Goal: Task Accomplishment & Management: Use online tool/utility

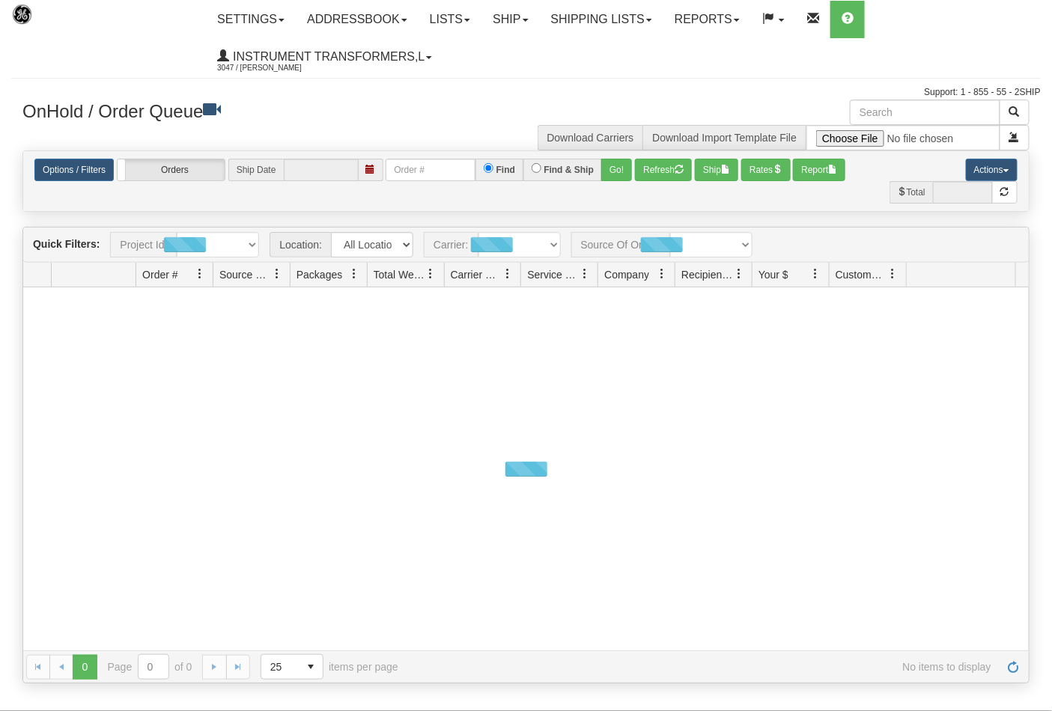
type input "[DATE]"
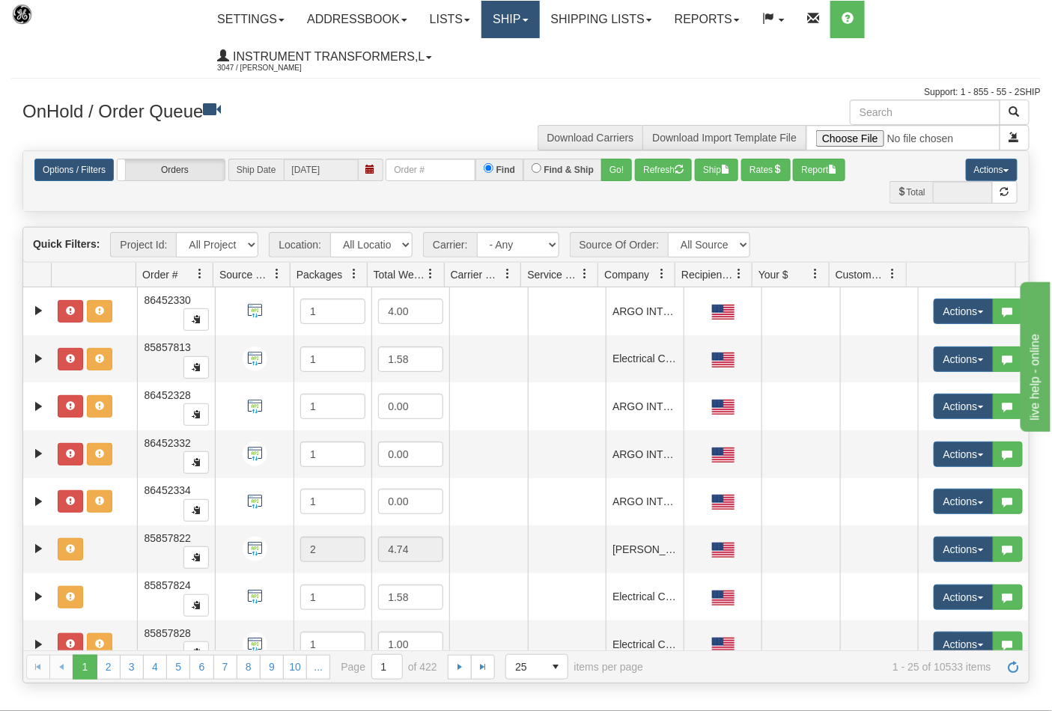
click at [510, 19] on link "Ship" at bounding box center [510, 19] width 58 height 37
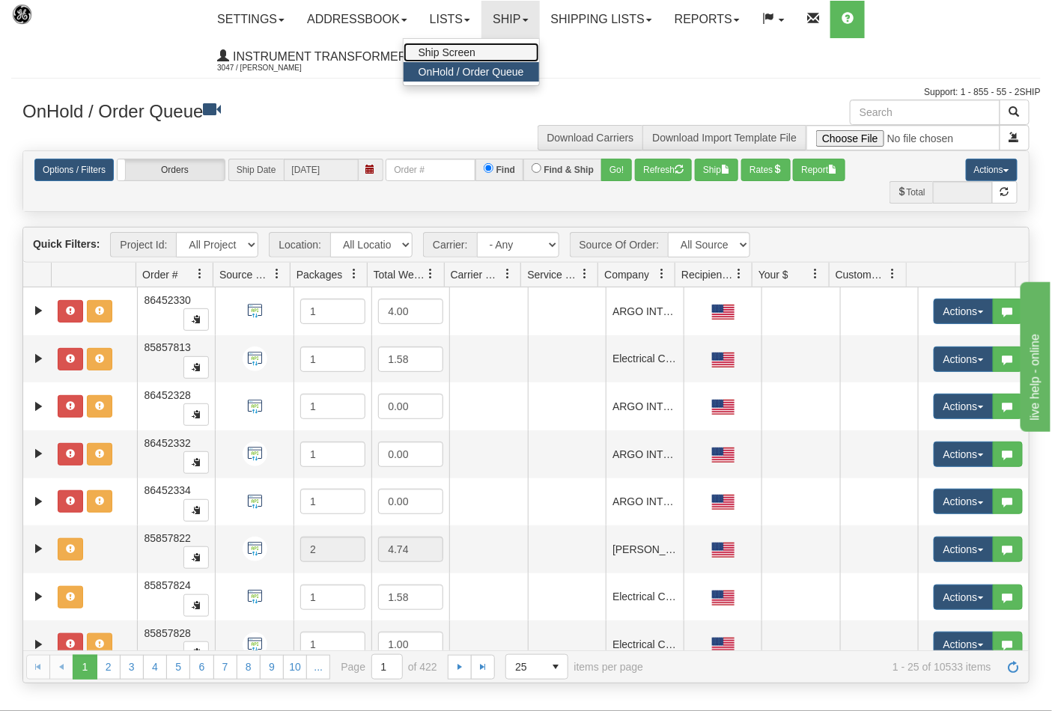
drag, startPoint x: 490, startPoint y: 47, endPoint x: 481, endPoint y: 47, distance: 8.2
click at [487, 47] on link "Ship Screen" at bounding box center [472, 52] width 136 height 19
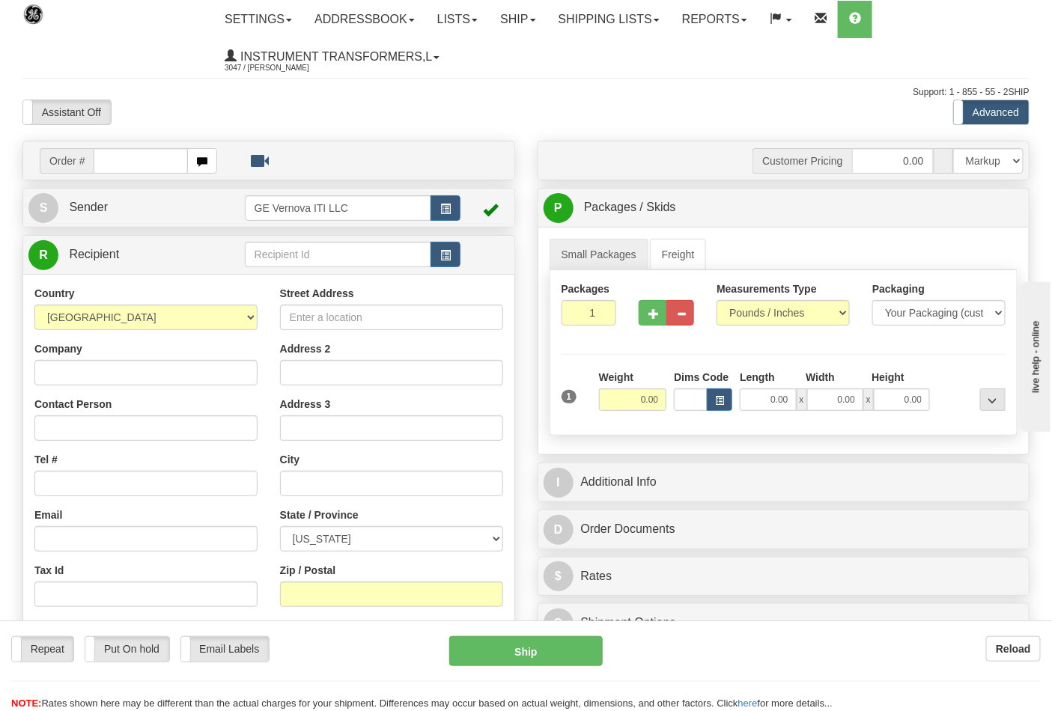
click at [752, 311] on div at bounding box center [526, 355] width 1052 height 711
click at [752, 317] on select "Pounds / Inches Kilograms / Centimeters" at bounding box center [783, 312] width 133 height 25
click at [717, 301] on select "Pounds / Inches Kilograms / Centimeters" at bounding box center [783, 312] width 133 height 25
click at [150, 165] on input "text" at bounding box center [141, 160] width 94 height 25
type input "86692023"
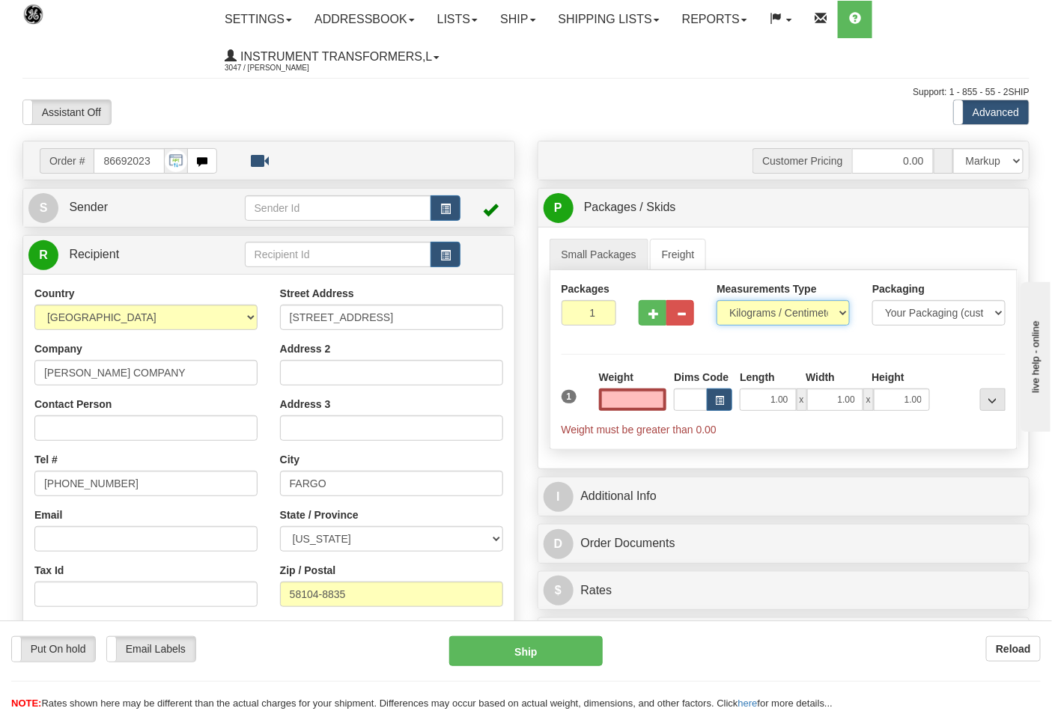
type input "0.00"
drag, startPoint x: 750, startPoint y: 317, endPoint x: 754, endPoint y: 324, distance: 8.4
click at [750, 317] on select "Pounds / Inches Kilograms / Centimeters" at bounding box center [783, 312] width 133 height 25
select select "0"
click at [717, 301] on select "Pounds / Inches Kilograms / Centimeters" at bounding box center [783, 312] width 133 height 25
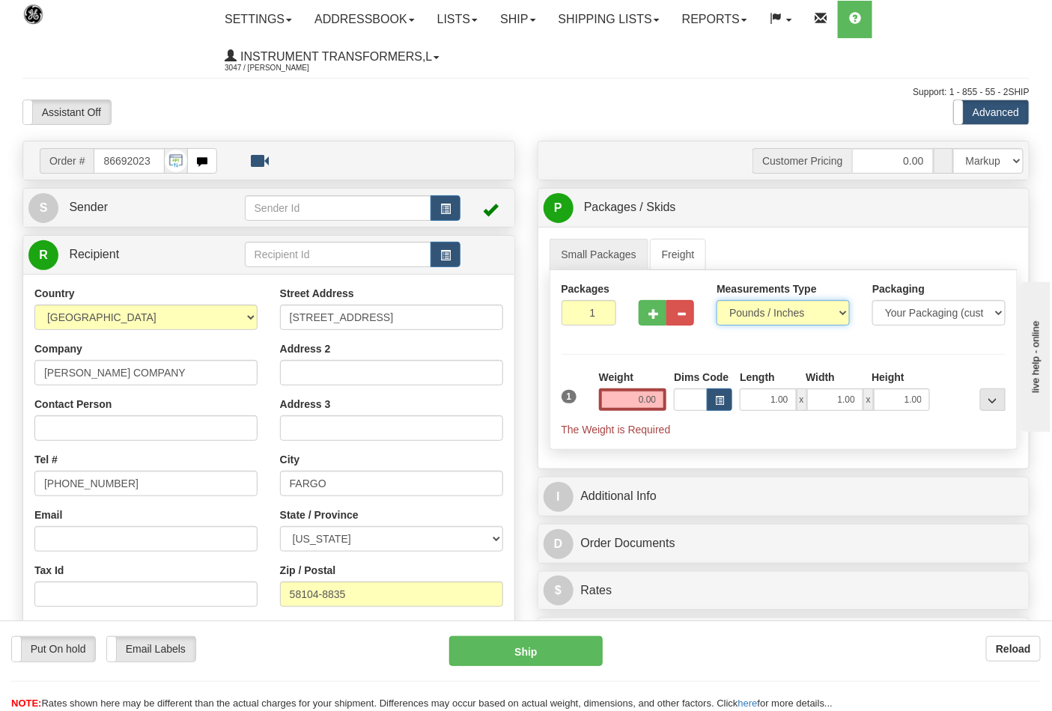
click at [745, 317] on select "Pounds / Inches Kilograms / Centimeters" at bounding box center [783, 312] width 133 height 25
click at [657, 405] on input "0.00" at bounding box center [633, 400] width 68 height 22
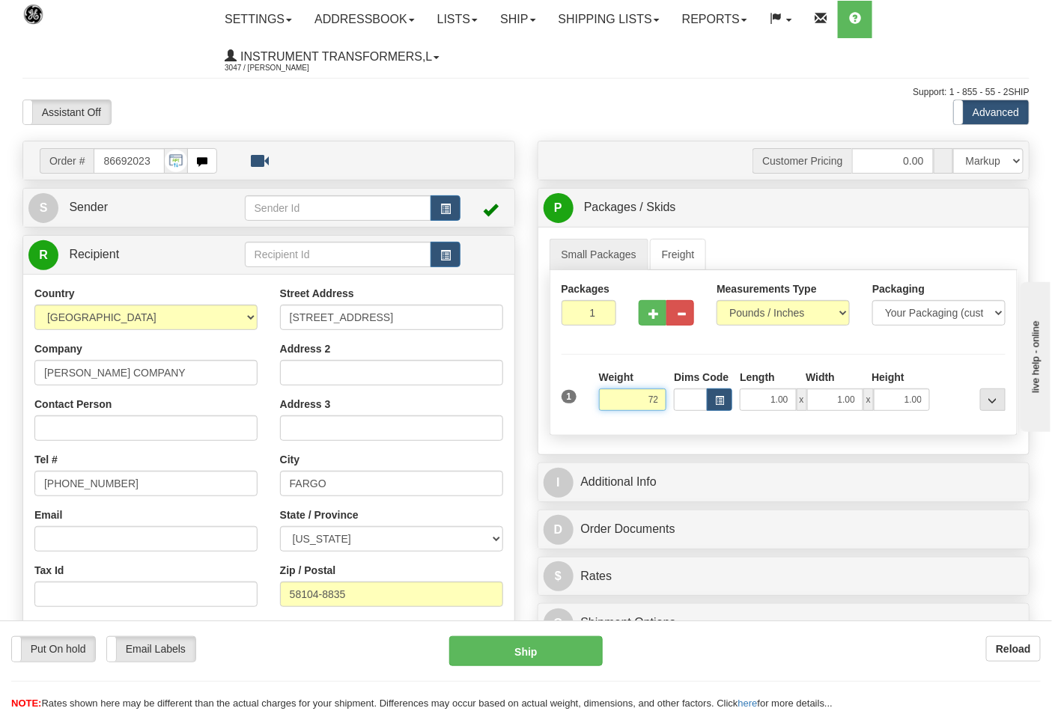
click button "Delete" at bounding box center [0, 0] width 0 height 0
type input "72.00"
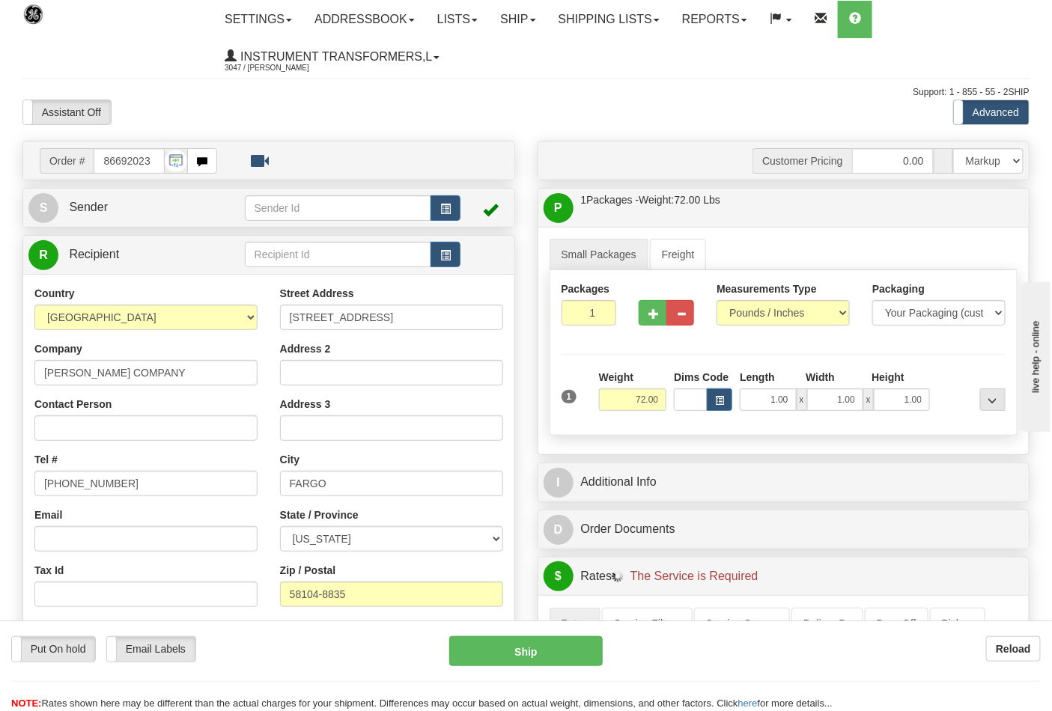
click at [650, 327] on div at bounding box center [666, 311] width 78 height 58
click at [650, 325] on button "button" at bounding box center [653, 312] width 28 height 25
click at [645, 311] on button "button" at bounding box center [653, 312] width 28 height 25
click at [648, 314] on span "button" at bounding box center [653, 314] width 10 height 10
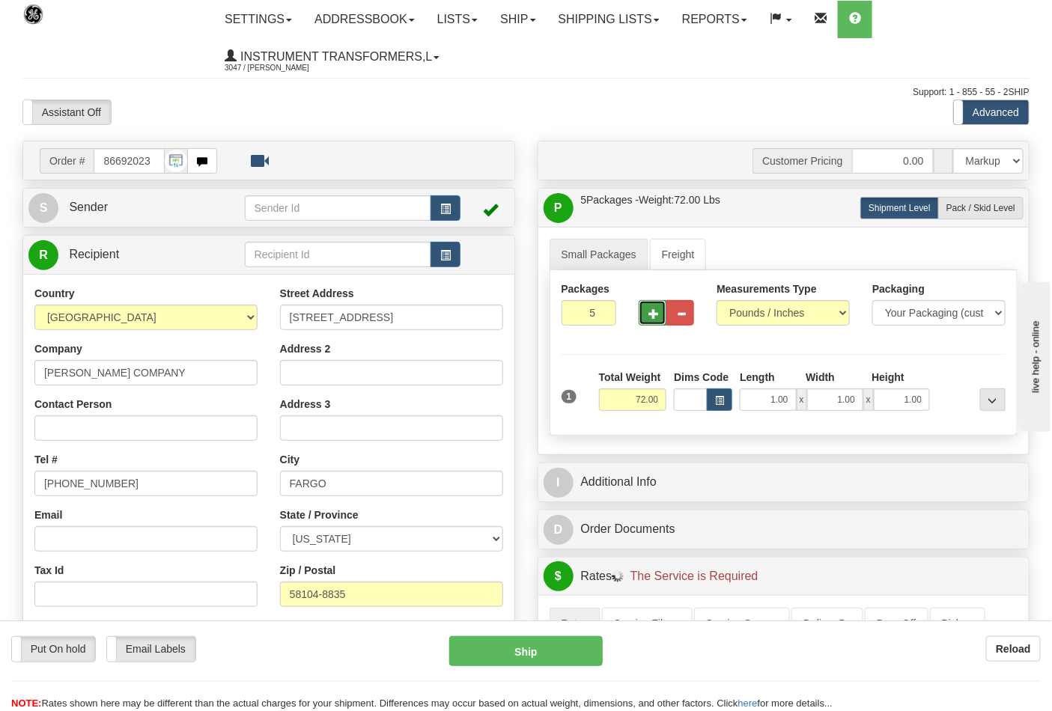
click at [648, 314] on span "button" at bounding box center [653, 314] width 10 height 10
type input "6"
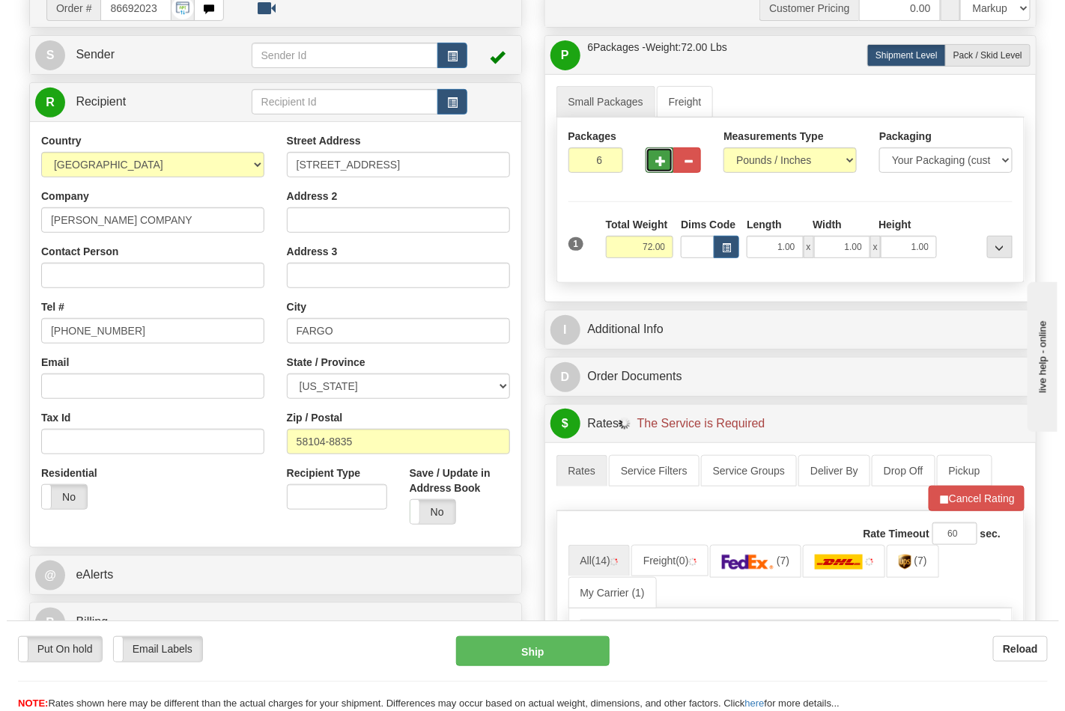
scroll to position [332, 0]
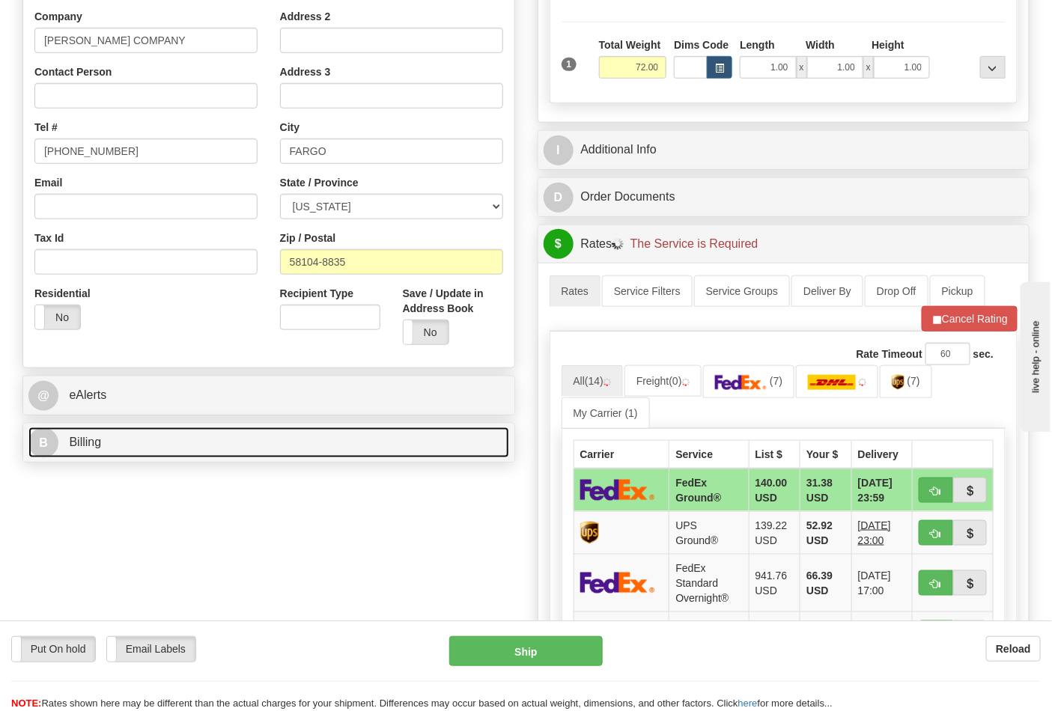
click at [204, 451] on link "B Billing" at bounding box center [268, 443] width 481 height 31
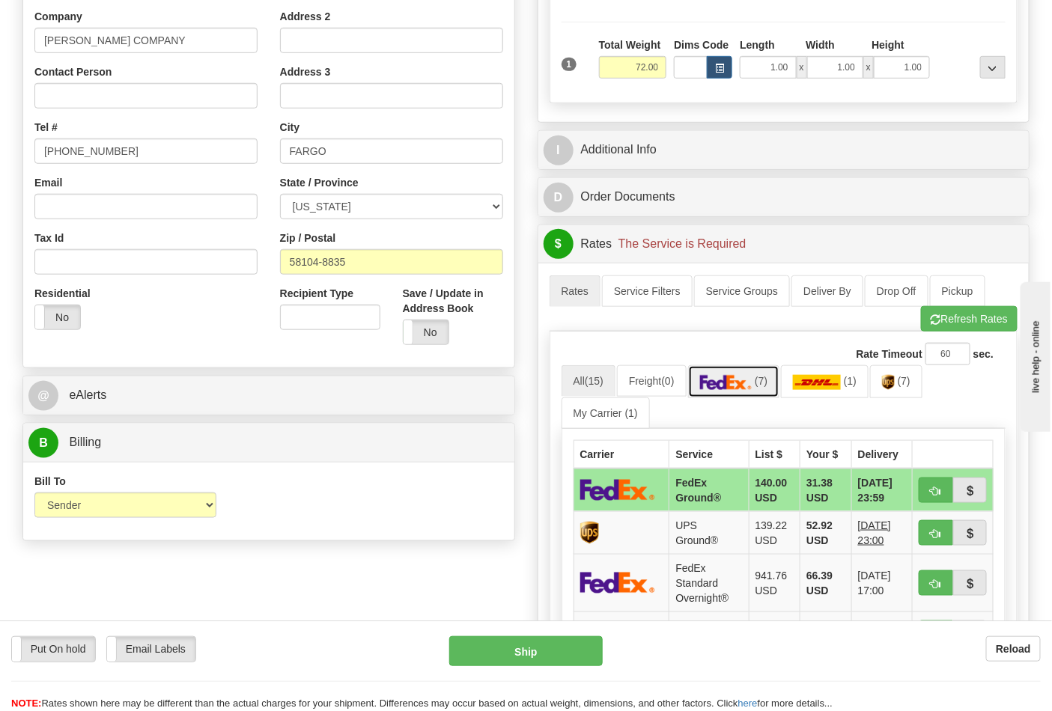
click at [749, 398] on link "(7)" at bounding box center [734, 381] width 92 height 32
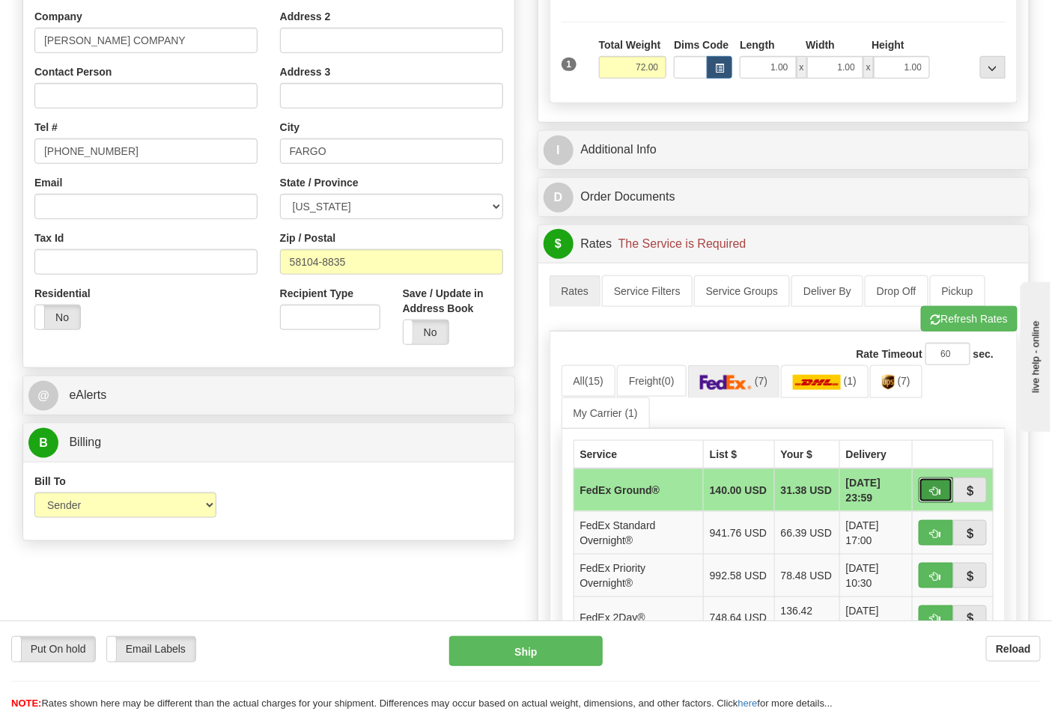
click at [937, 499] on button "button" at bounding box center [936, 490] width 34 height 25
type input "92"
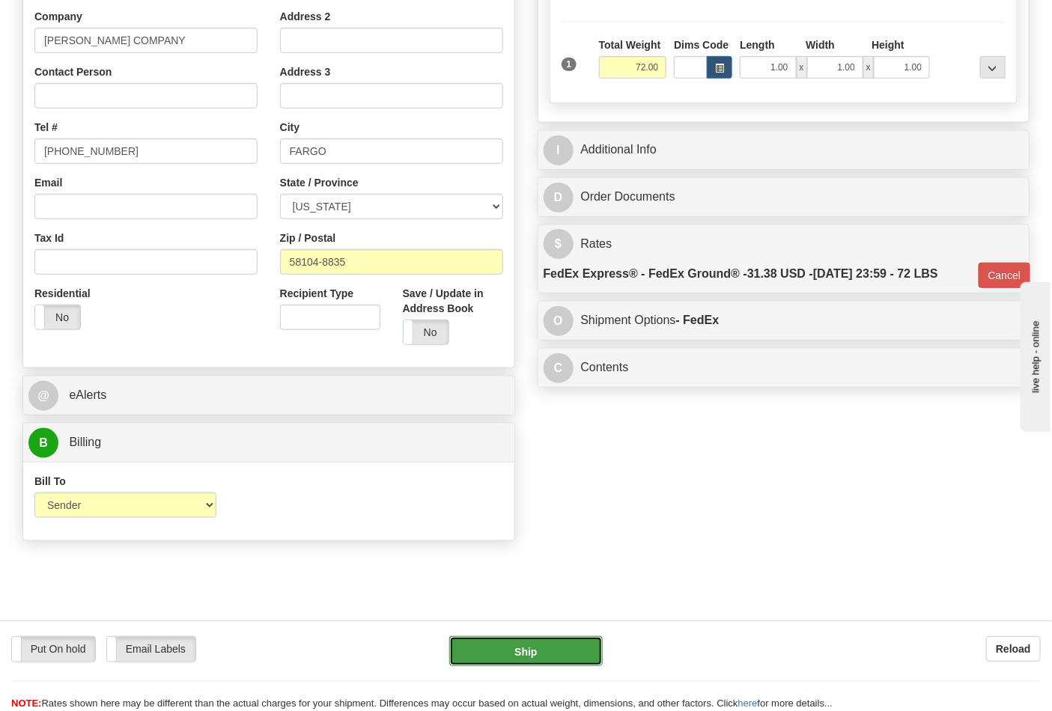
click at [536, 639] on button "Ship" at bounding box center [525, 651] width 153 height 30
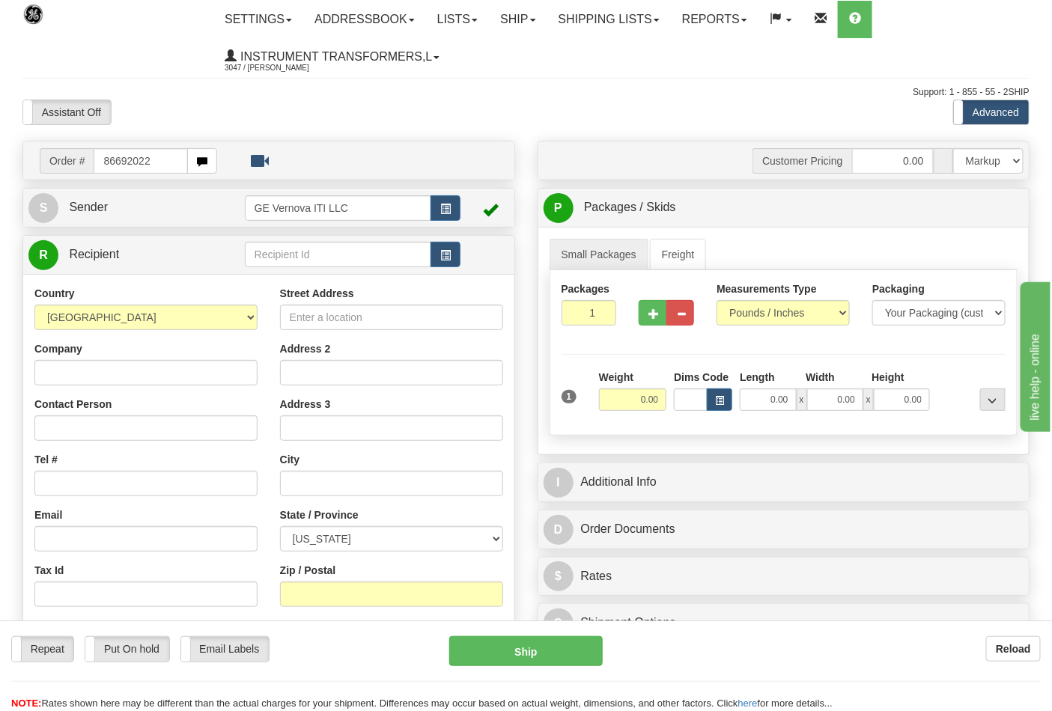
type input "86692022"
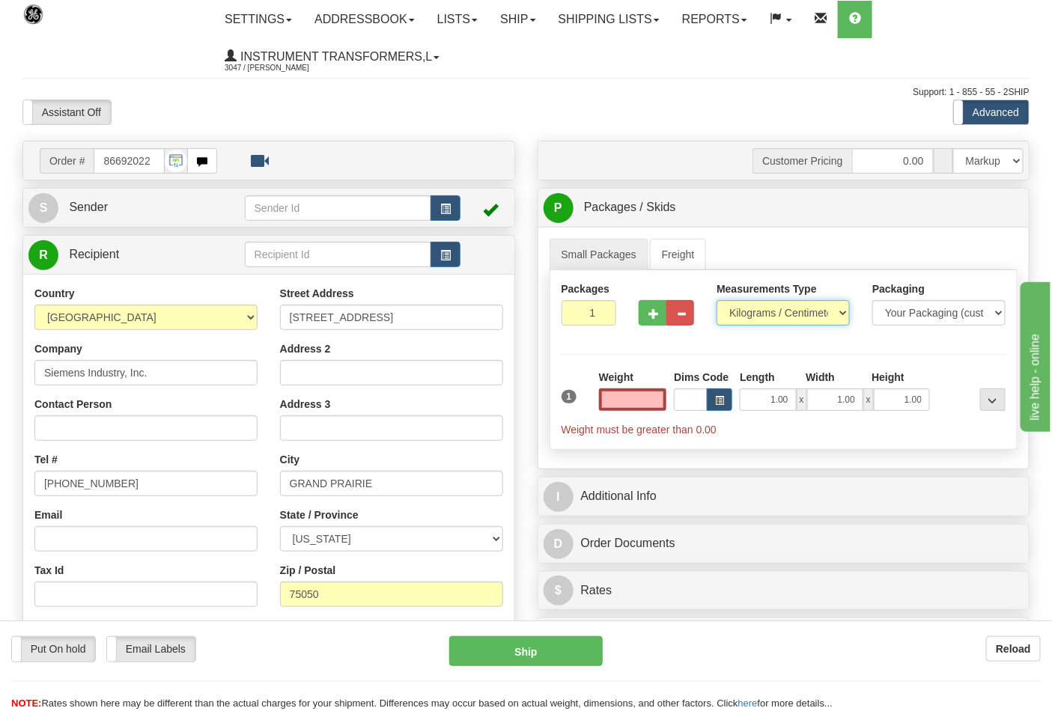
type input "0.00"
click at [758, 319] on select "Pounds / Inches Kilograms / Centimeters" at bounding box center [783, 312] width 133 height 25
select select "0"
click at [717, 301] on select "Pounds / Inches Kilograms / Centimeters" at bounding box center [783, 312] width 133 height 25
click at [655, 405] on input "0.00" at bounding box center [633, 400] width 68 height 22
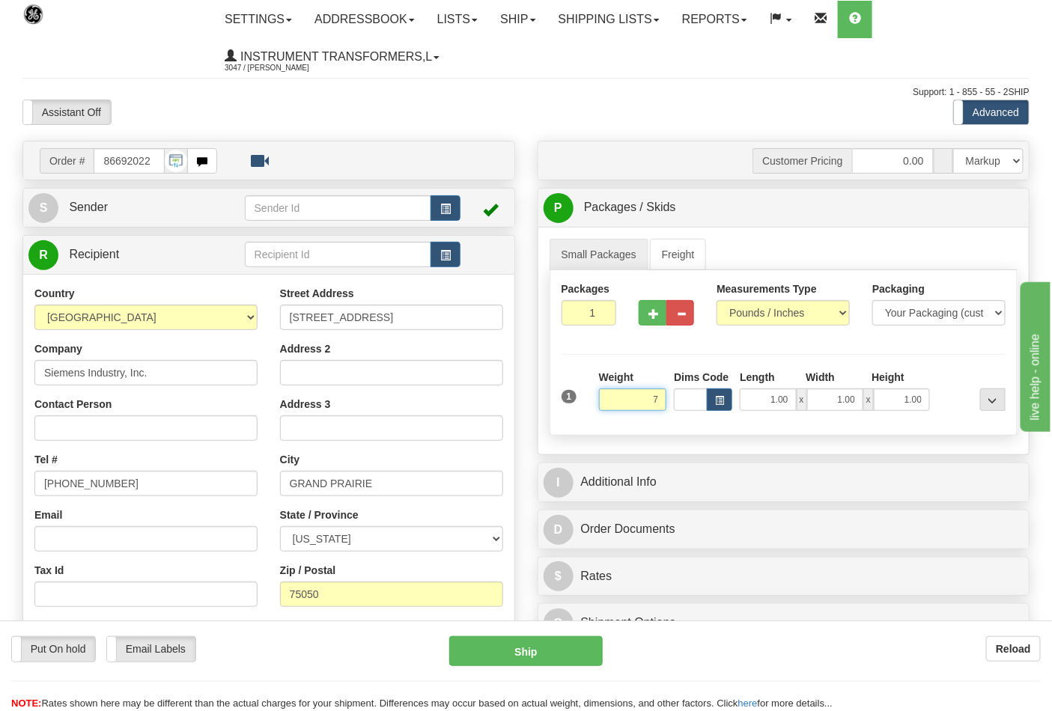
click button "Delete" at bounding box center [0, 0] width 0 height 0
type input "7.00"
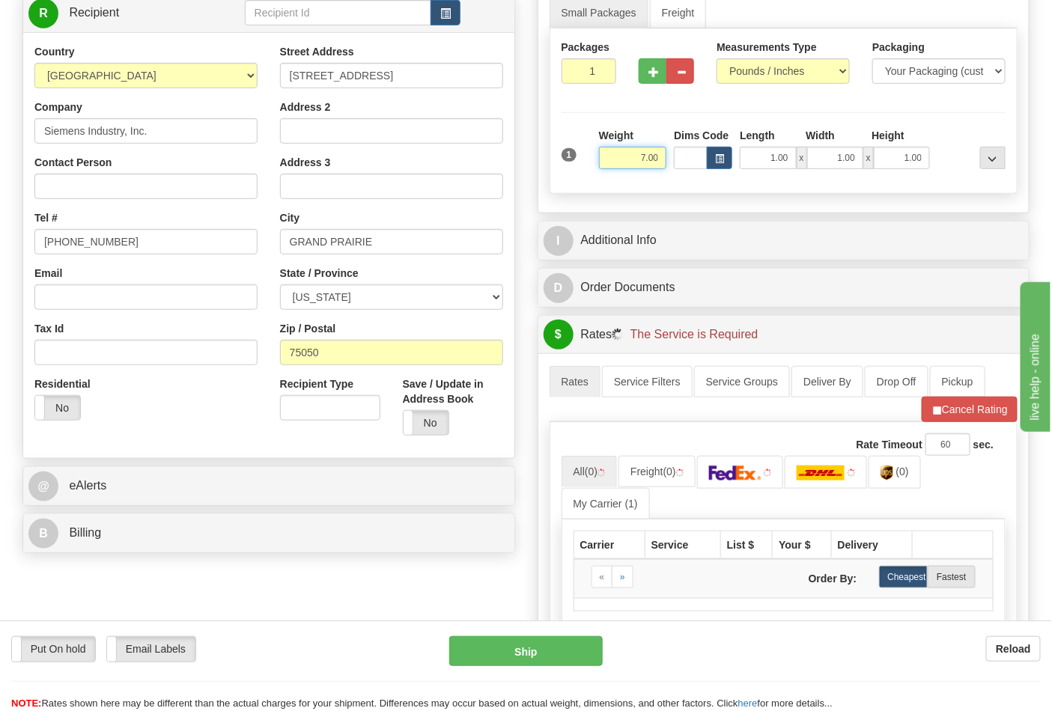
scroll to position [249, 0]
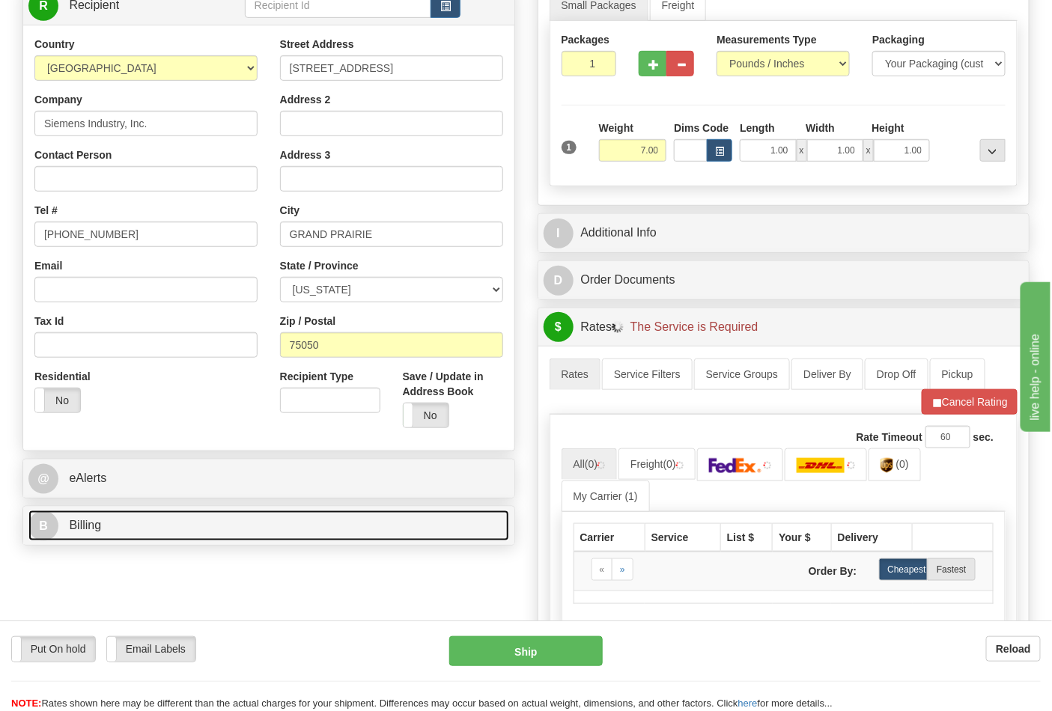
click at [169, 536] on link "B Billing" at bounding box center [268, 526] width 481 height 31
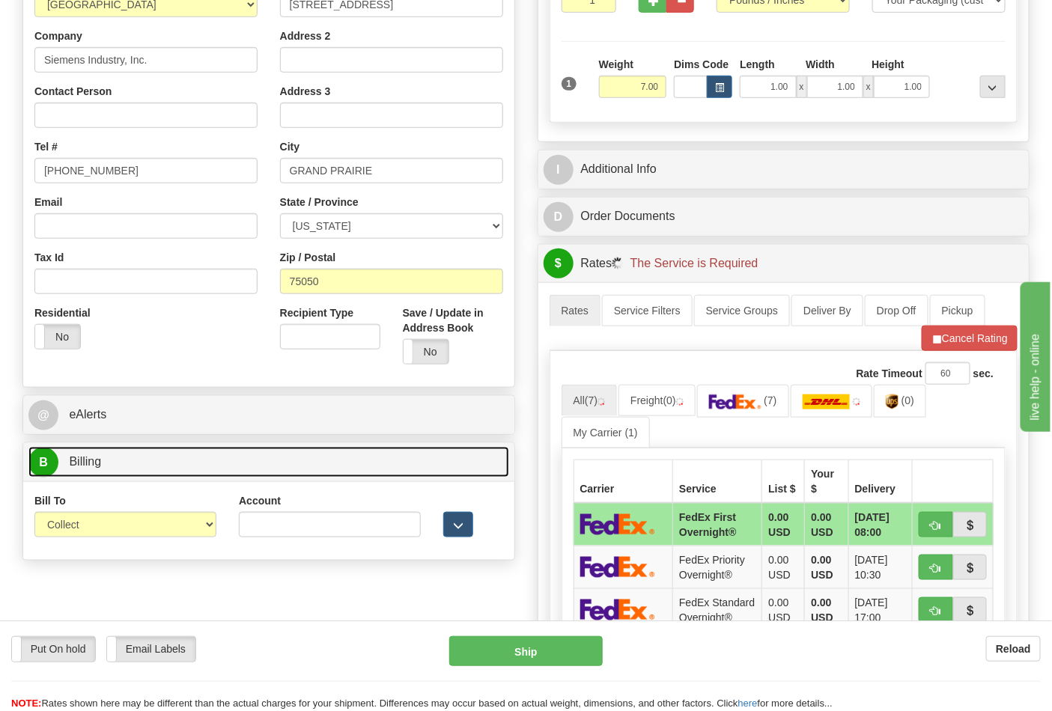
scroll to position [332, 0]
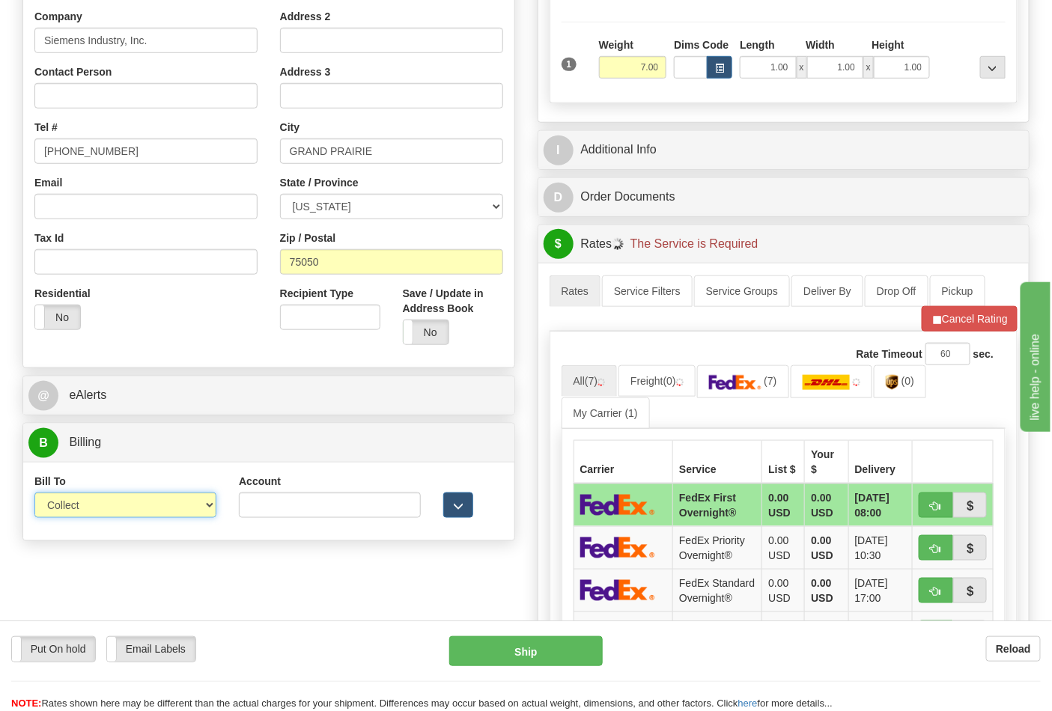
click at [115, 504] on select "Sender Recipient Third Party Collect" at bounding box center [125, 505] width 182 height 25
select select "2"
click at [34, 494] on select "Sender Recipient Third Party Collect" at bounding box center [125, 505] width 182 height 25
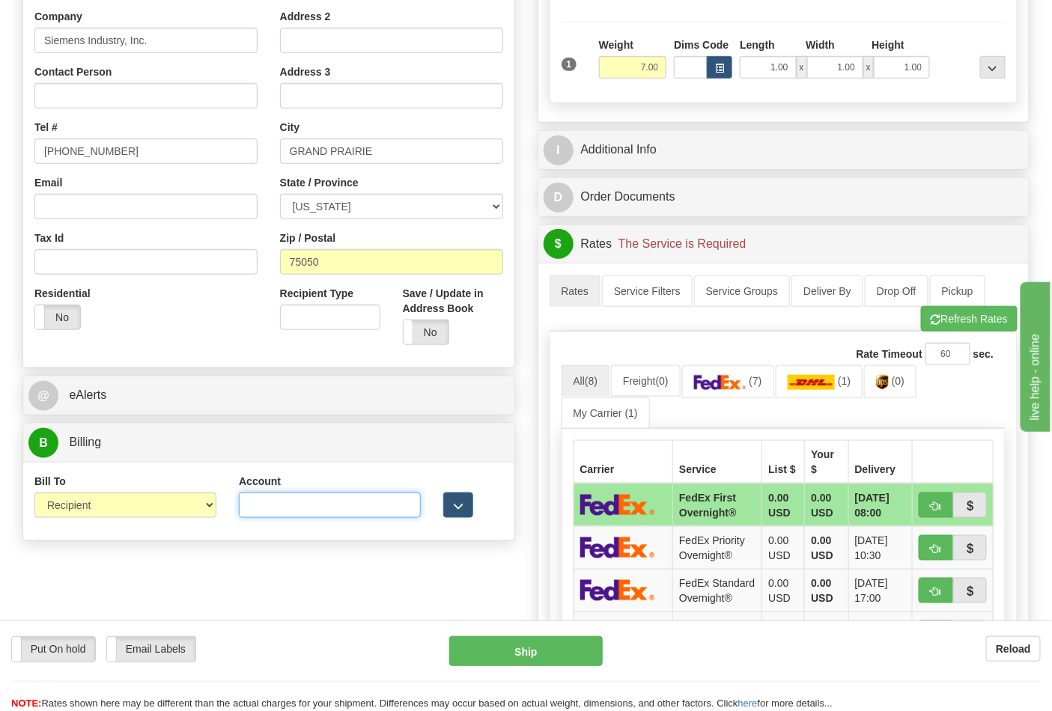
drag, startPoint x: 241, startPoint y: 514, endPoint x: 215, endPoint y: 503, distance: 28.2
click at [241, 514] on input "Account" at bounding box center [330, 505] width 182 height 25
click at [189, 500] on select "Sender Recipient Third Party Collect" at bounding box center [125, 505] width 182 height 25
click at [34, 494] on select "Sender Recipient Third Party Collect" at bounding box center [125, 505] width 182 height 25
click at [230, 513] on div "Account 3rd Party Account List Please select" at bounding box center [330, 501] width 204 height 55
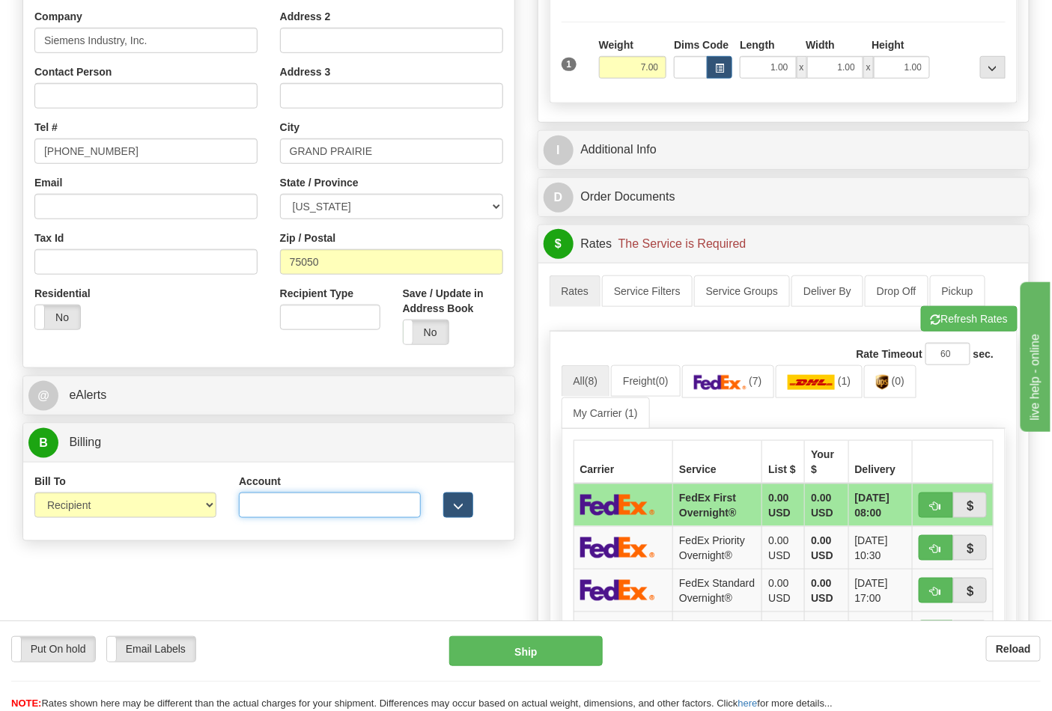
click at [255, 511] on input "Account" at bounding box center [330, 505] width 182 height 25
type input "751135"
click button "Delete" at bounding box center [0, 0] width 0 height 0
click at [943, 326] on button "Refresh Rates" at bounding box center [969, 318] width 97 height 25
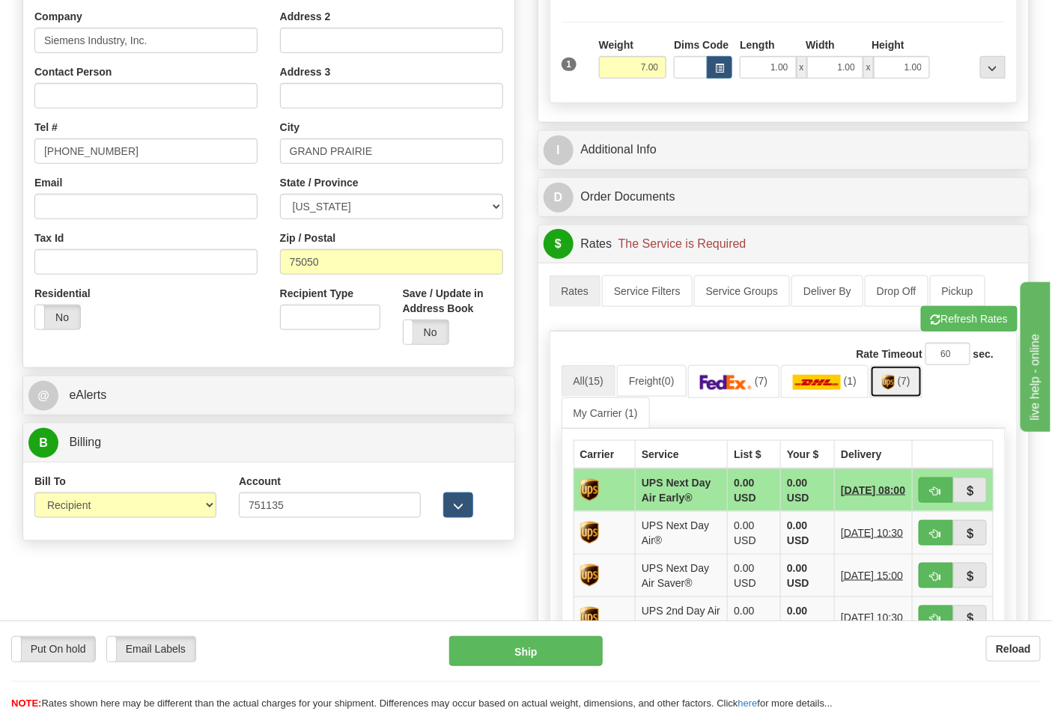
click at [907, 394] on link "(7)" at bounding box center [896, 381] width 52 height 32
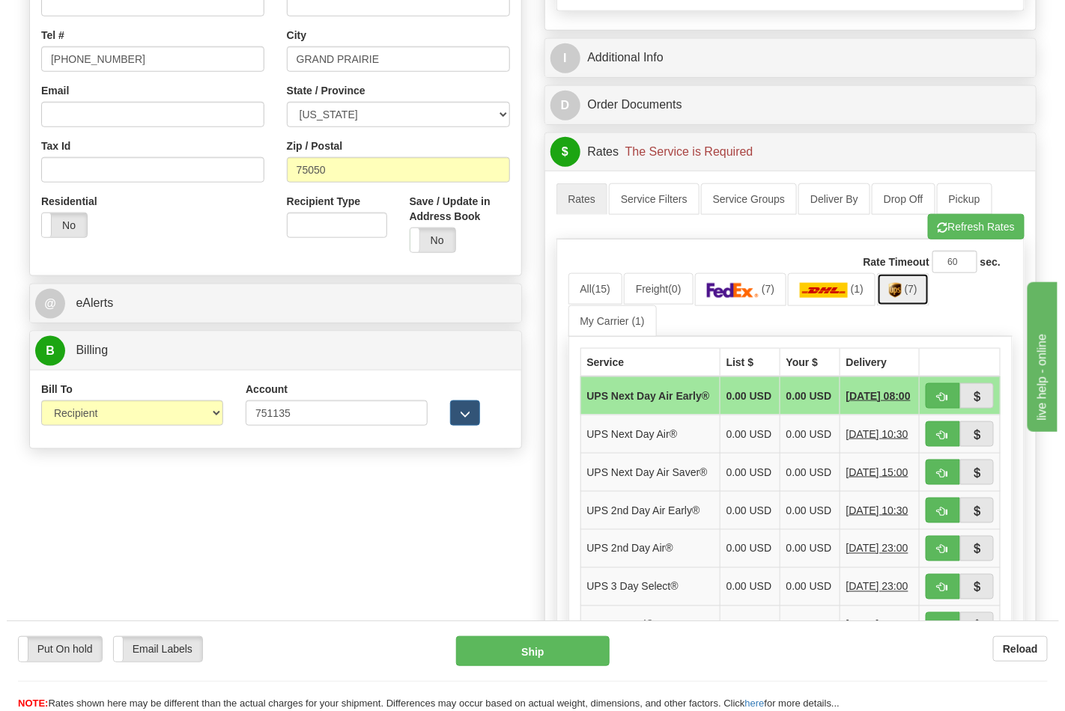
scroll to position [499, 0]
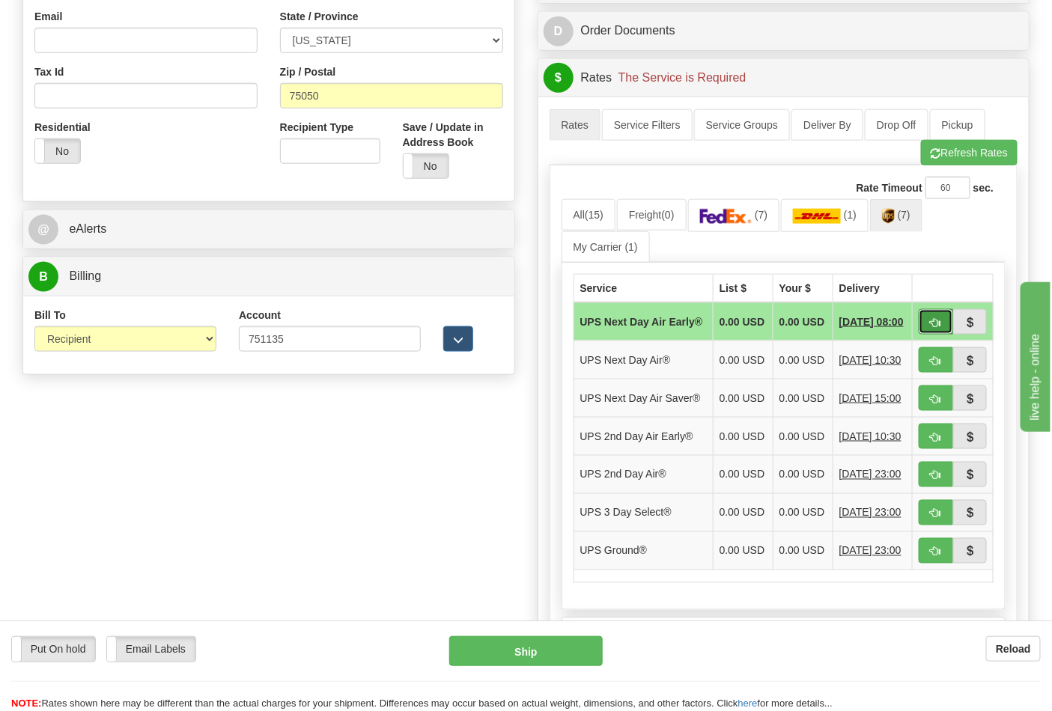
click at [937, 328] on span "button" at bounding box center [936, 323] width 10 height 10
type input "14"
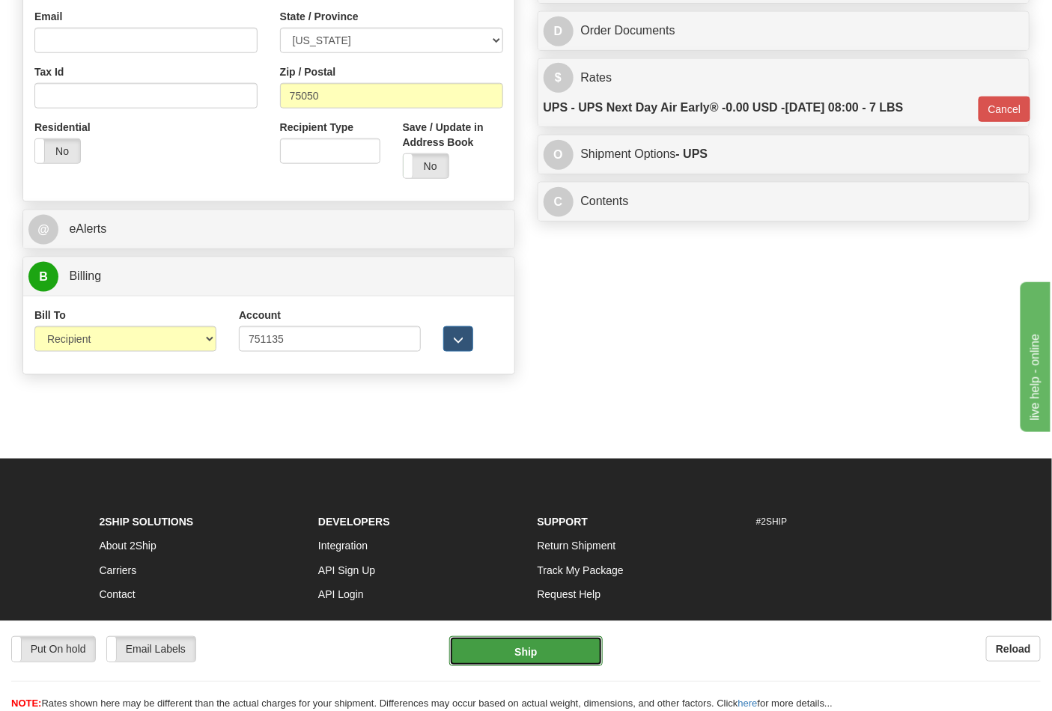
click at [548, 645] on button "Ship" at bounding box center [525, 651] width 153 height 30
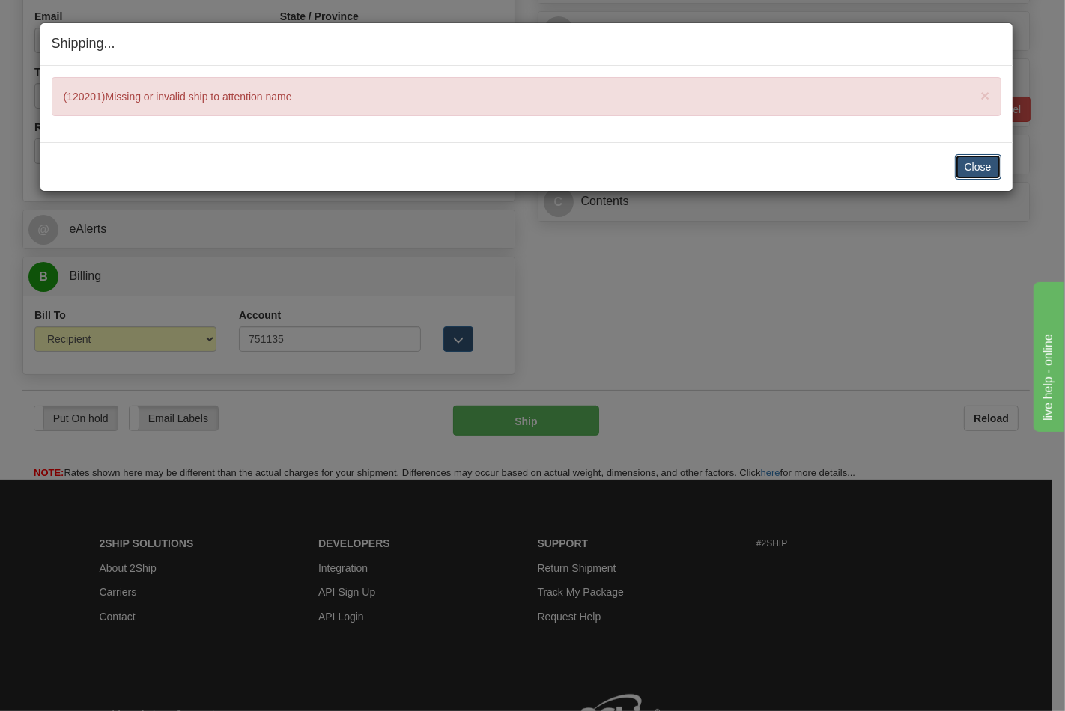
click at [997, 169] on button "Close" at bounding box center [978, 166] width 46 height 25
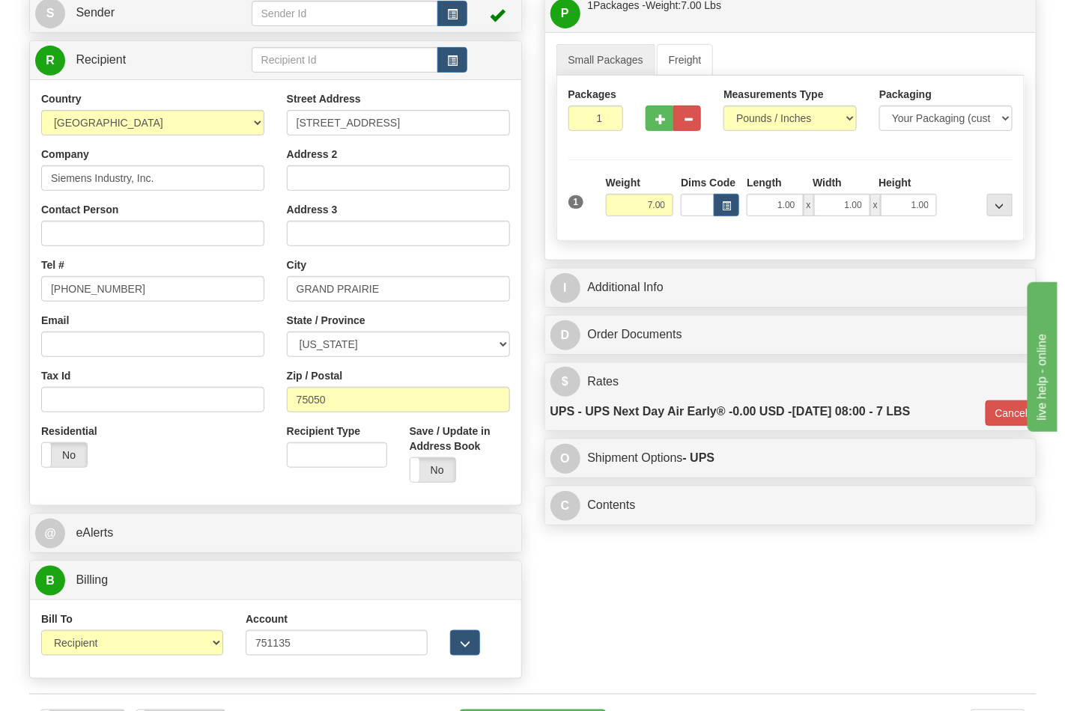
scroll to position [166, 0]
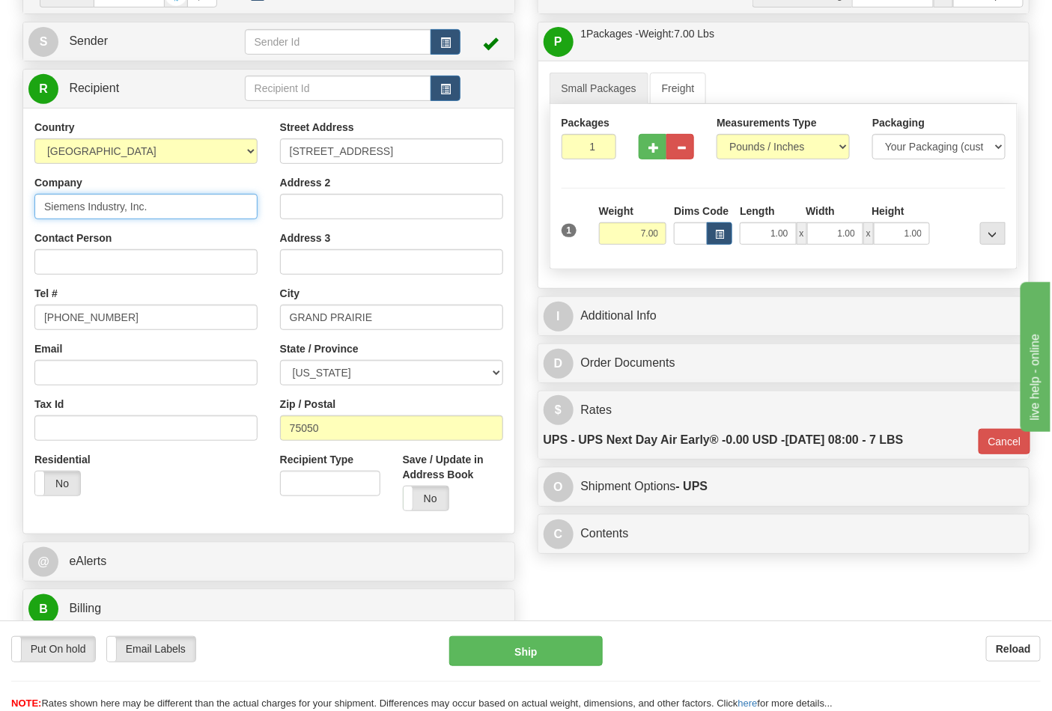
drag, startPoint x: 159, startPoint y: 200, endPoint x: 0, endPoint y: 206, distance: 158.8
click at [0, 206] on div "Toggle navigation Settings Shipping Preferences Fields Preferences New" at bounding box center [526, 313] width 1052 height 958
click at [55, 263] on input "Contact Person" at bounding box center [145, 261] width 223 height 25
paste input "Siemens Industry, Inc."
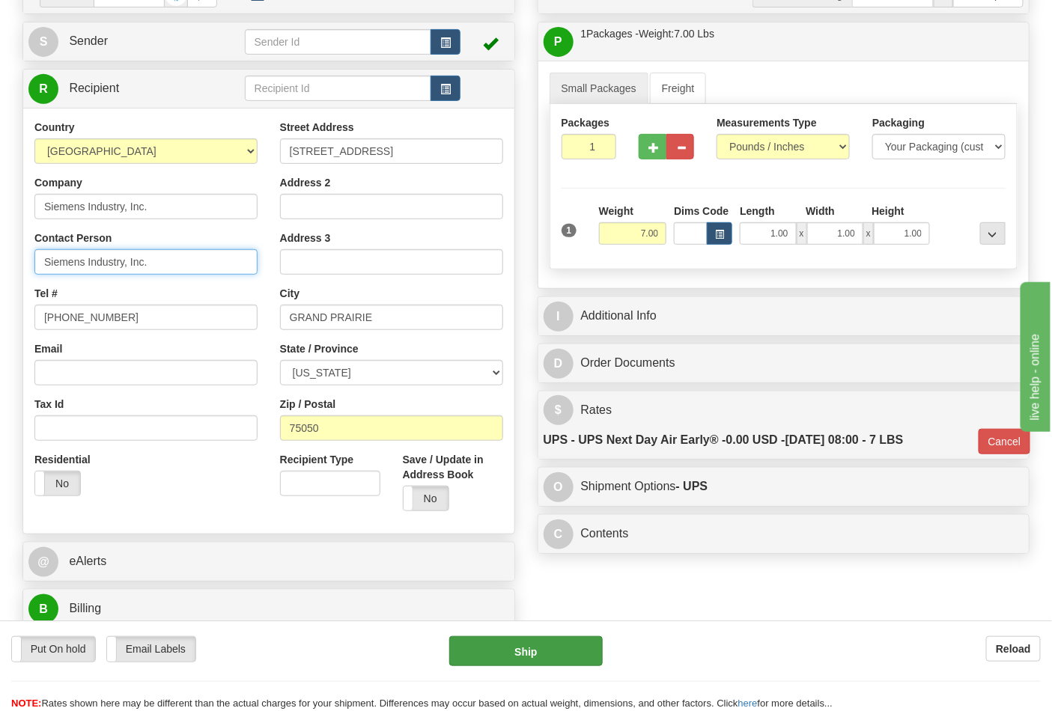
type input "Siemens Industry, Inc."
click at [533, 656] on button "Ship" at bounding box center [525, 651] width 153 height 30
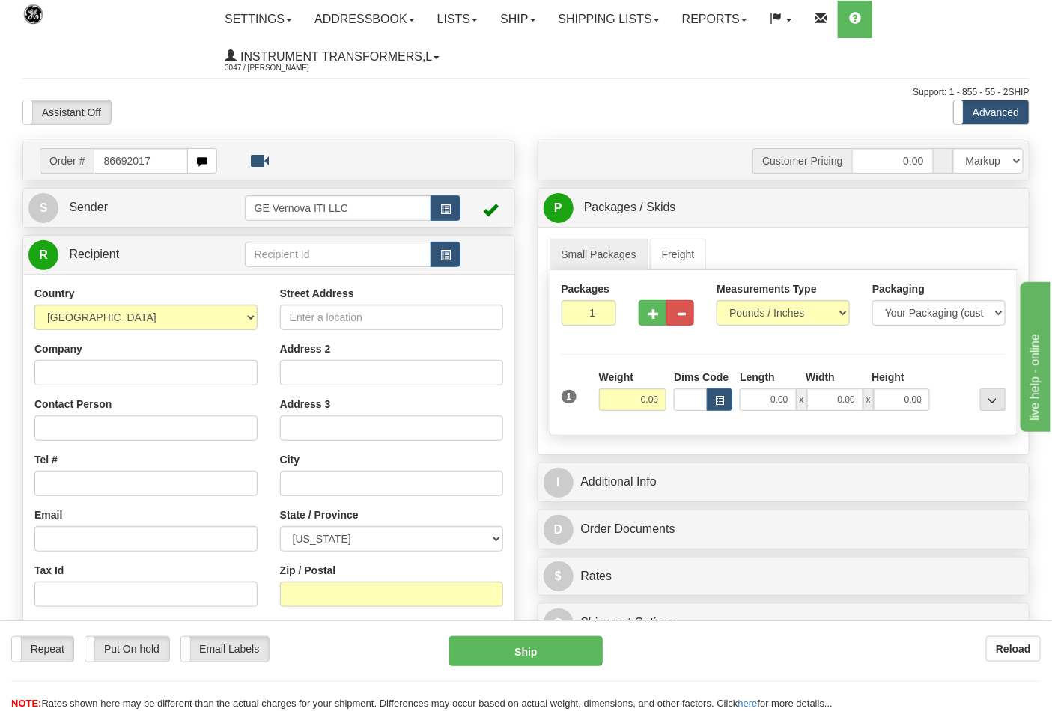
type input "86692017"
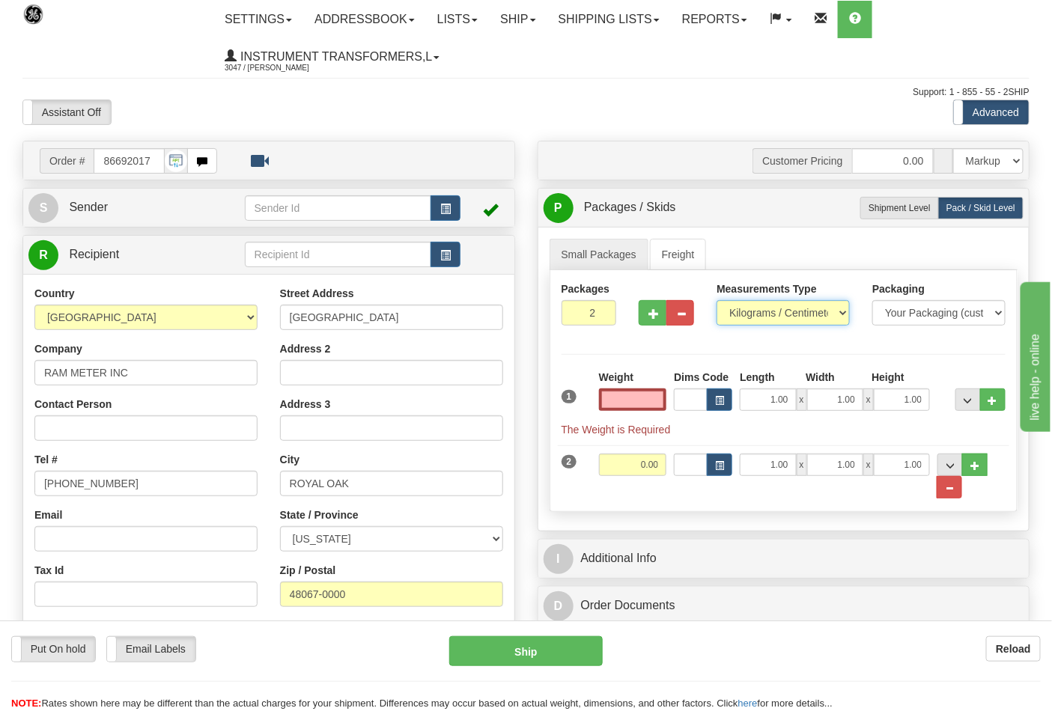
type input "0.00"
drag, startPoint x: 796, startPoint y: 311, endPoint x: 777, endPoint y: 323, distance: 22.2
click at [795, 311] on select "Pounds / Inches Kilograms / Centimeters" at bounding box center [783, 312] width 133 height 25
select select "0"
click at [717, 301] on select "Pounds / Inches Kilograms / Centimeters" at bounding box center [783, 312] width 133 height 25
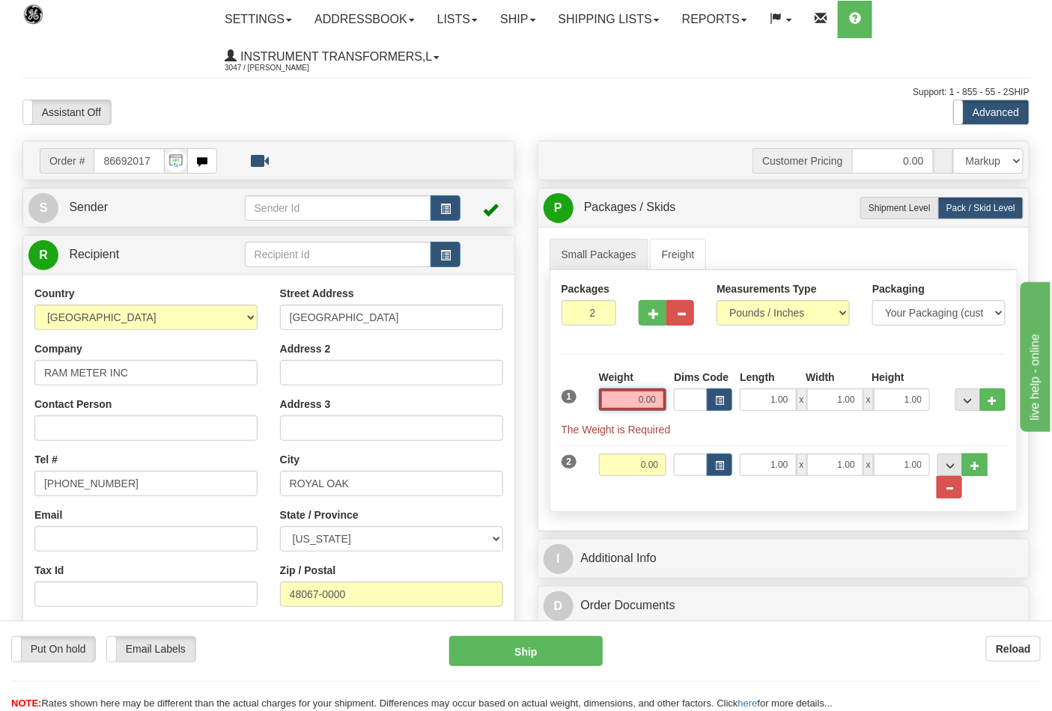
click at [660, 402] on input "0.00" at bounding box center [633, 400] width 68 height 22
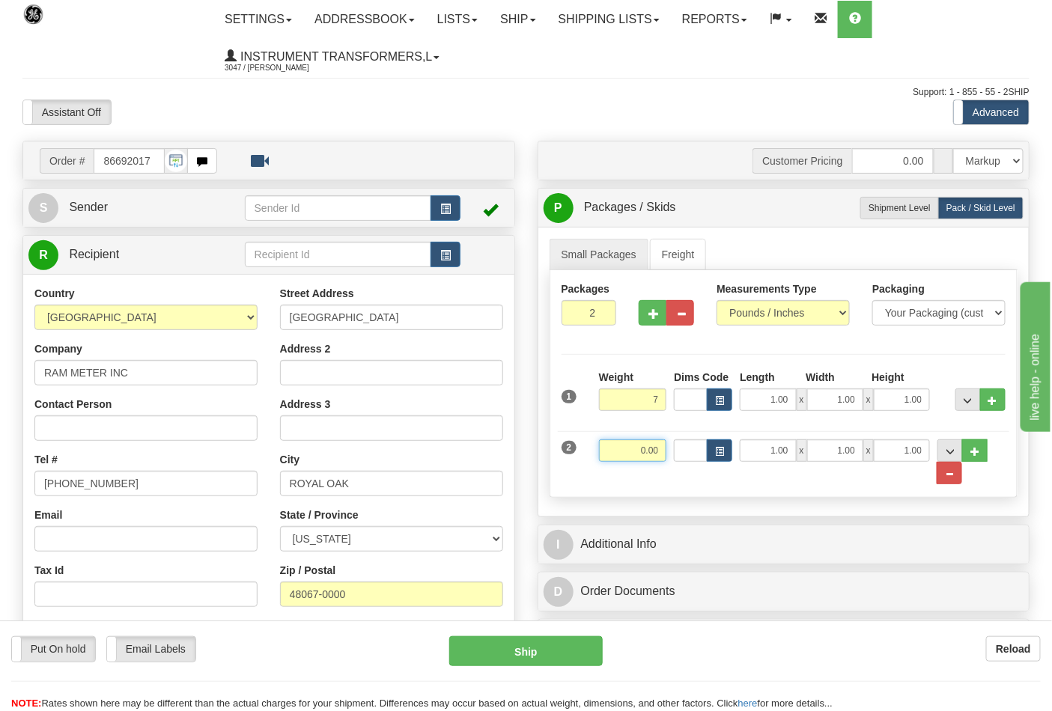
type input "7.00"
click at [657, 457] on input "0.00" at bounding box center [633, 451] width 68 height 22
click button "Delete" at bounding box center [0, 0] width 0 height 0
type input "6.00"
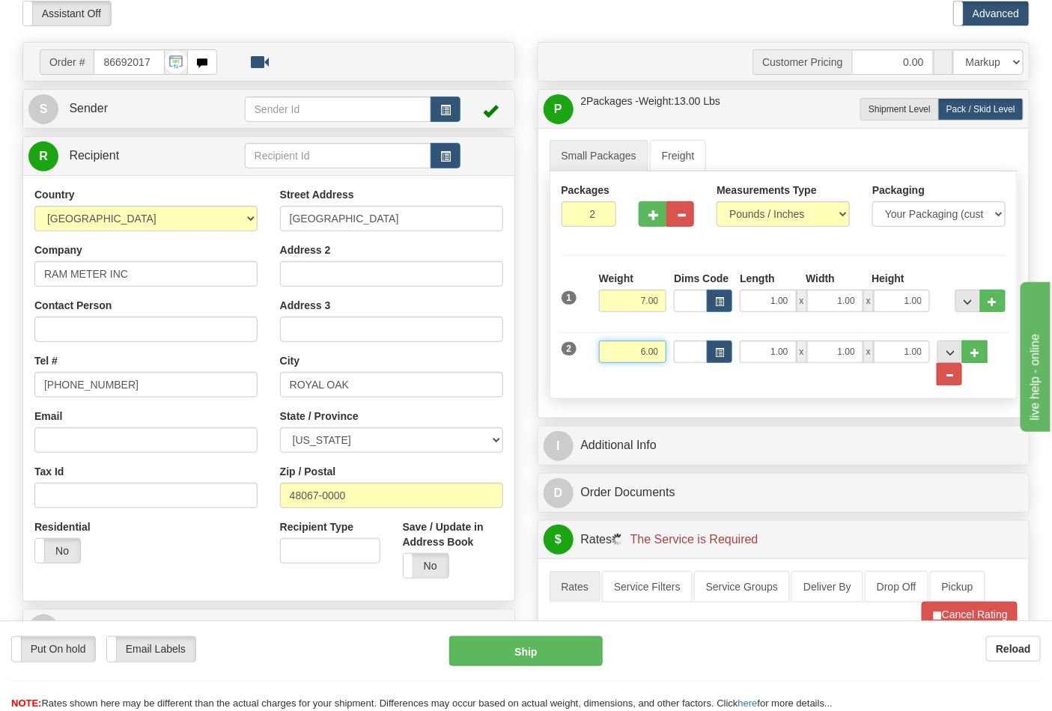
scroll to position [249, 0]
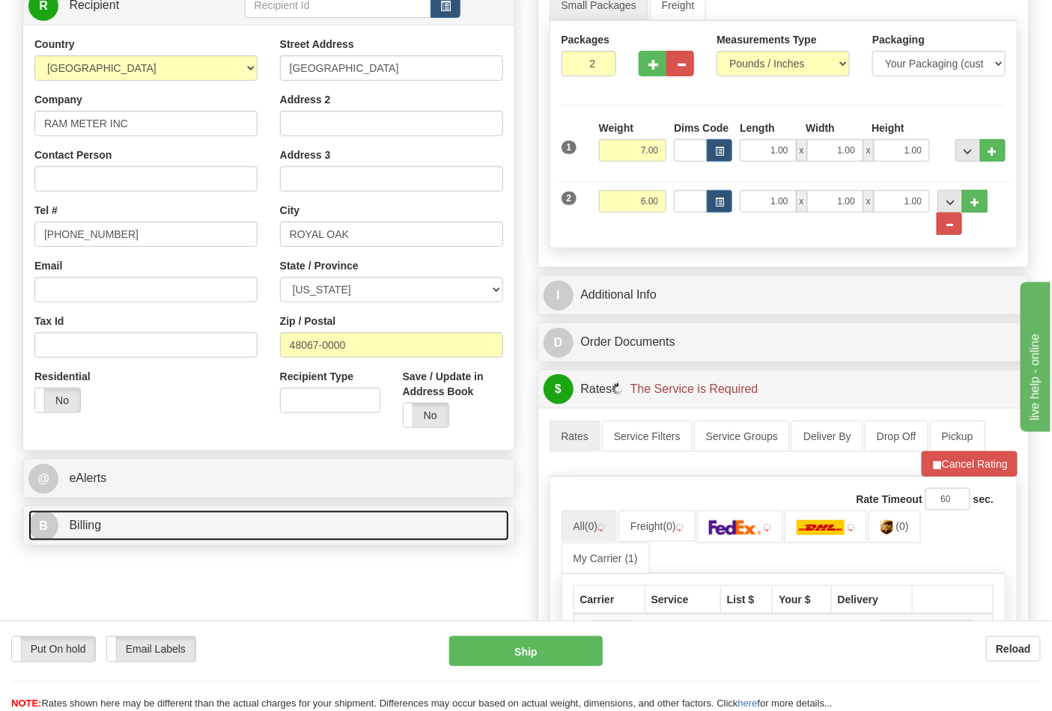
click at [189, 519] on link "B Billing" at bounding box center [268, 526] width 481 height 31
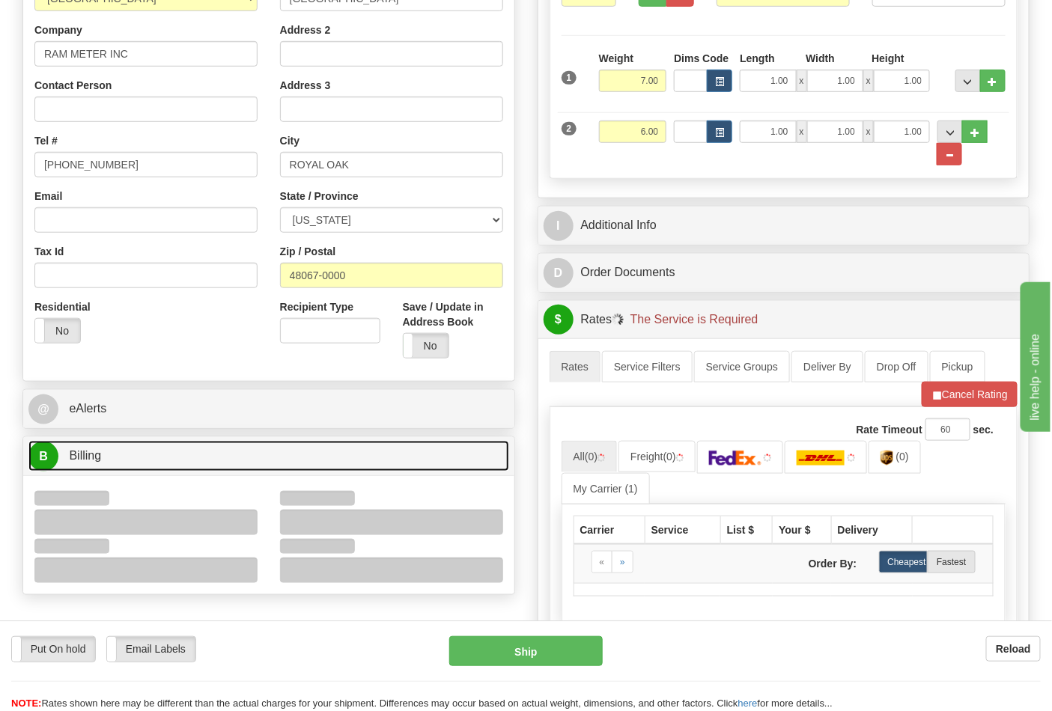
scroll to position [416, 0]
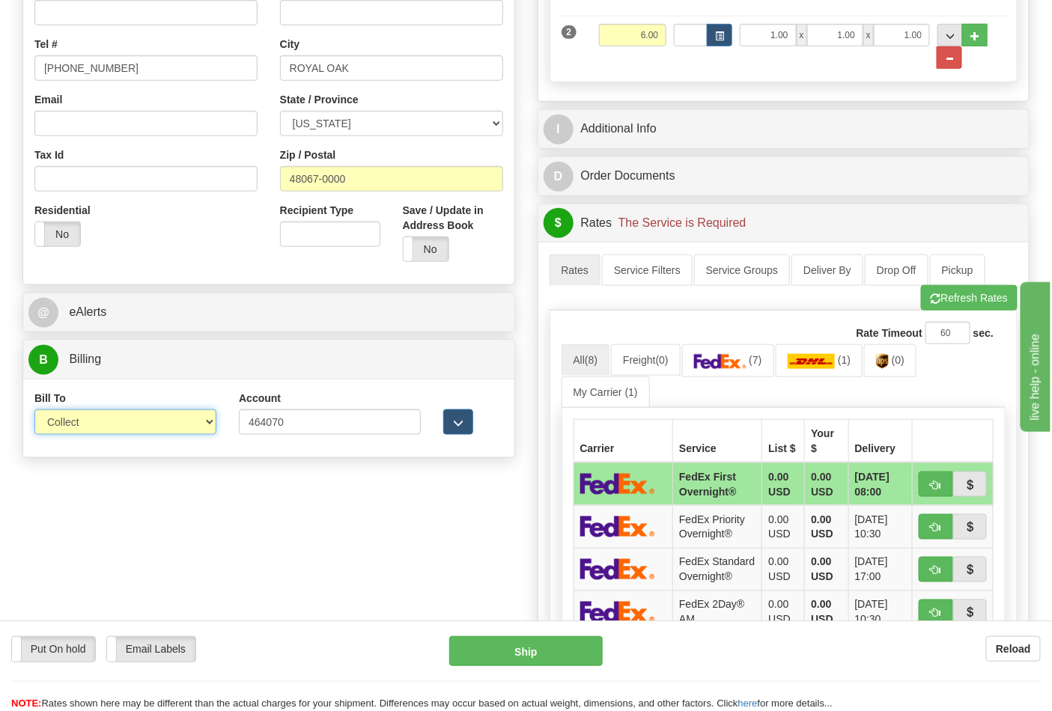
drag, startPoint x: 93, startPoint y: 428, endPoint x: 90, endPoint y: 436, distance: 8.1
click at [93, 428] on select "Sender Recipient Third Party Collect" at bounding box center [125, 422] width 182 height 25
select select "2"
click at [34, 411] on select "Sender Recipient Third Party Collect" at bounding box center [125, 422] width 182 height 25
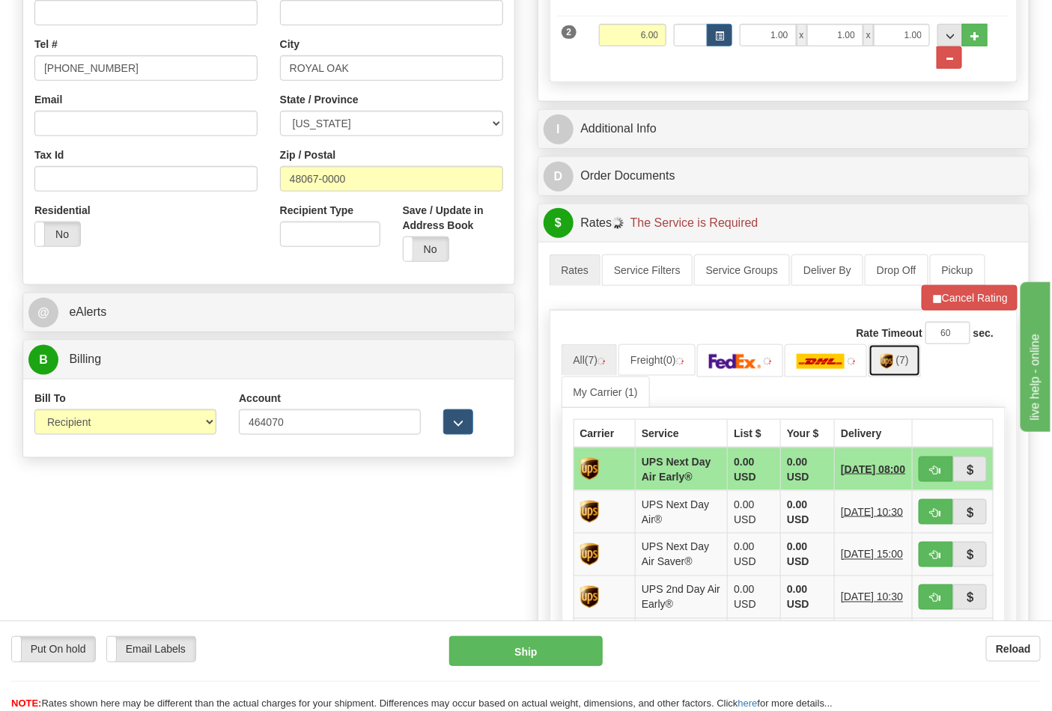
click at [907, 365] on span "(7)" at bounding box center [902, 360] width 13 height 12
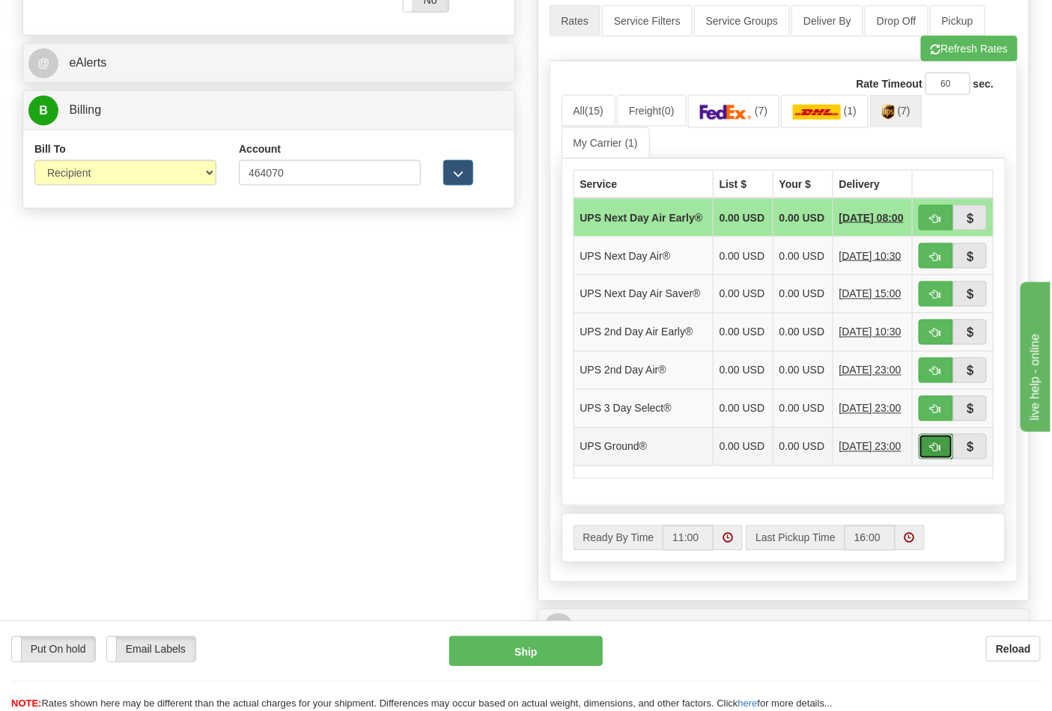
click at [928, 460] on button "button" at bounding box center [936, 446] width 34 height 25
type input "03"
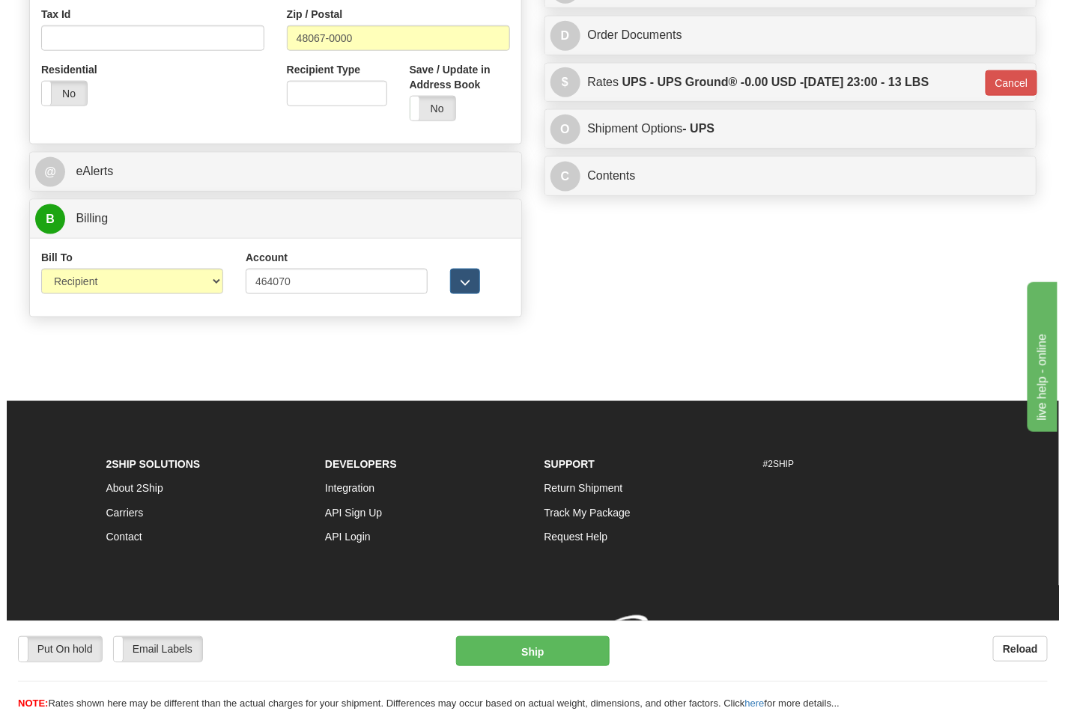
scroll to position [580, 0]
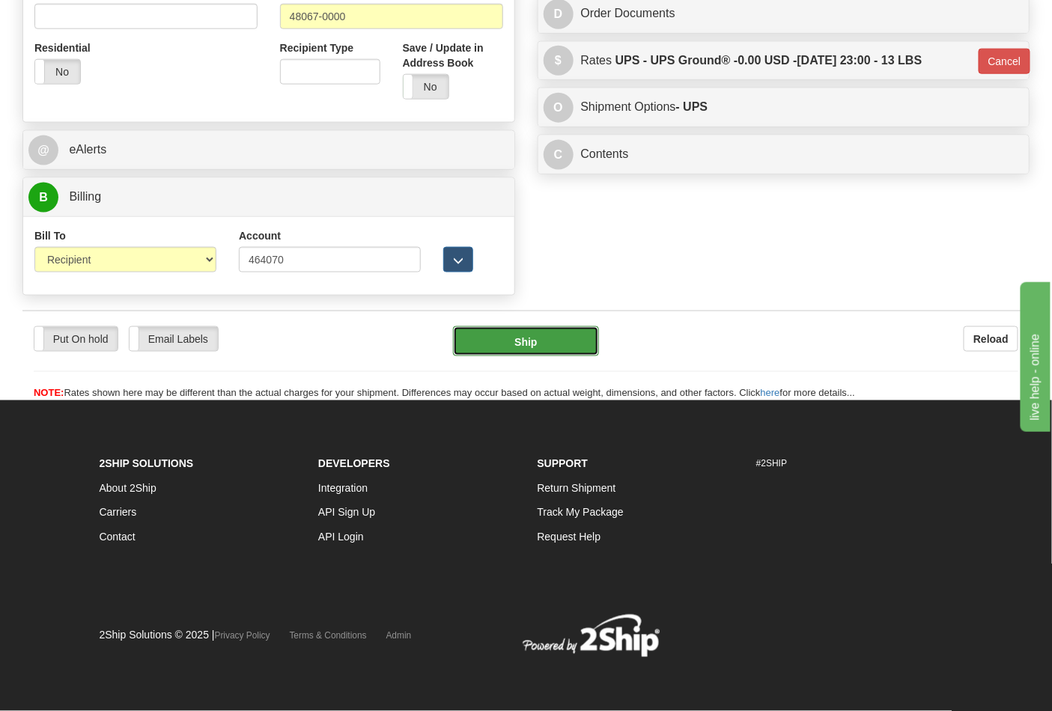
click at [525, 352] on button "Ship" at bounding box center [525, 341] width 145 height 30
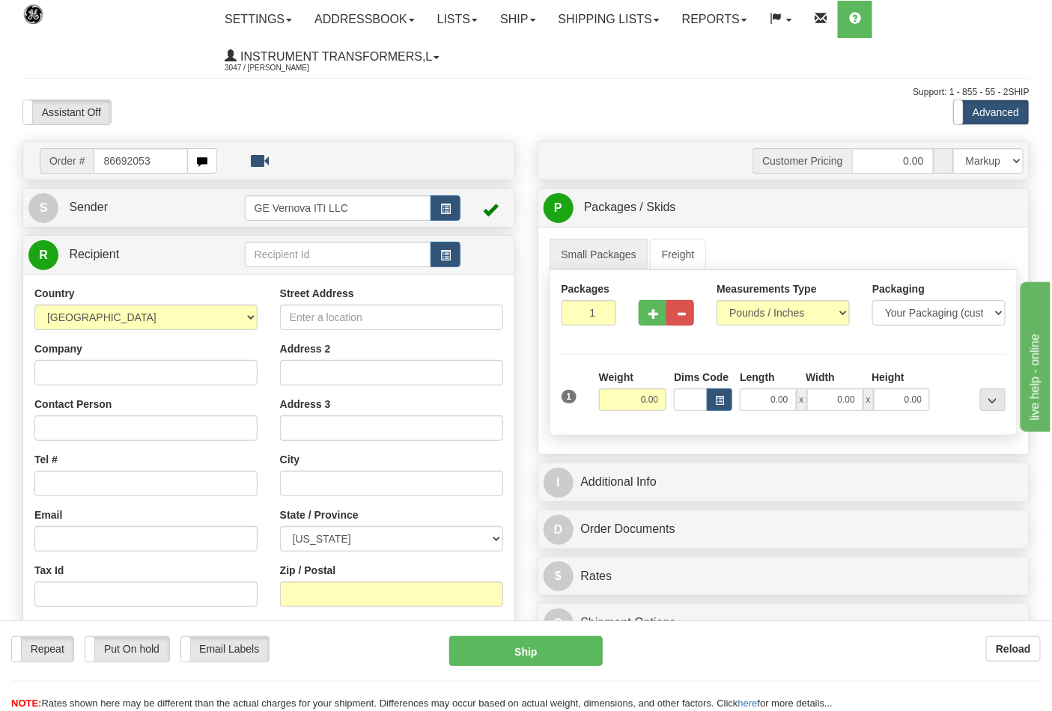
type input "86692053"
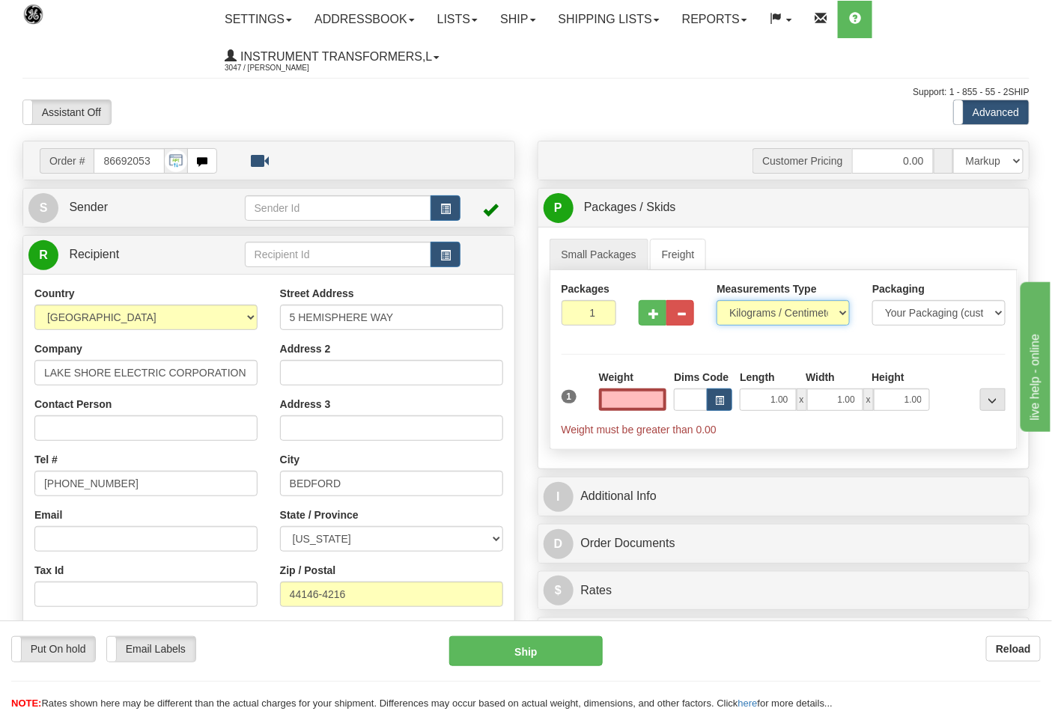
type input "0.00"
click at [765, 322] on select "Pounds / Inches Kilograms / Centimeters" at bounding box center [783, 312] width 133 height 25
select select "0"
click at [717, 301] on select "Pounds / Inches Kilograms / Centimeters" at bounding box center [783, 312] width 133 height 25
click at [654, 401] on input "0.00" at bounding box center [633, 400] width 68 height 22
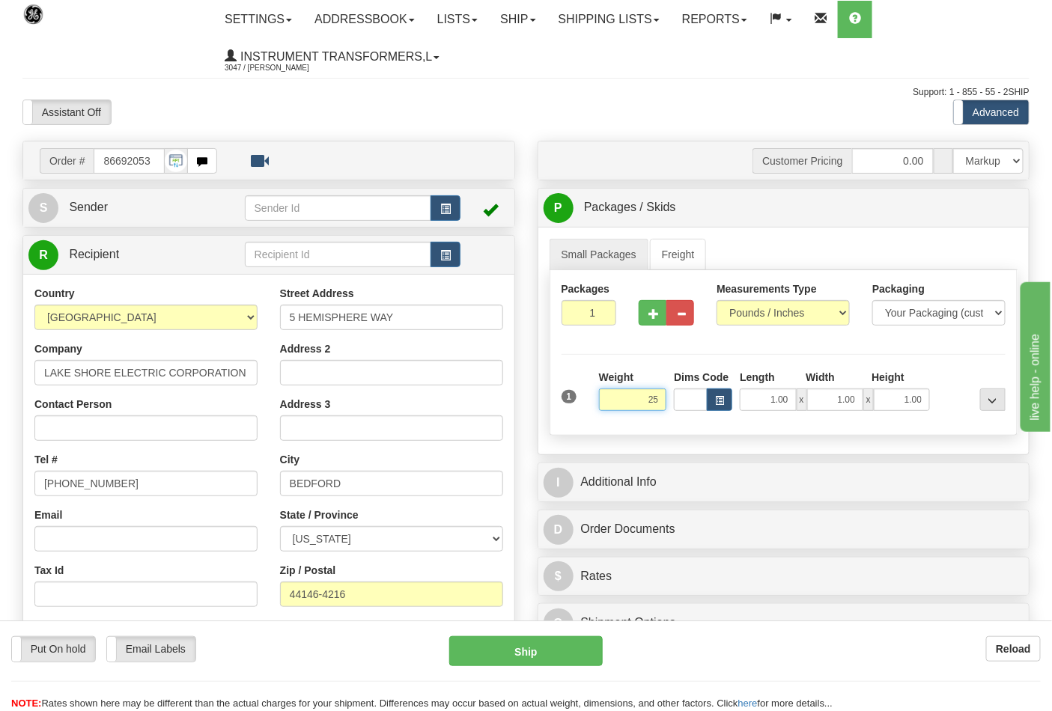
click button "Delete" at bounding box center [0, 0] width 0 height 0
type input "25.00"
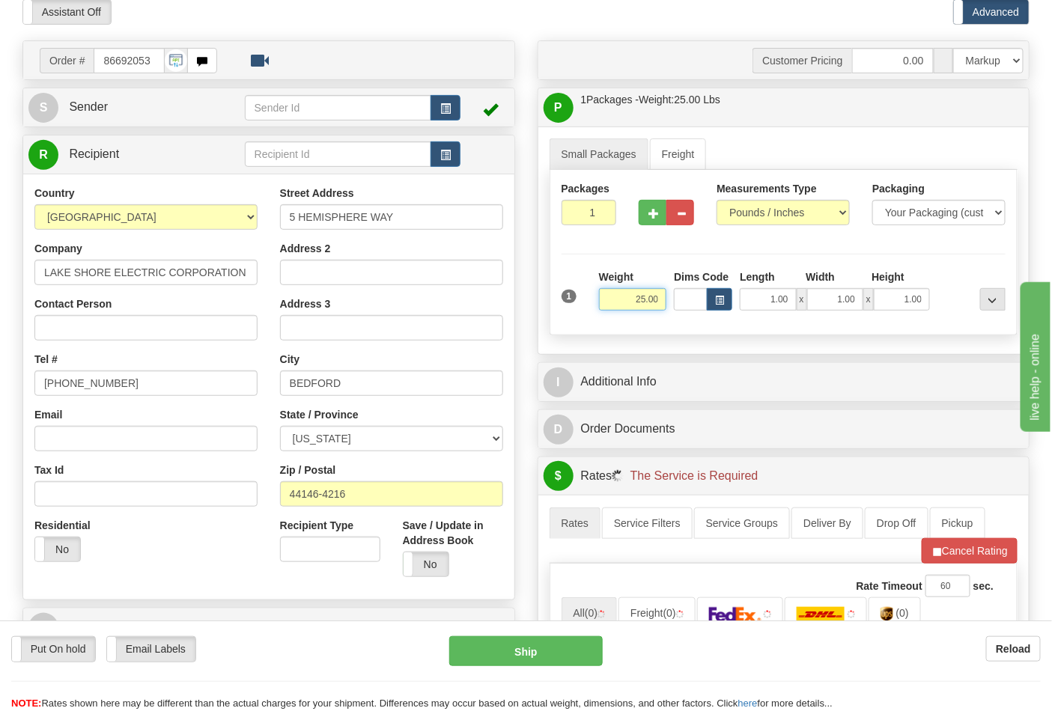
scroll to position [249, 0]
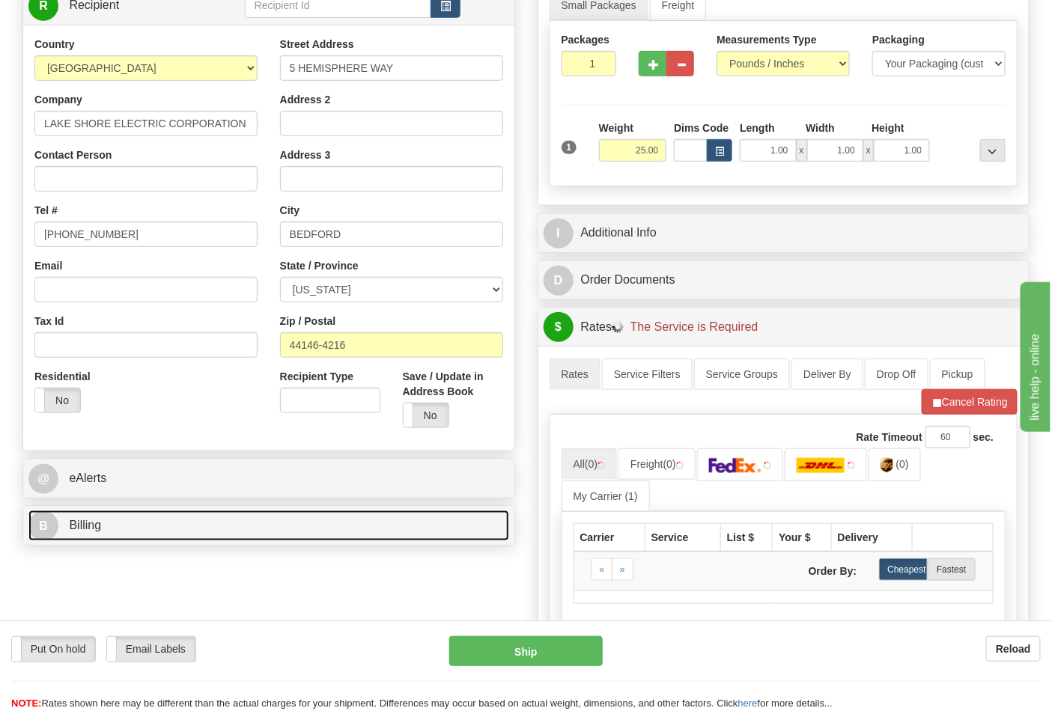
click at [187, 529] on link "B Billing" at bounding box center [268, 526] width 481 height 31
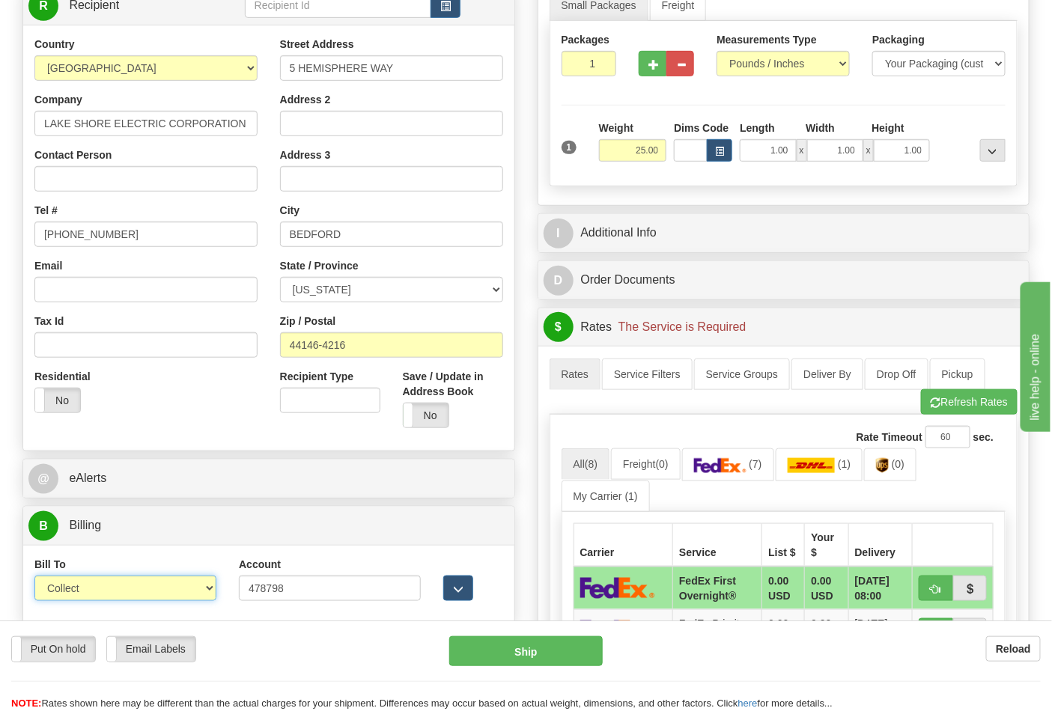
click at [135, 584] on select "Sender Recipient Third Party Collect" at bounding box center [125, 588] width 182 height 25
select select "2"
click at [34, 578] on select "Sender Recipient Third Party Collect" at bounding box center [125, 588] width 182 height 25
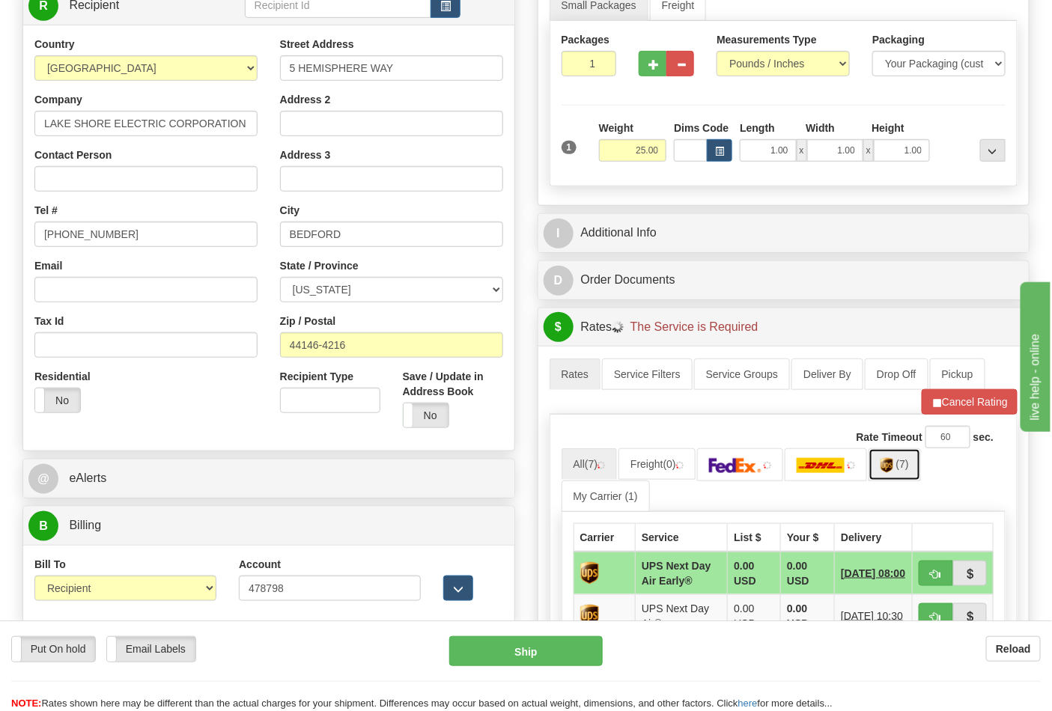
click at [911, 475] on link "(7)" at bounding box center [895, 464] width 52 height 32
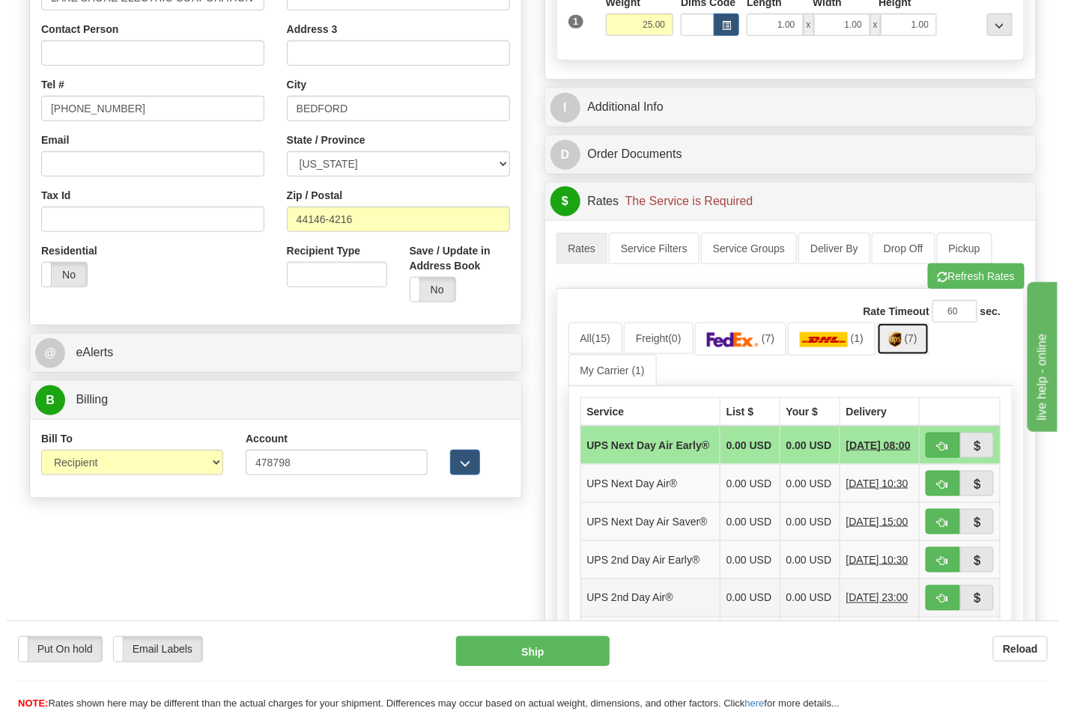
scroll to position [499, 0]
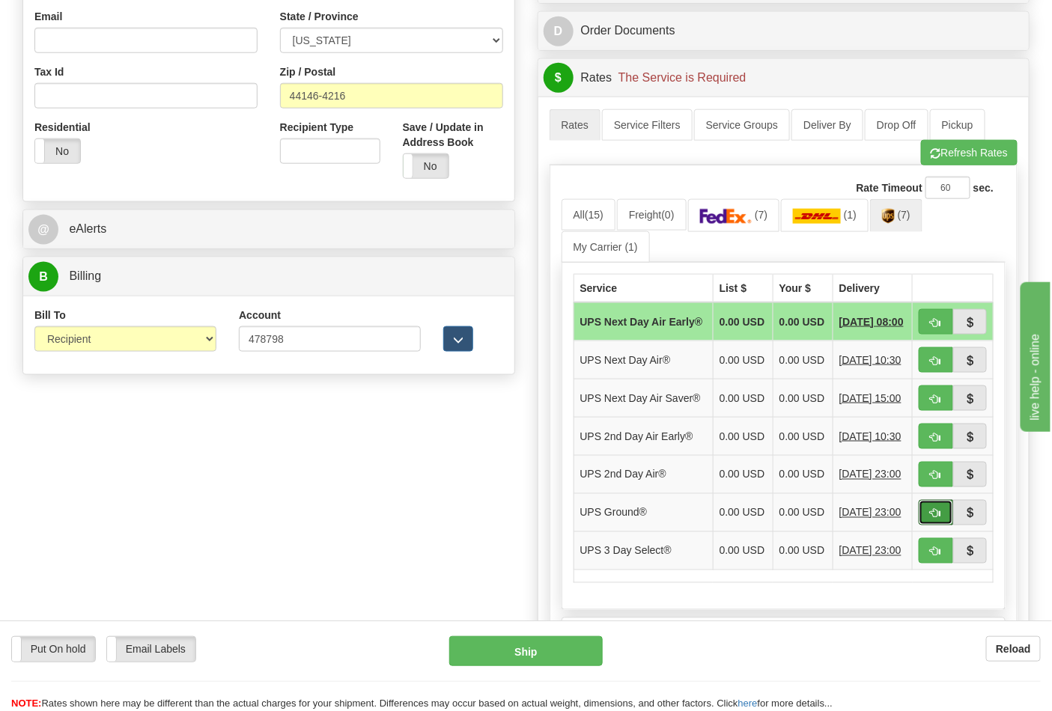
drag, startPoint x: 946, startPoint y: 541, endPoint x: 919, endPoint y: 539, distance: 27.0
click at [944, 526] on button "button" at bounding box center [936, 512] width 34 height 25
type input "03"
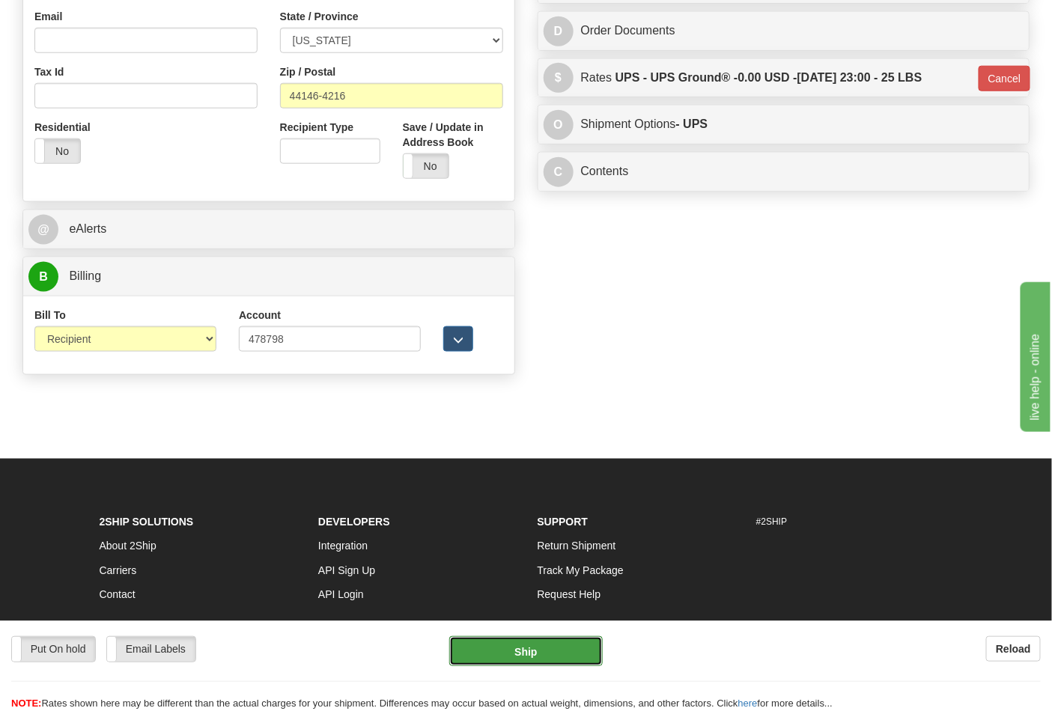
click at [542, 664] on button "Ship" at bounding box center [525, 651] width 153 height 30
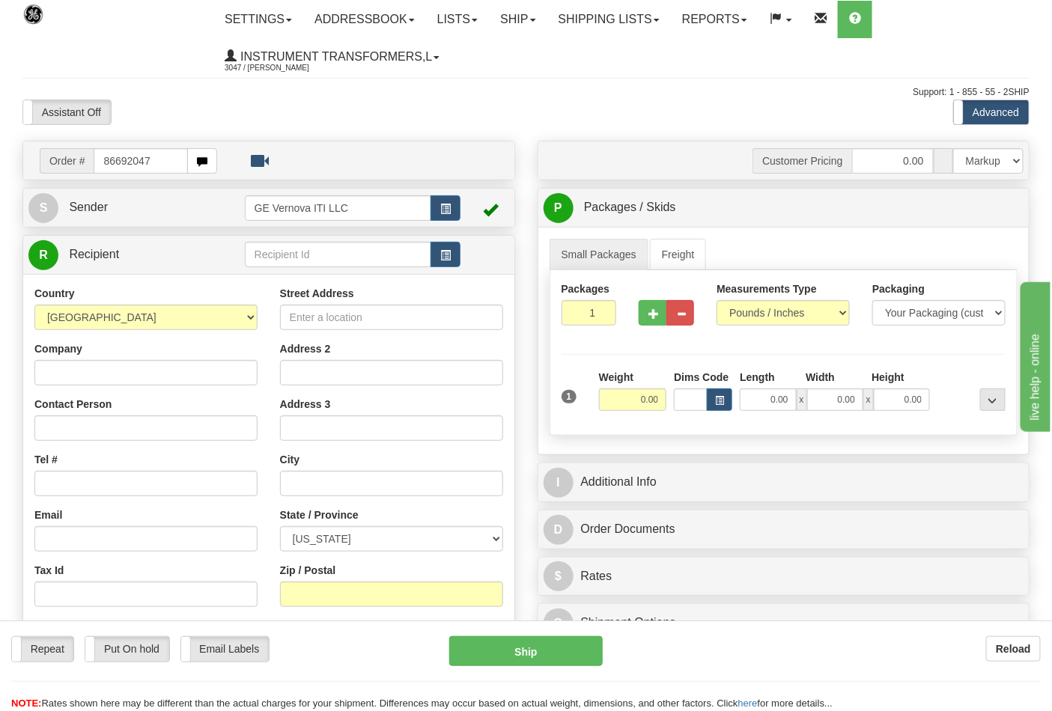
type input "86692047"
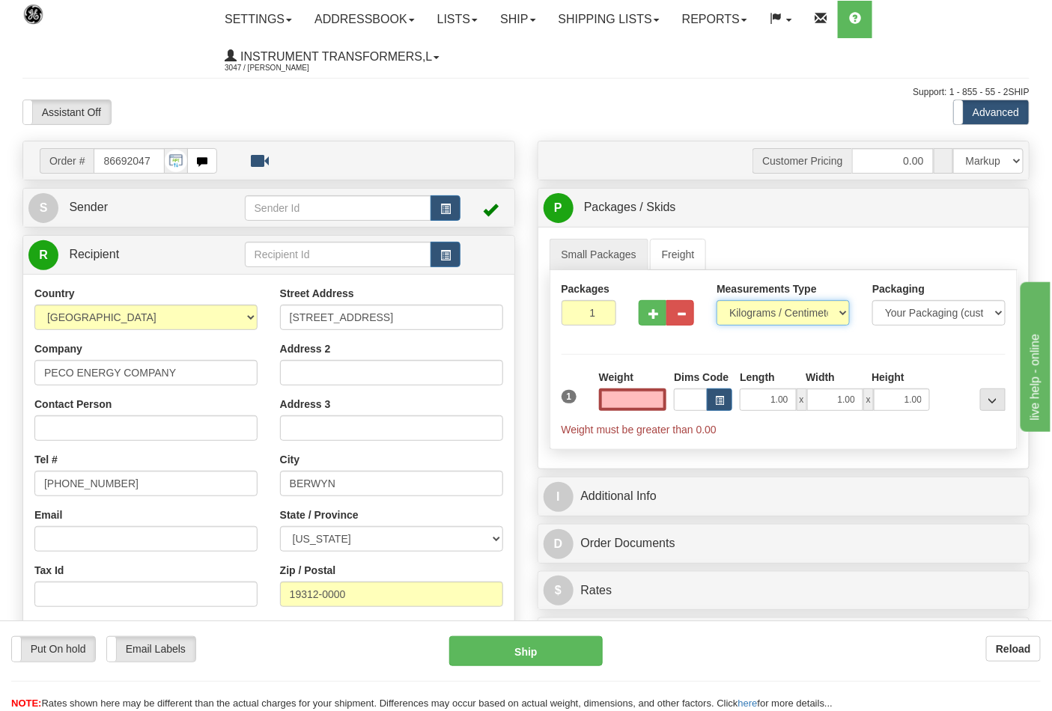
type input "0.00"
click at [750, 322] on select "Pounds / Inches Kilograms / Centimeters" at bounding box center [783, 312] width 133 height 25
select select "0"
click at [717, 301] on select "Pounds / Inches Kilograms / Centimeters" at bounding box center [783, 312] width 133 height 25
click at [644, 317] on button "button" at bounding box center [653, 312] width 28 height 25
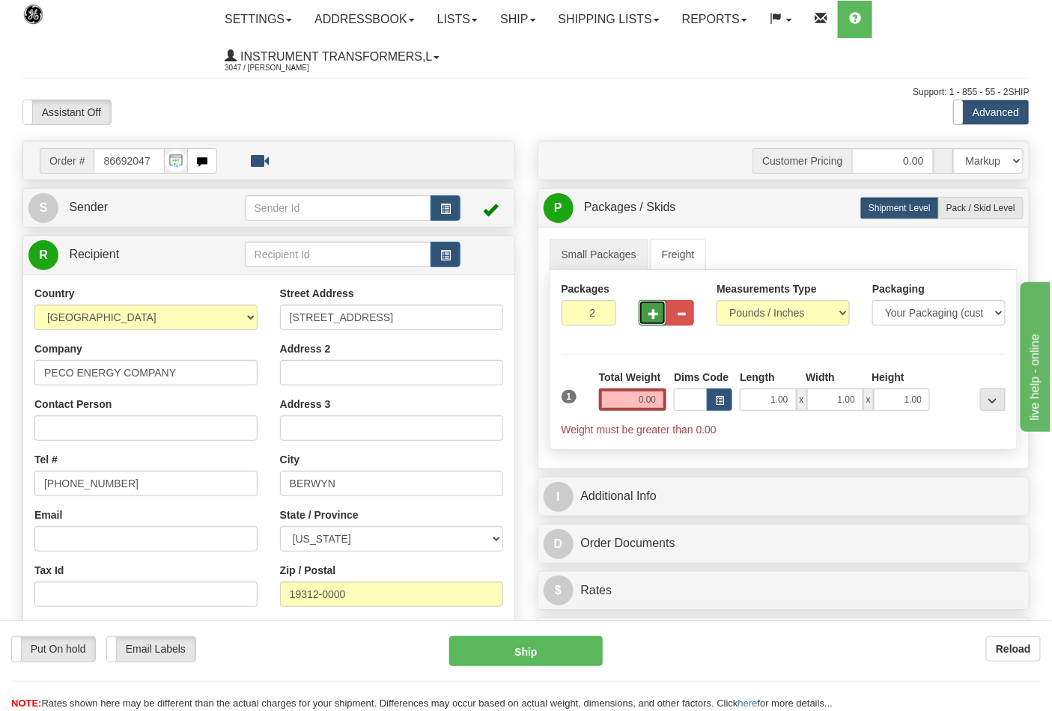
click at [639, 310] on button "button" at bounding box center [653, 312] width 28 height 25
type input "3"
click at [657, 398] on input "0.00" at bounding box center [633, 400] width 68 height 22
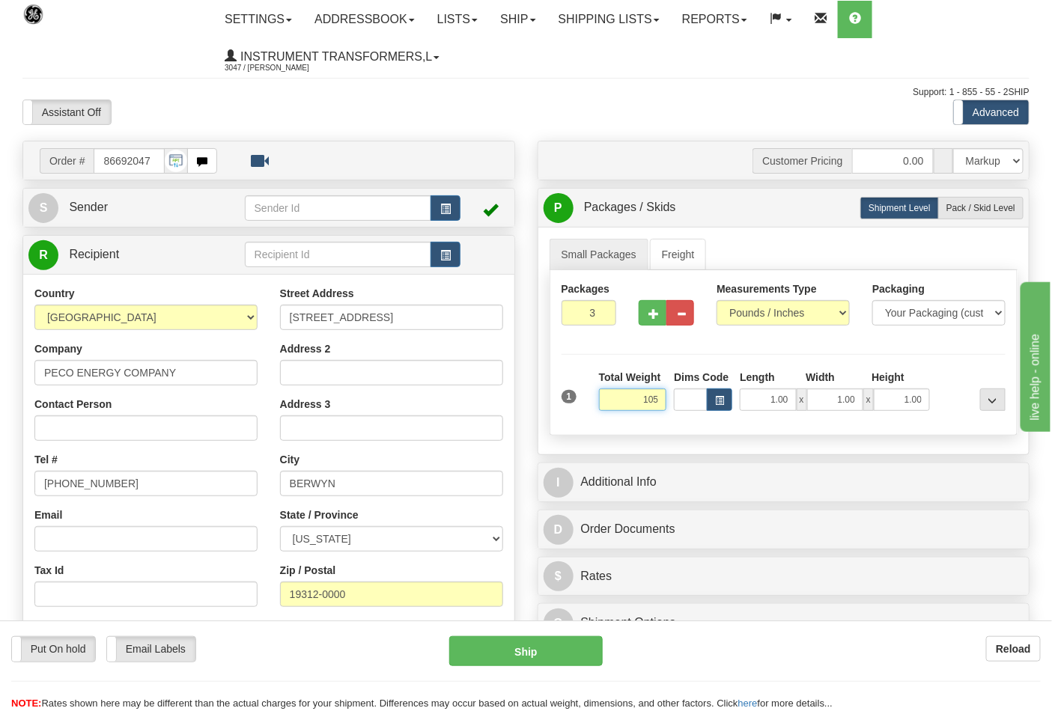
click button "Delete" at bounding box center [0, 0] width 0 height 0
type input "105.00"
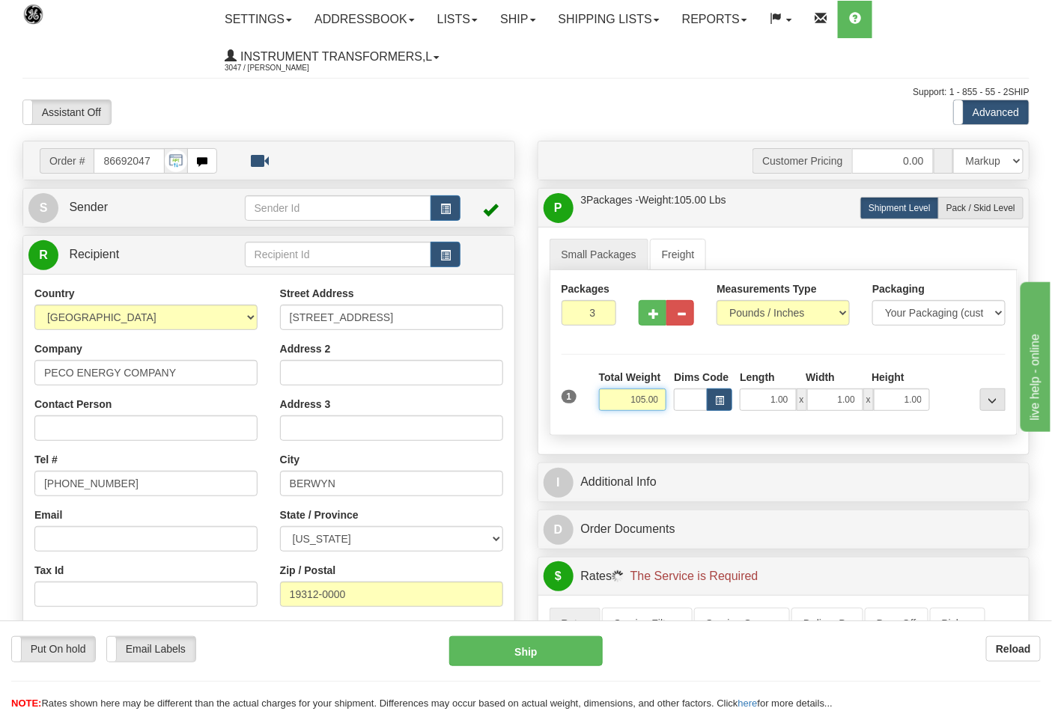
scroll to position [249, 0]
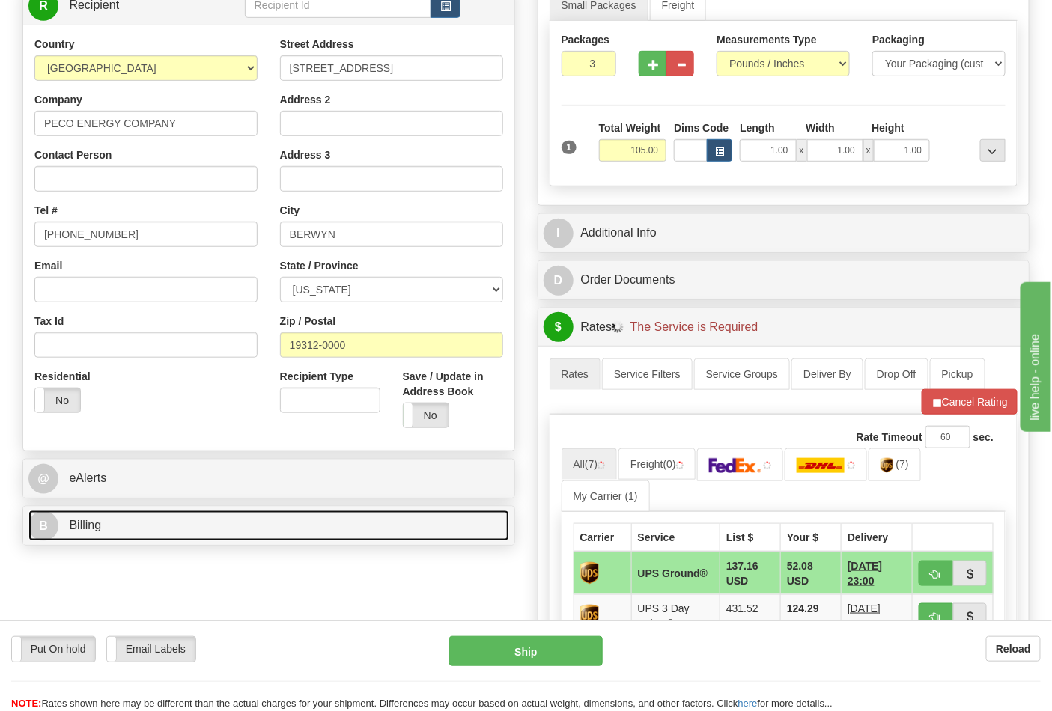
click at [124, 521] on link "B Billing" at bounding box center [268, 526] width 481 height 31
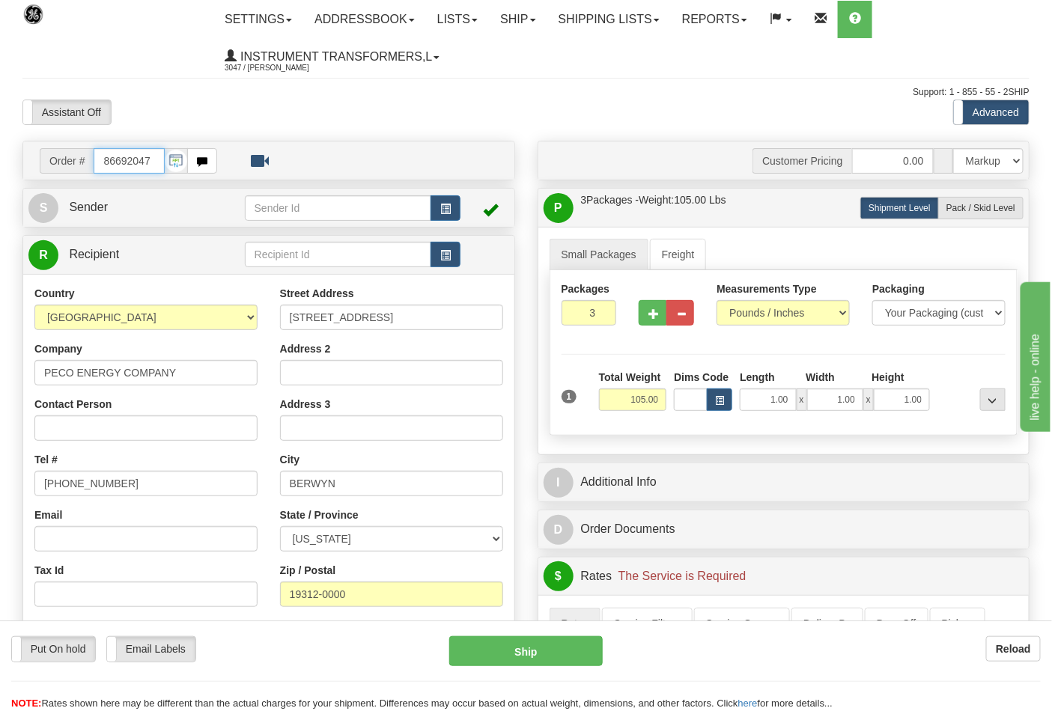
scroll to position [0, 0]
drag, startPoint x: 155, startPoint y: 159, endPoint x: 51, endPoint y: 162, distance: 104.1
click at [56, 165] on div "Order # 86692047" at bounding box center [128, 160] width 177 height 25
type input "86692095"
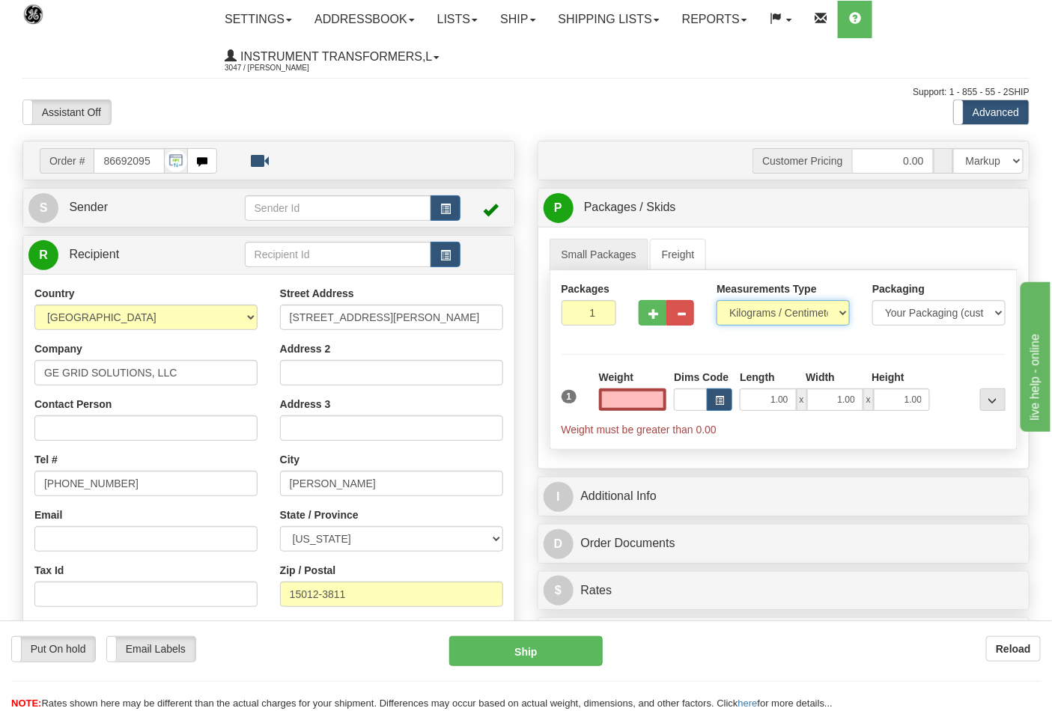
type input "0.00"
click at [760, 322] on select "Pounds / Inches Kilograms / Centimeters" at bounding box center [783, 312] width 133 height 25
select select "0"
click at [717, 301] on select "Pounds / Inches Kilograms / Centimeters" at bounding box center [783, 312] width 133 height 25
click at [662, 407] on input "0.00" at bounding box center [633, 400] width 68 height 22
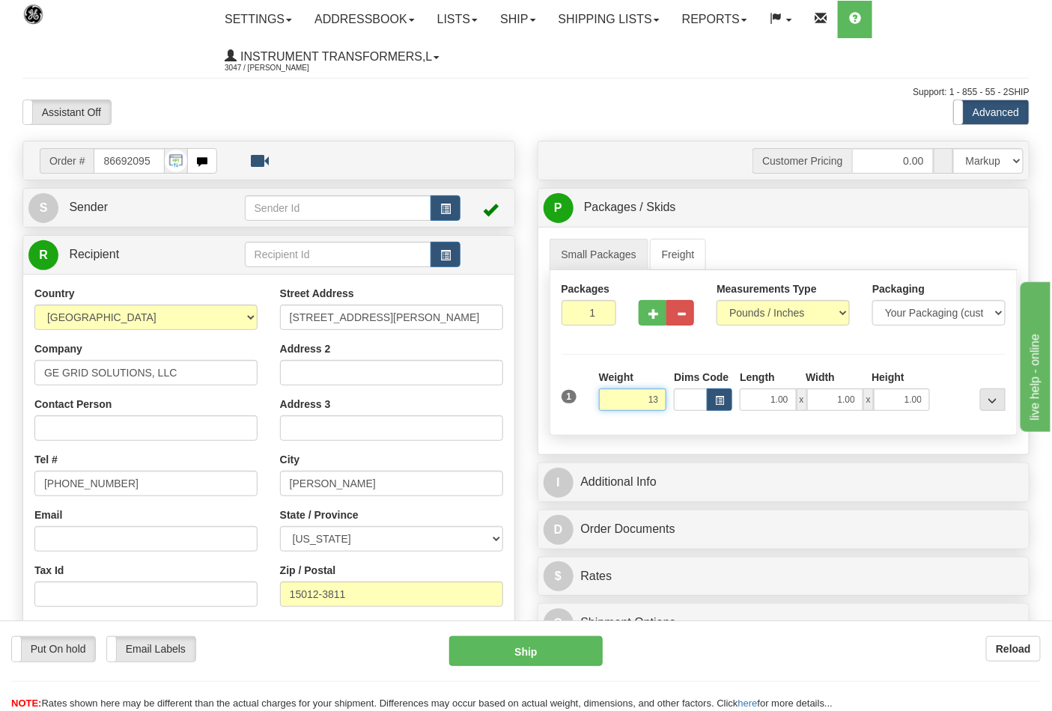
click button "Delete" at bounding box center [0, 0] width 0 height 0
type input "13.00"
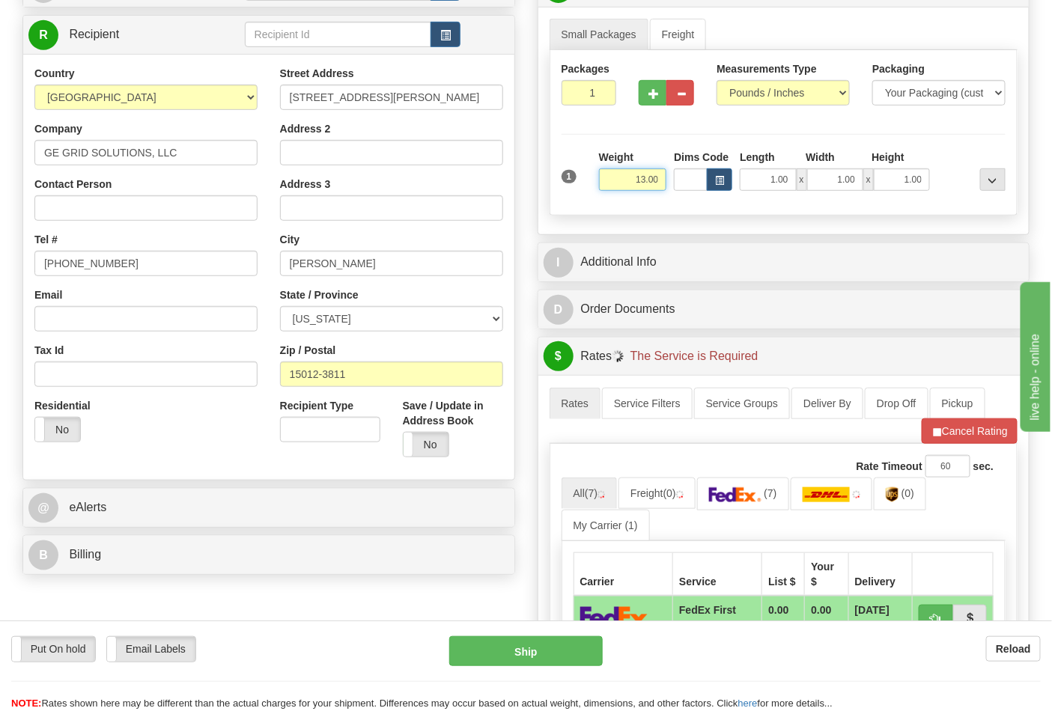
scroll to position [249, 0]
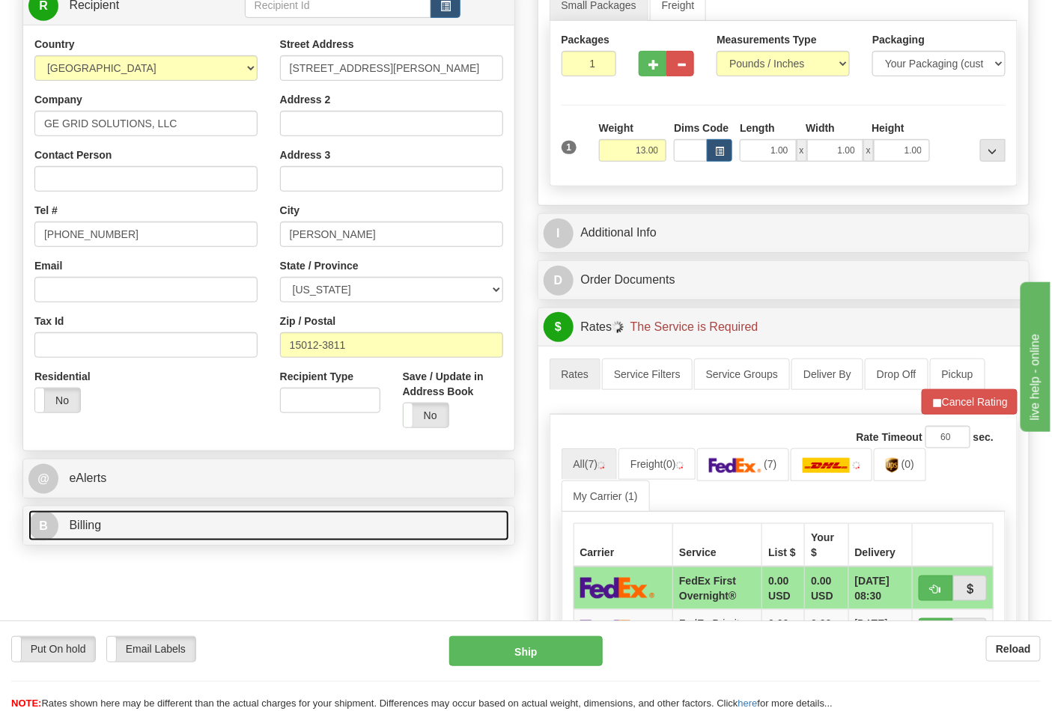
click at [156, 522] on link "B Billing" at bounding box center [268, 526] width 481 height 31
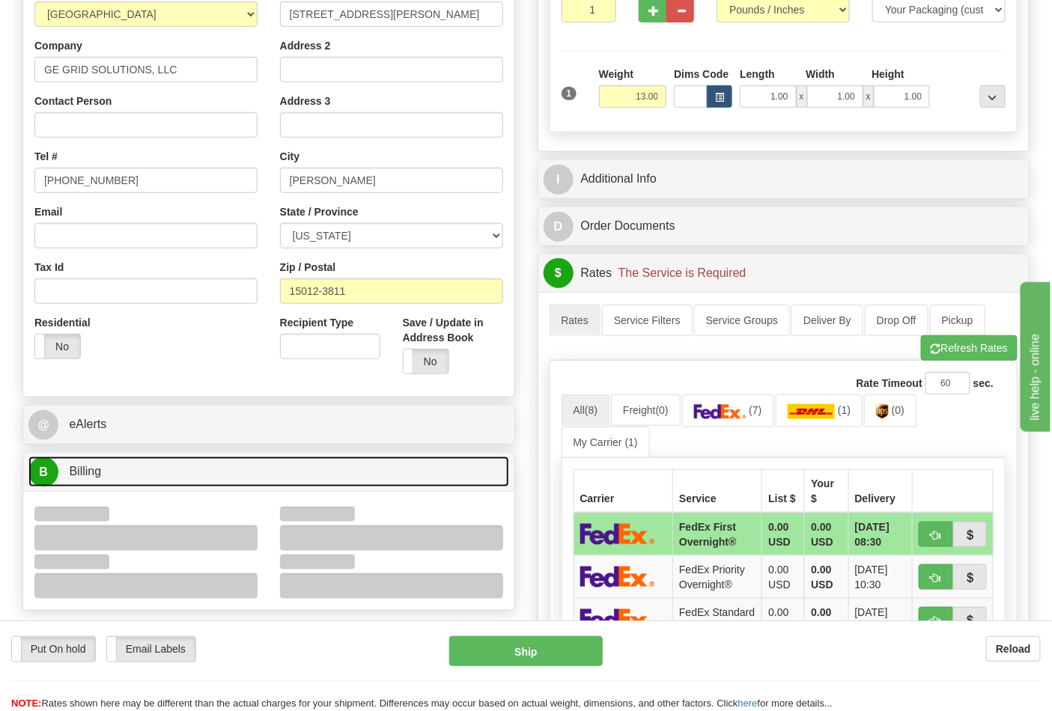
scroll to position [416, 0]
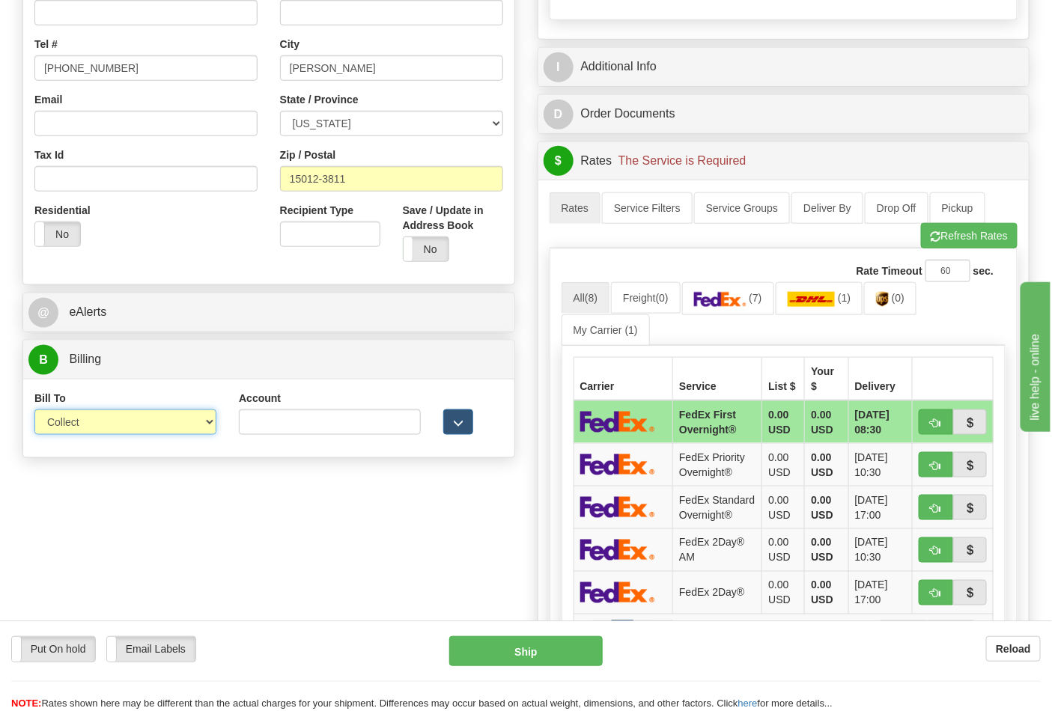
click at [87, 430] on select "Sender Recipient Third Party Collect" at bounding box center [125, 422] width 182 height 25
select select "2"
click at [34, 411] on select "Sender Recipient Third Party Collect" at bounding box center [125, 422] width 182 height 25
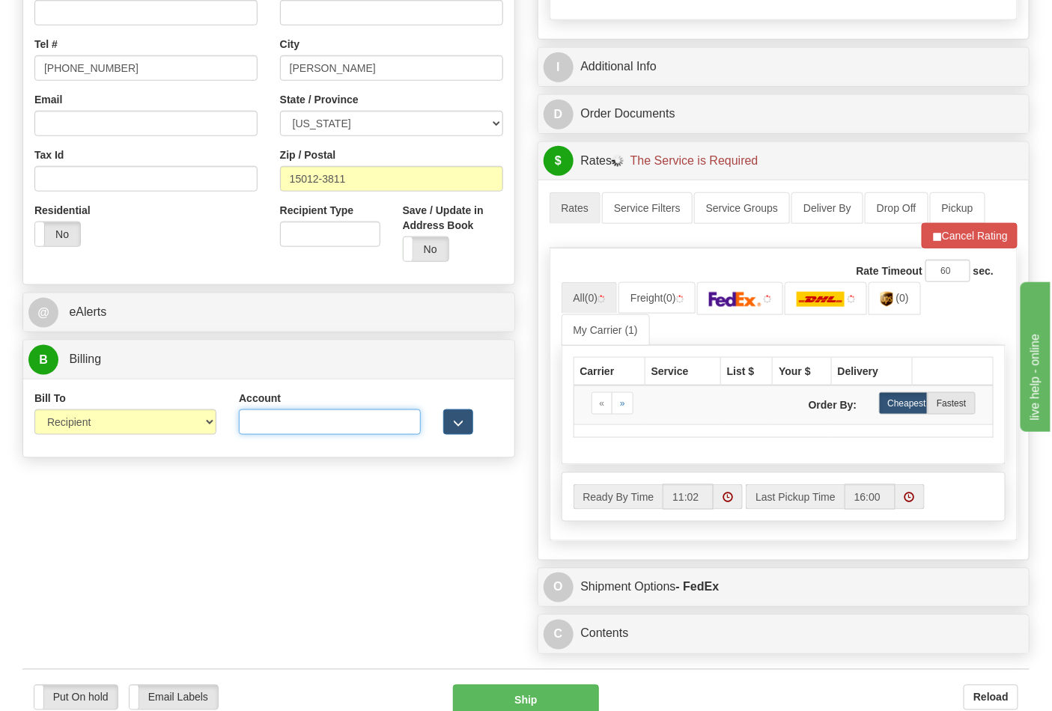
click at [316, 435] on input "Account" at bounding box center [330, 422] width 182 height 25
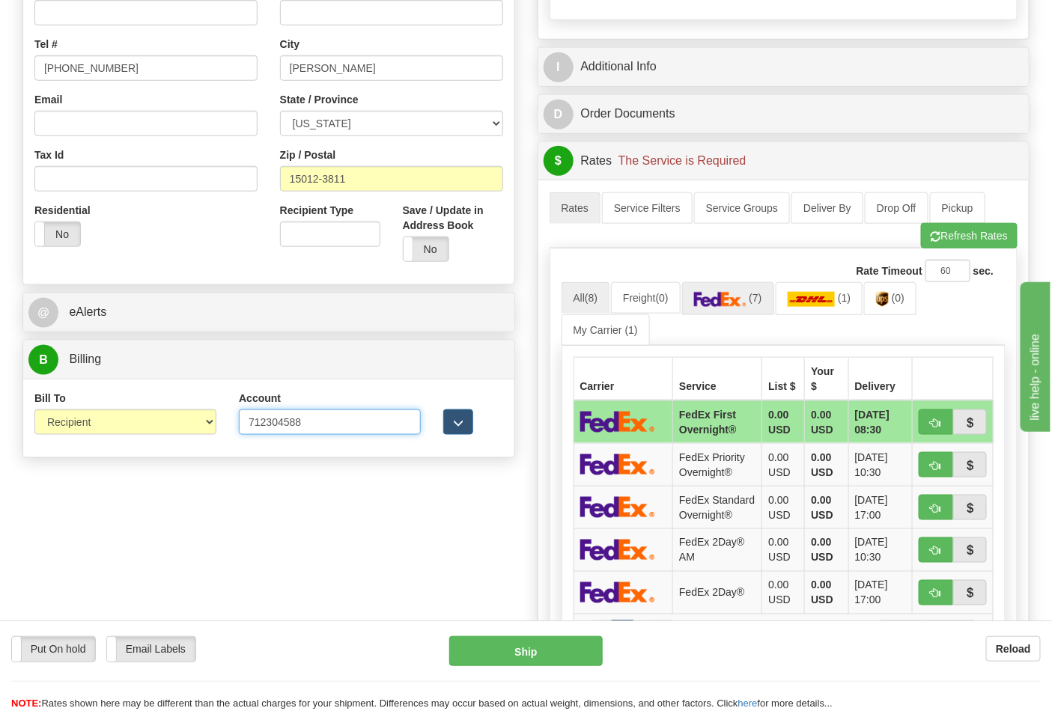
type input "712304588"
click at [745, 314] on link "(7)" at bounding box center [728, 298] width 92 height 32
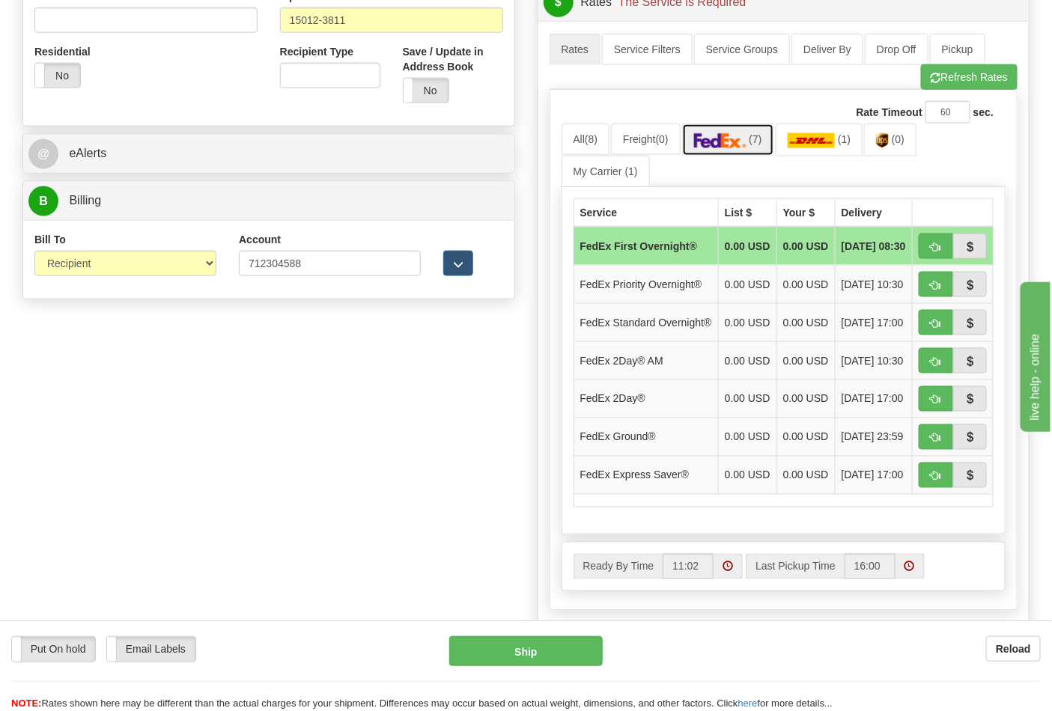
scroll to position [582, 0]
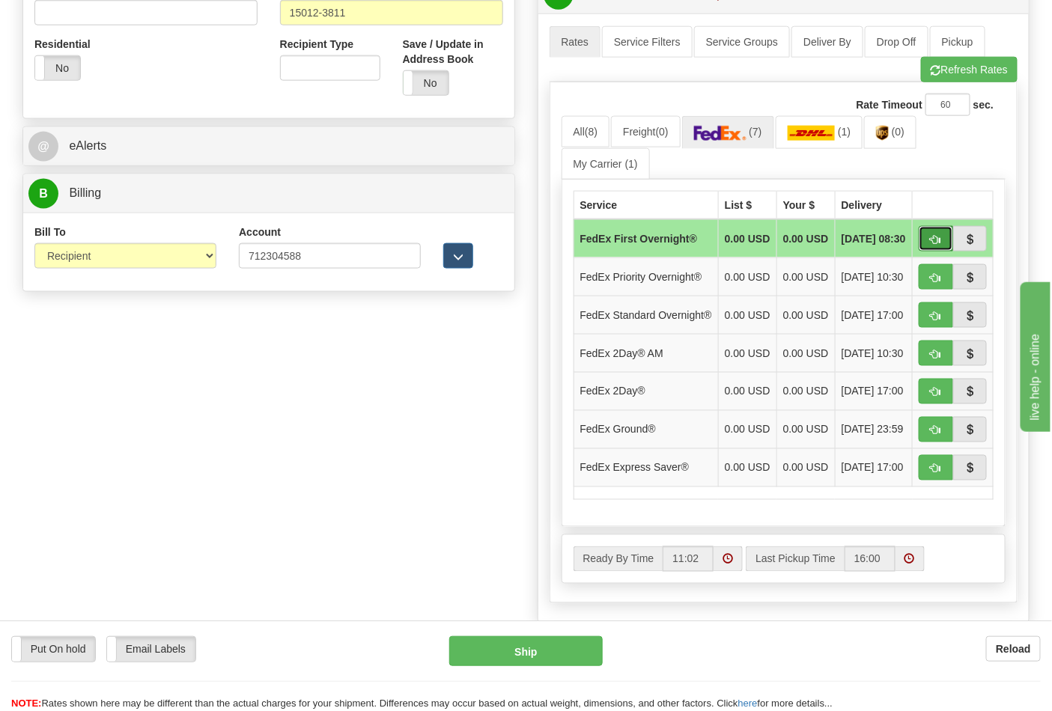
click at [934, 243] on span "button" at bounding box center [936, 240] width 10 height 10
type input "06"
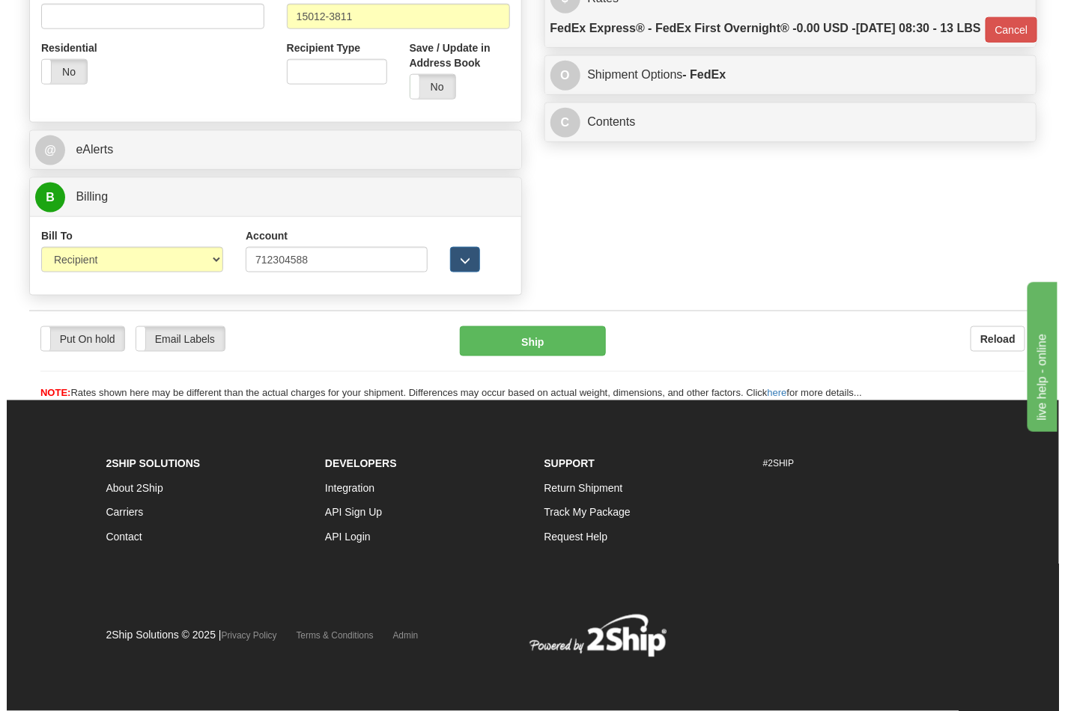
scroll to position [580, 0]
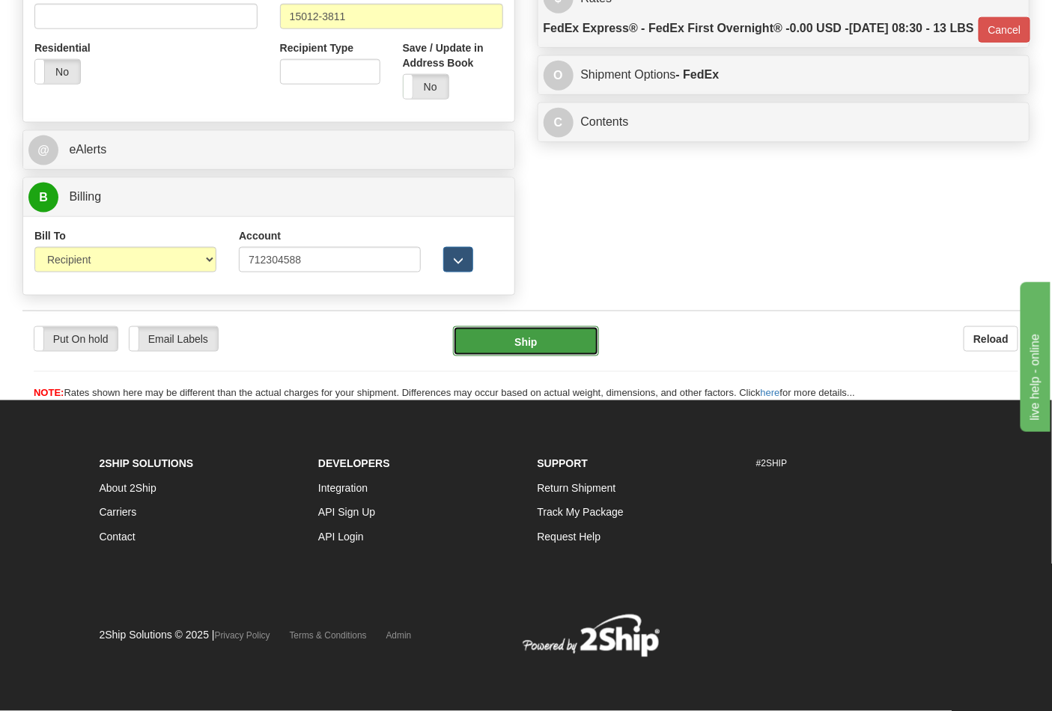
click at [550, 350] on button "Ship" at bounding box center [525, 341] width 145 height 30
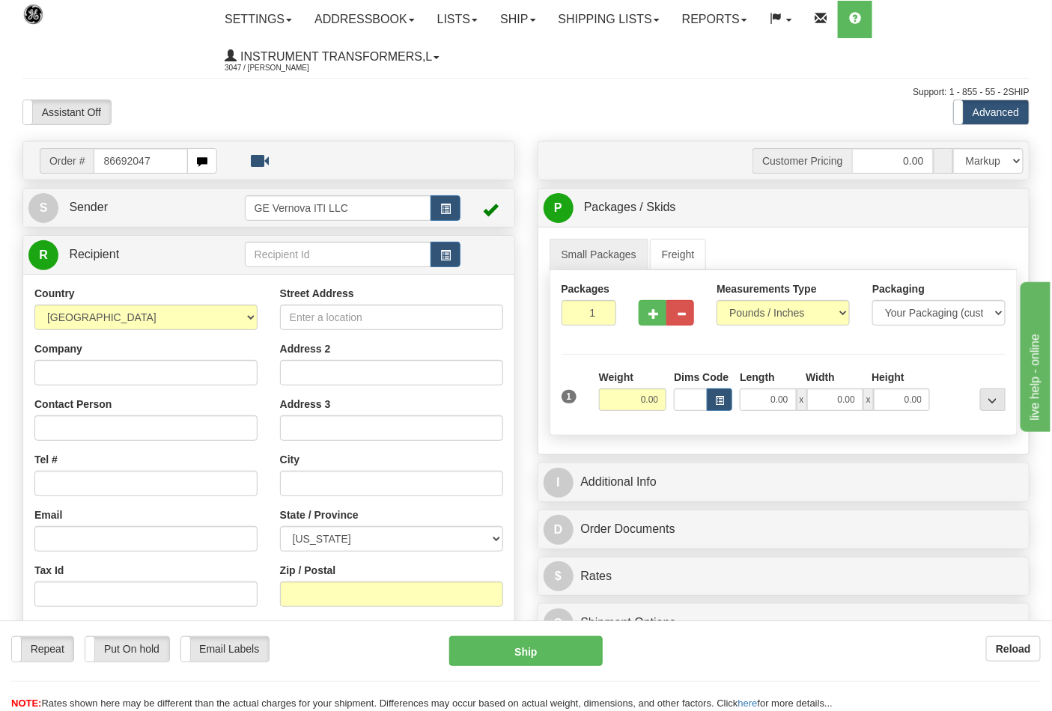
type input "86692047"
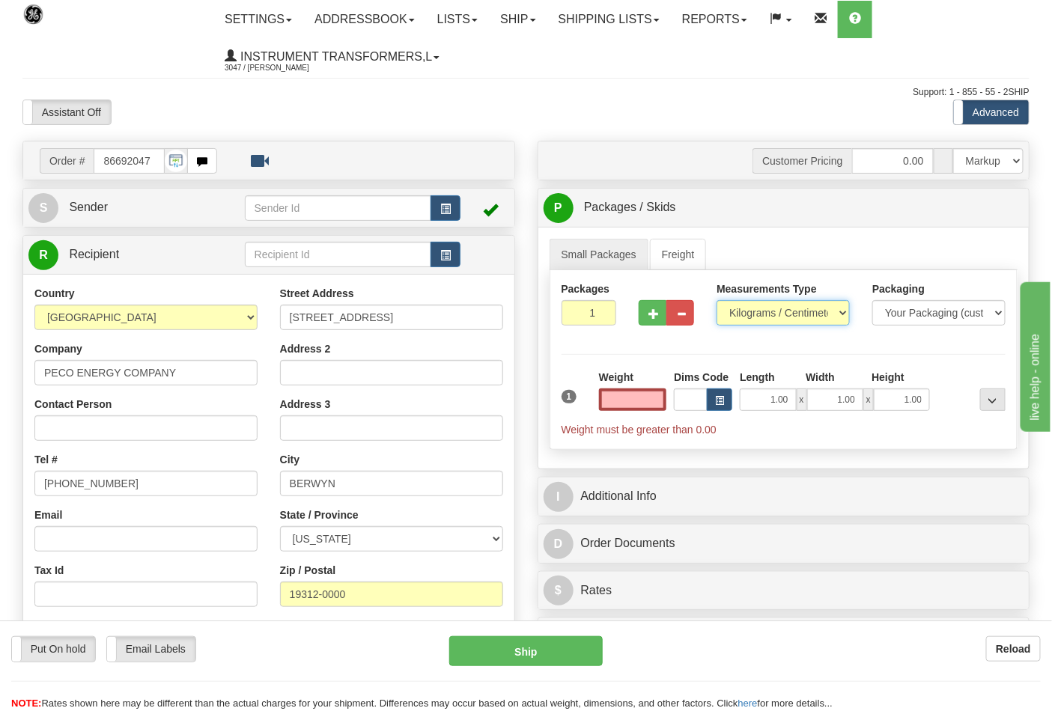
type input "0.00"
click at [752, 311] on select "Pounds / Inches Kilograms / Centimeters" at bounding box center [783, 312] width 133 height 25
select select "0"
click at [717, 301] on select "Pounds / Inches Kilograms / Centimeters" at bounding box center [783, 312] width 133 height 25
click at [647, 314] on button "button" at bounding box center [653, 312] width 28 height 25
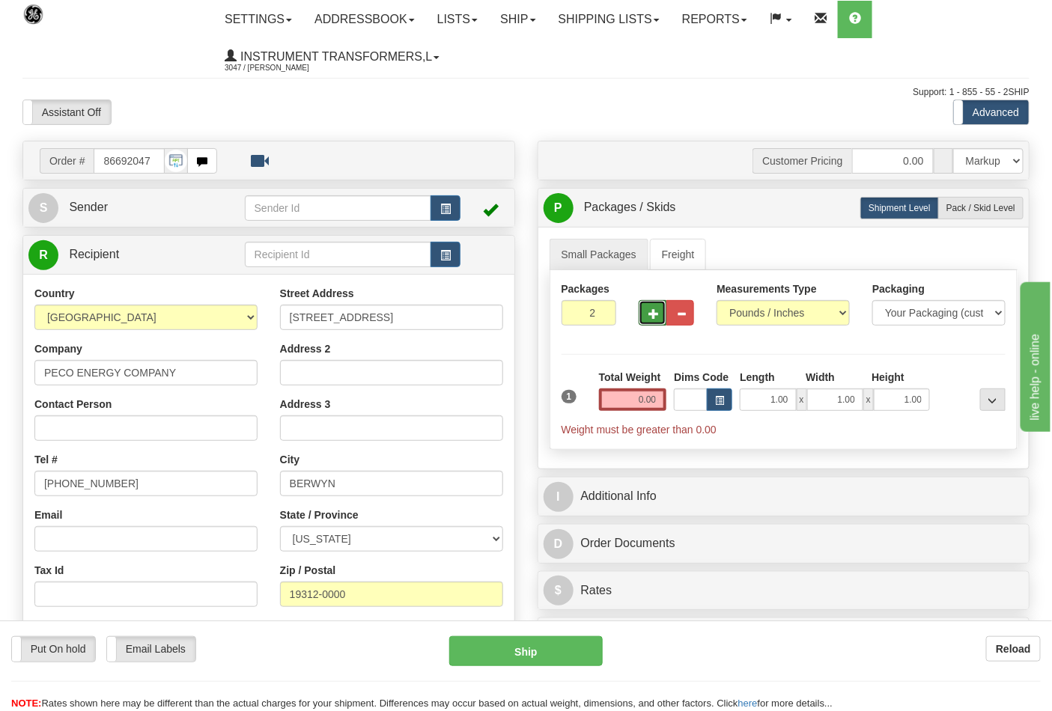
click at [652, 316] on span "button" at bounding box center [653, 314] width 10 height 10
type input "3"
click at [661, 403] on input "0.00" at bounding box center [633, 400] width 68 height 22
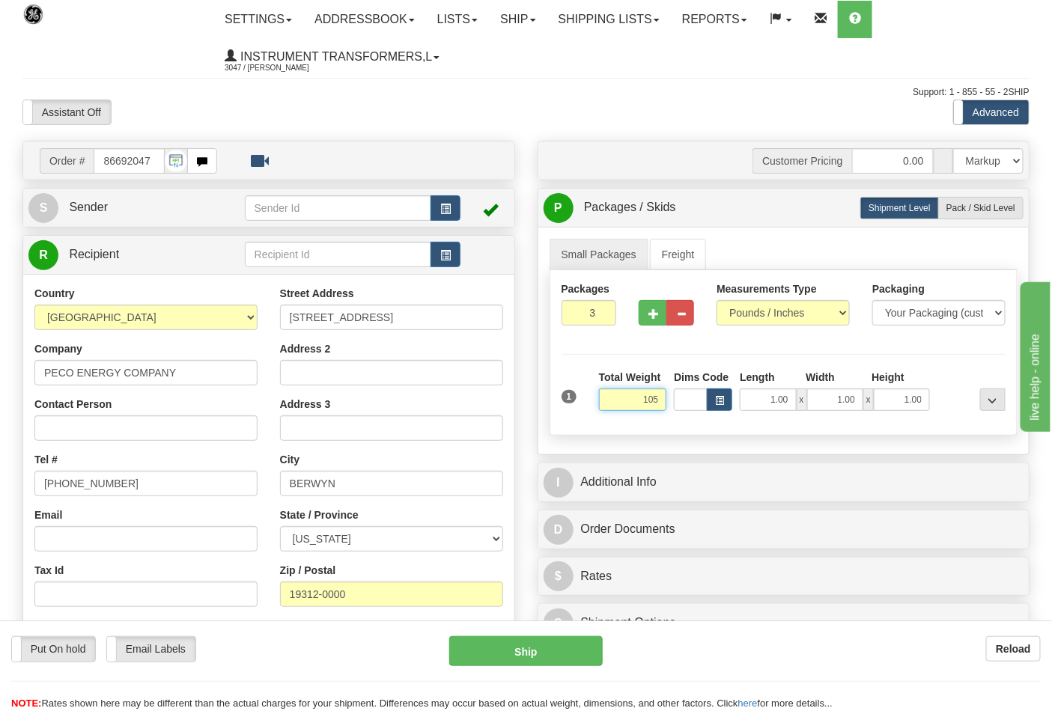
click button "Delete" at bounding box center [0, 0] width 0 height 0
type input "105.00"
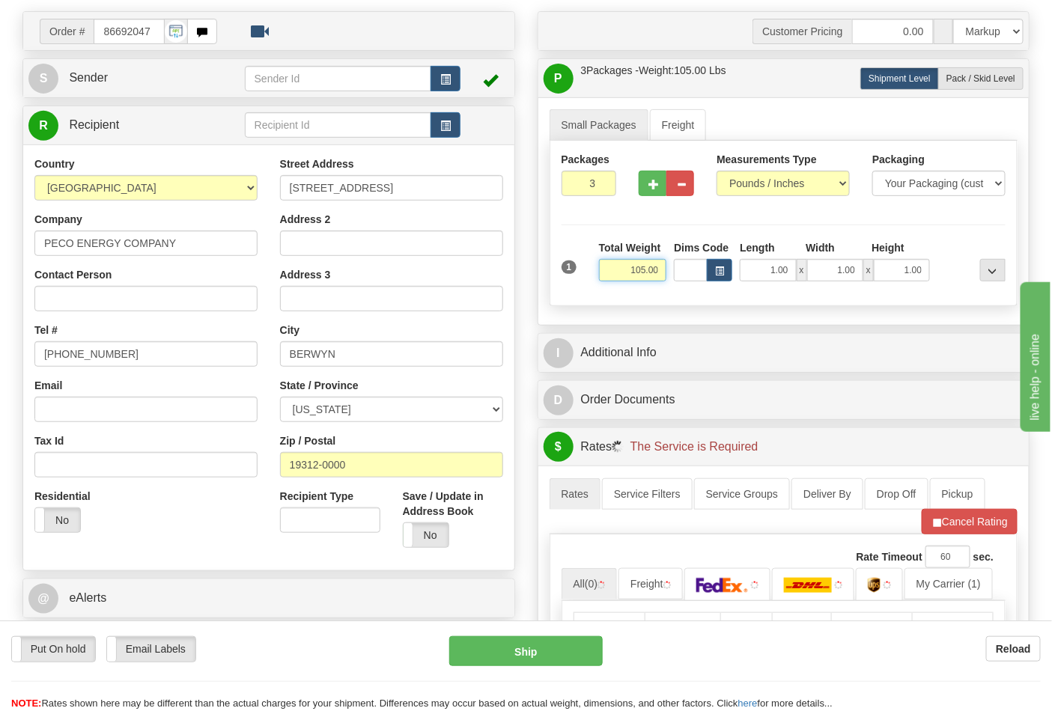
scroll to position [249, 0]
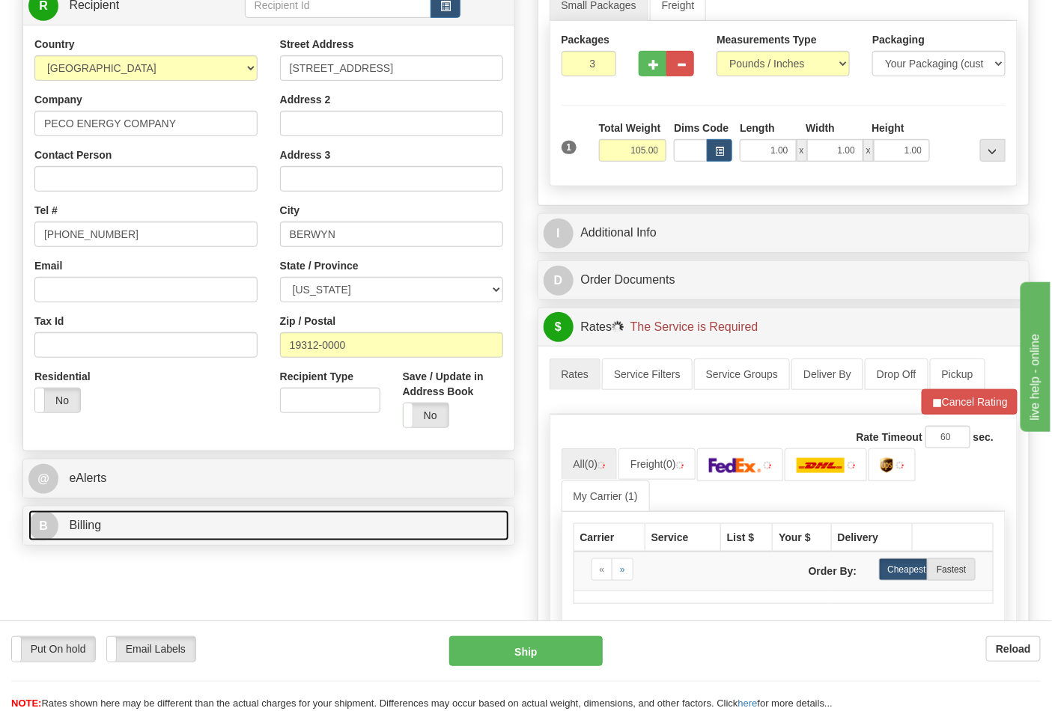
click at [163, 523] on link "B Billing" at bounding box center [268, 526] width 481 height 31
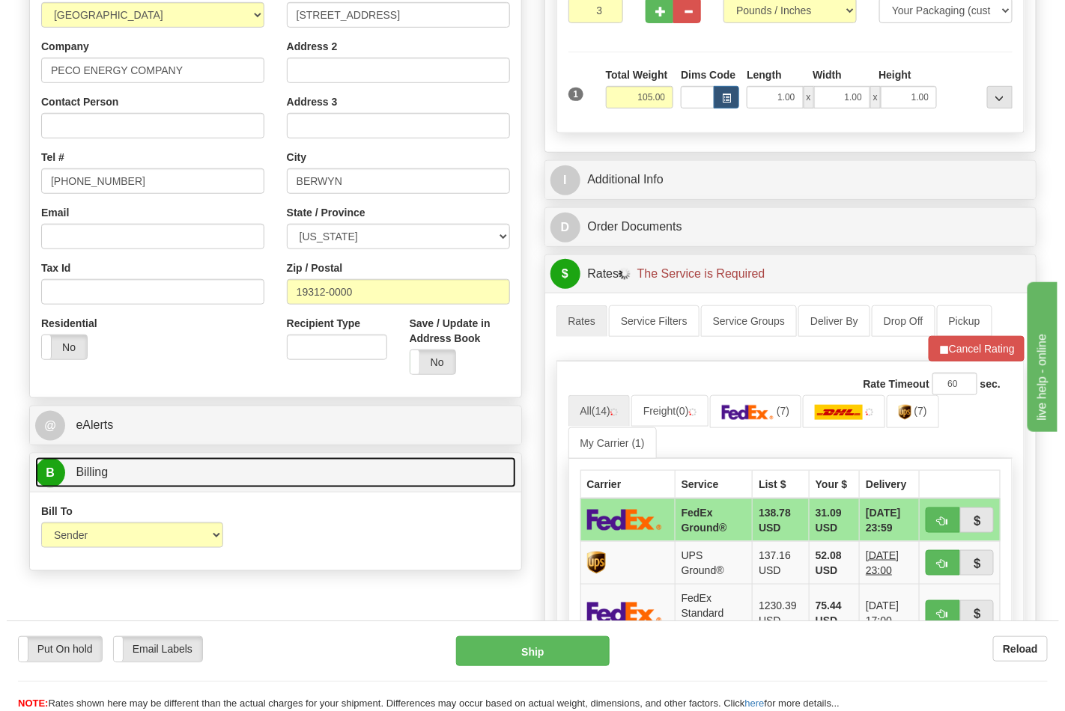
scroll to position [332, 0]
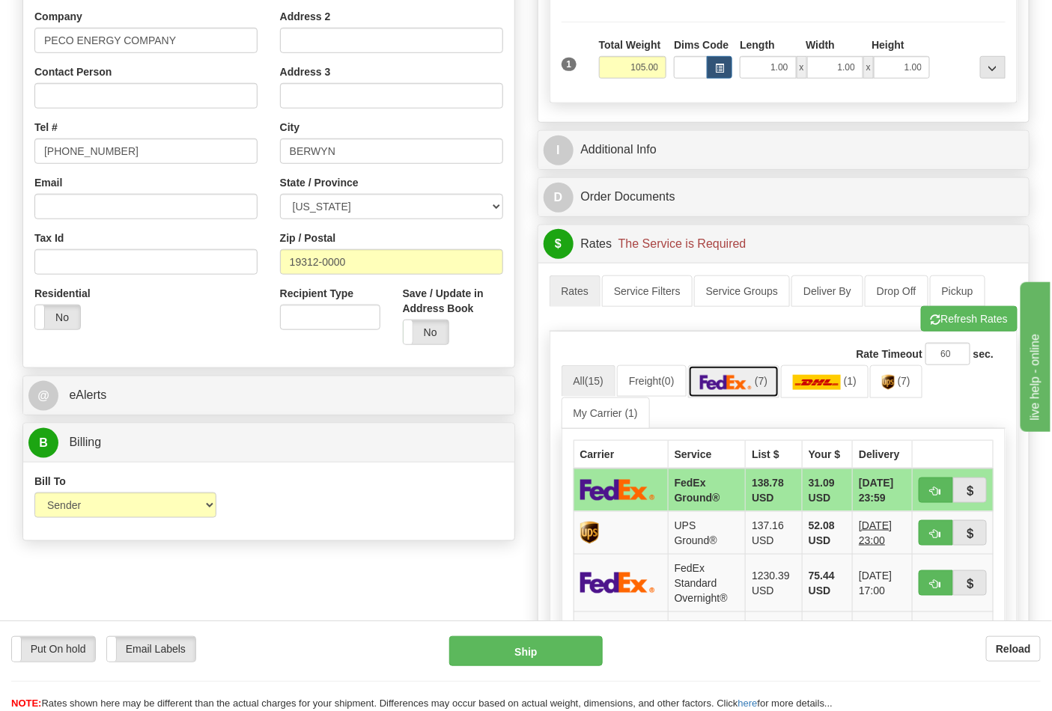
click at [758, 392] on link "(7)" at bounding box center [734, 381] width 92 height 32
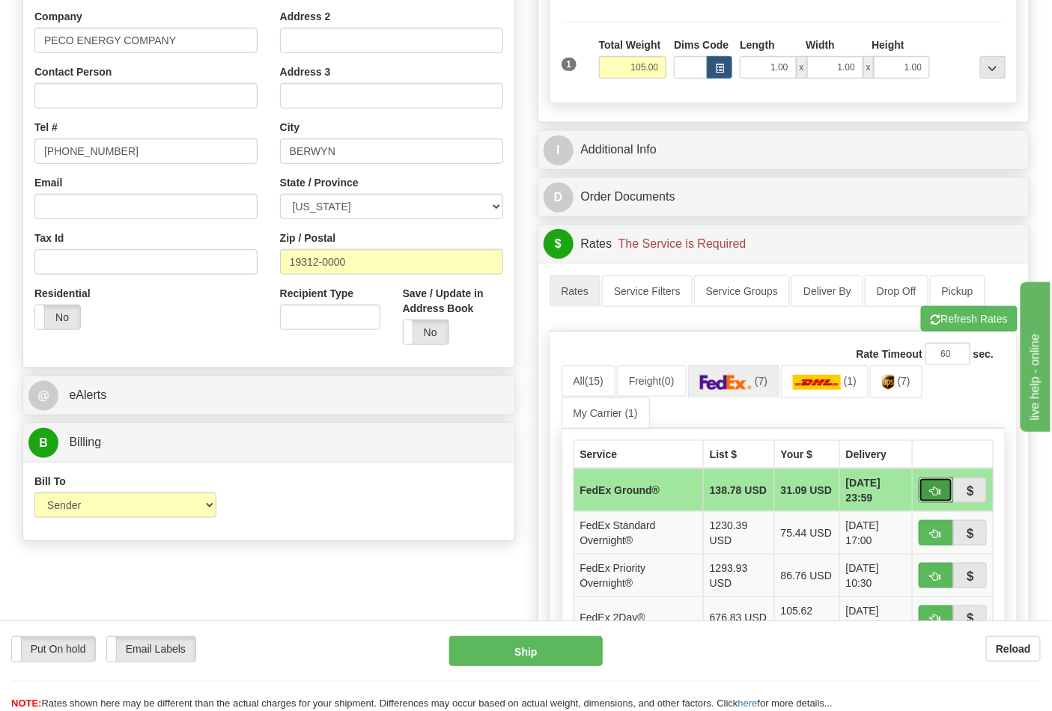
click at [940, 491] on span "button" at bounding box center [936, 492] width 10 height 10
type input "92"
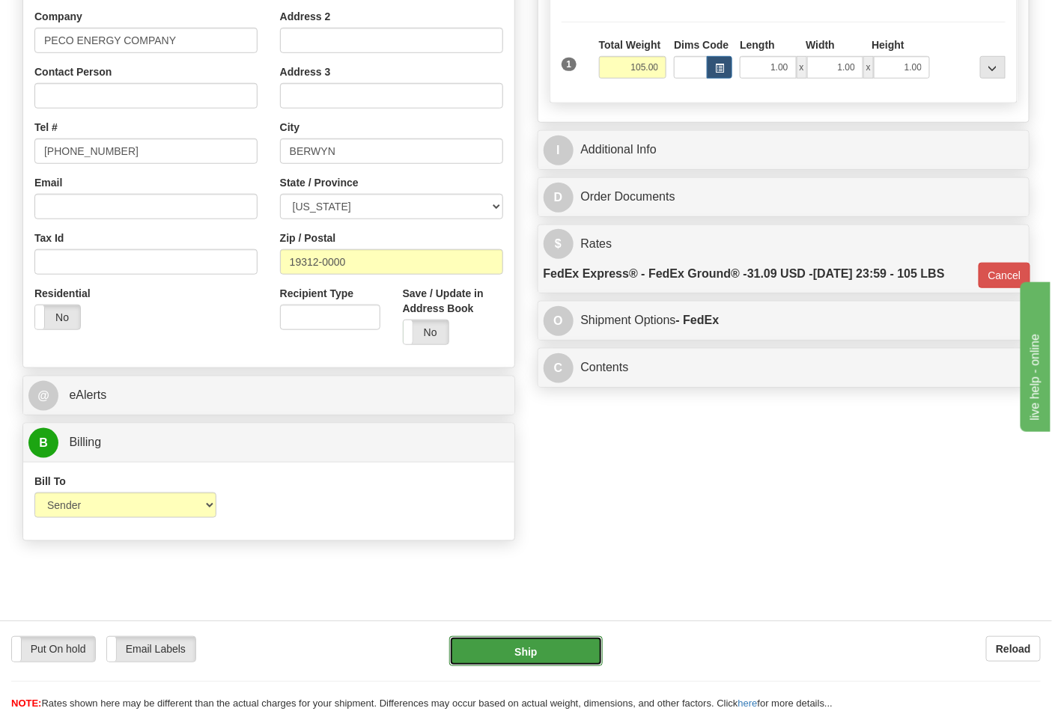
drag, startPoint x: 539, startPoint y: 637, endPoint x: 541, endPoint y: 645, distance: 7.6
click at [541, 645] on button "Ship" at bounding box center [525, 651] width 153 height 30
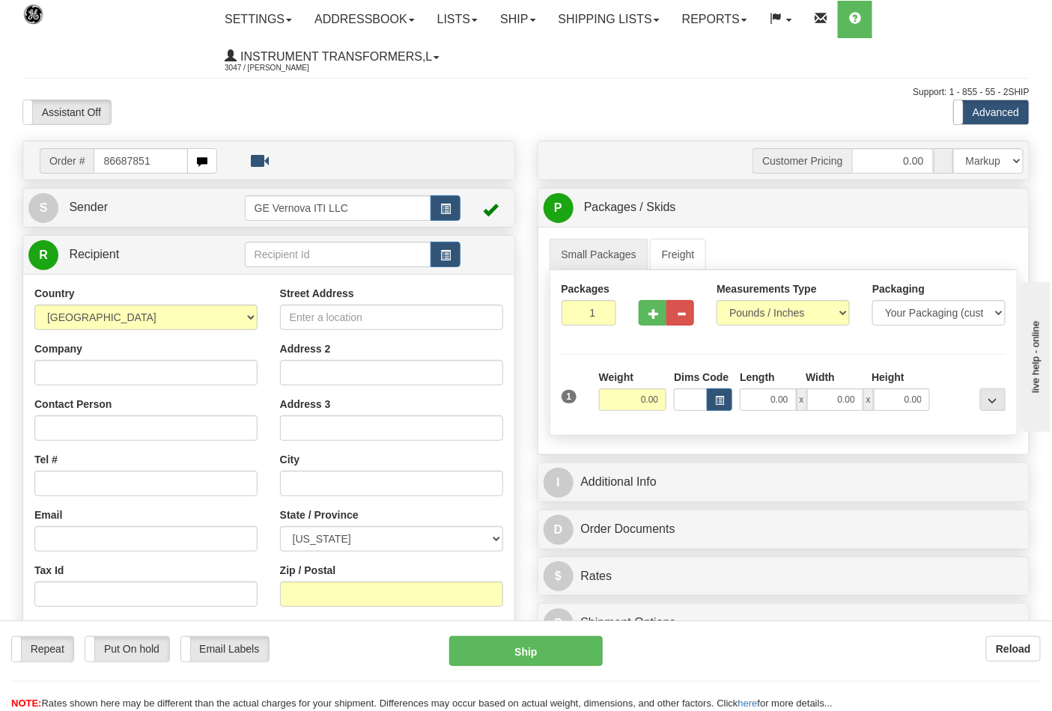
type input "86687851"
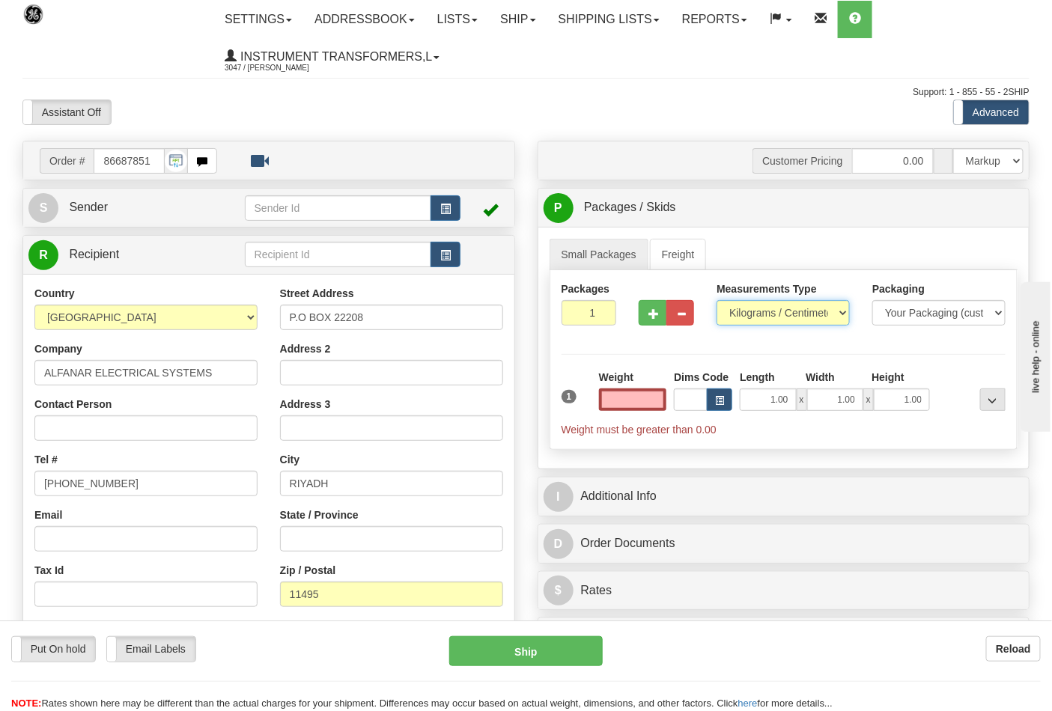
type input "0.00"
click at [757, 311] on select "Pounds / Inches Kilograms / Centimeters" at bounding box center [783, 312] width 133 height 25
select select "0"
click at [717, 301] on select "Pounds / Inches Kilograms / Centimeters" at bounding box center [783, 312] width 133 height 25
click at [656, 407] on input "0.00" at bounding box center [633, 400] width 68 height 22
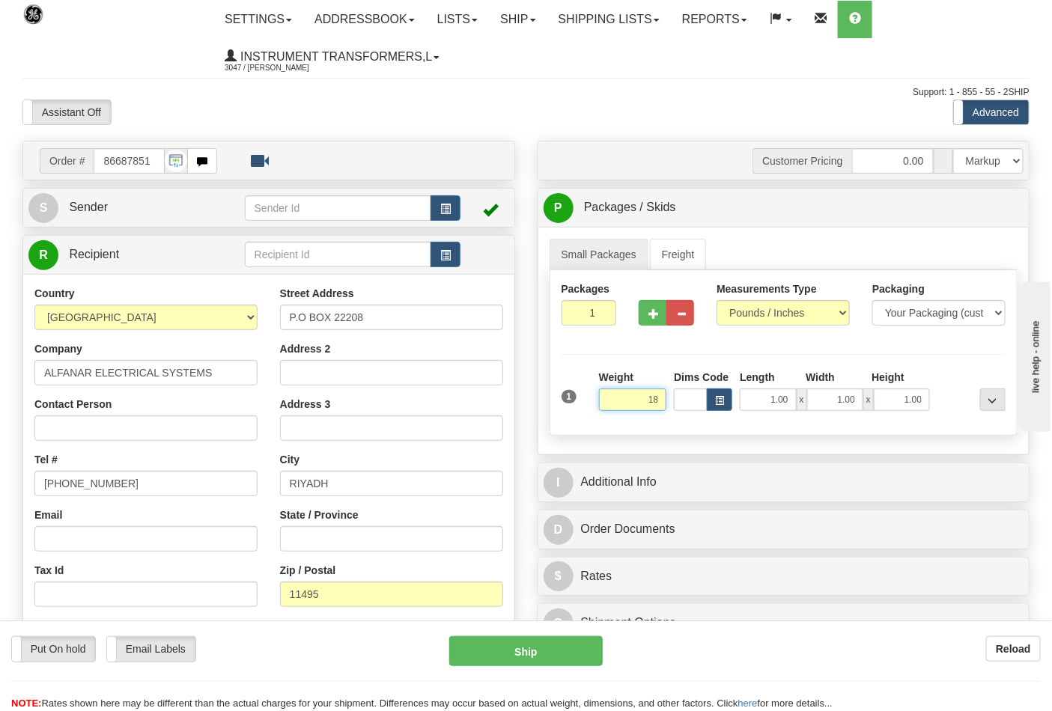
click button "Delete" at bounding box center [0, 0] width 0 height 0
type input "18.00"
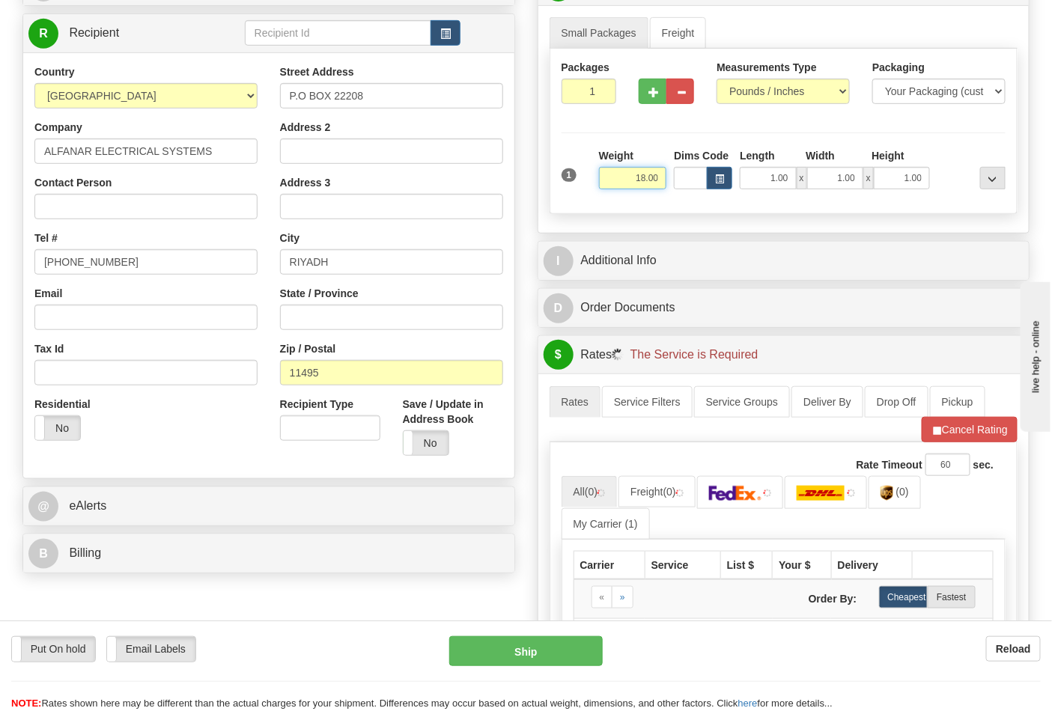
scroll to position [332, 0]
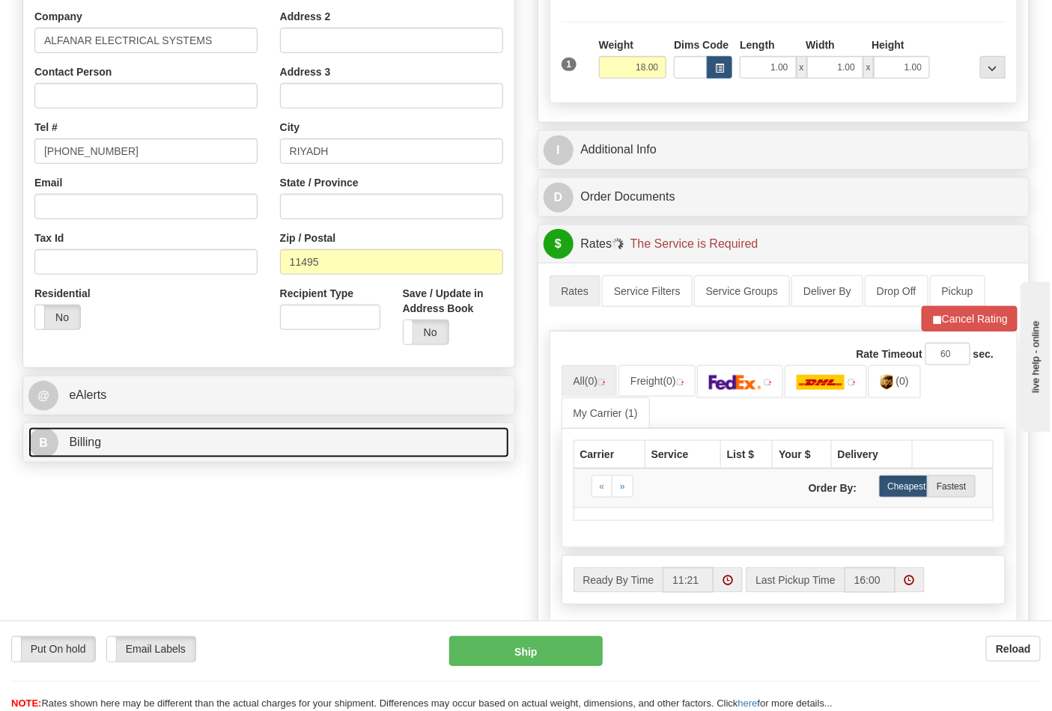
click at [159, 434] on link "B Billing" at bounding box center [268, 443] width 481 height 31
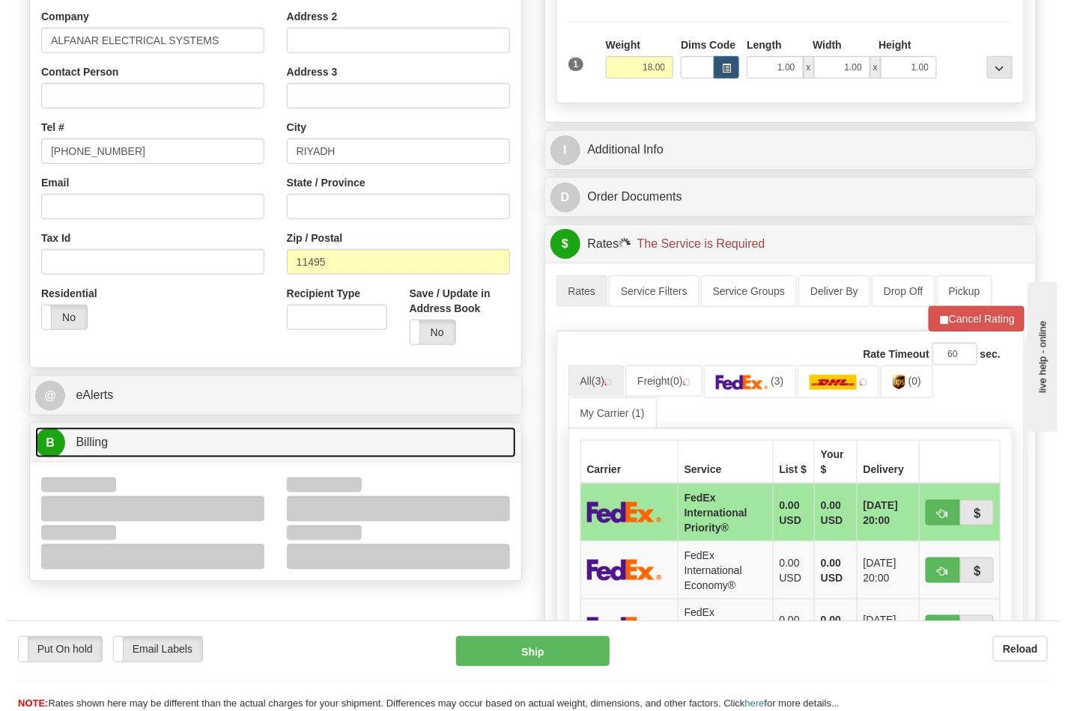
scroll to position [499, 0]
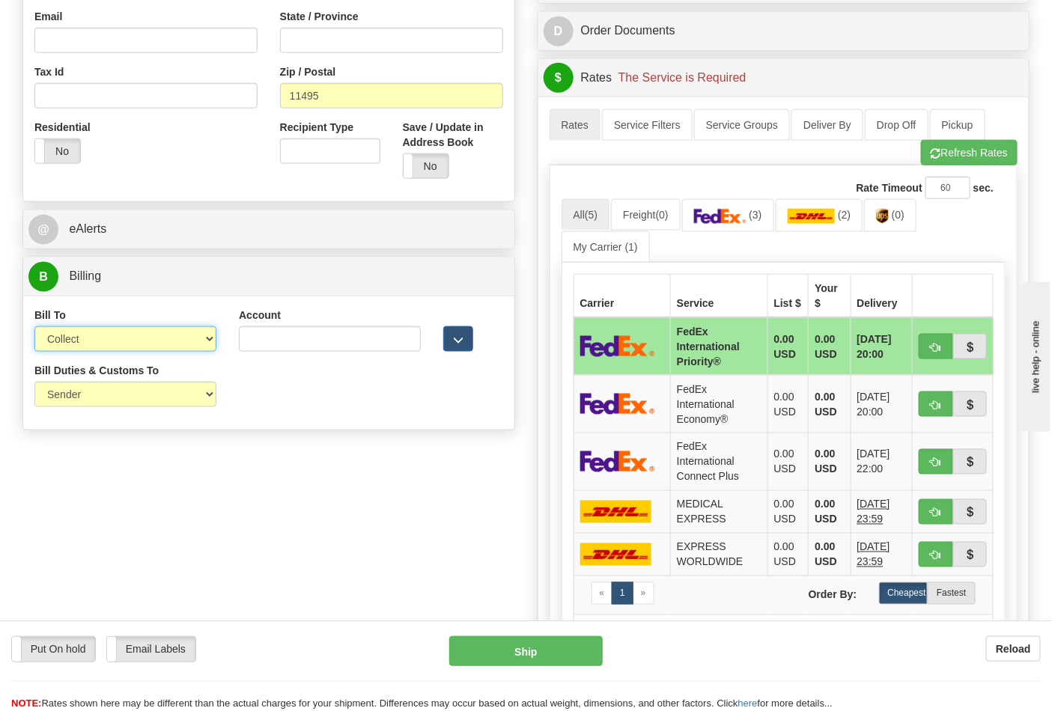
click at [99, 349] on select "Sender Recipient Third Party Collect" at bounding box center [125, 338] width 182 height 25
select select "2"
click at [34, 328] on select "Sender Recipient Third Party Collect" at bounding box center [125, 338] width 182 height 25
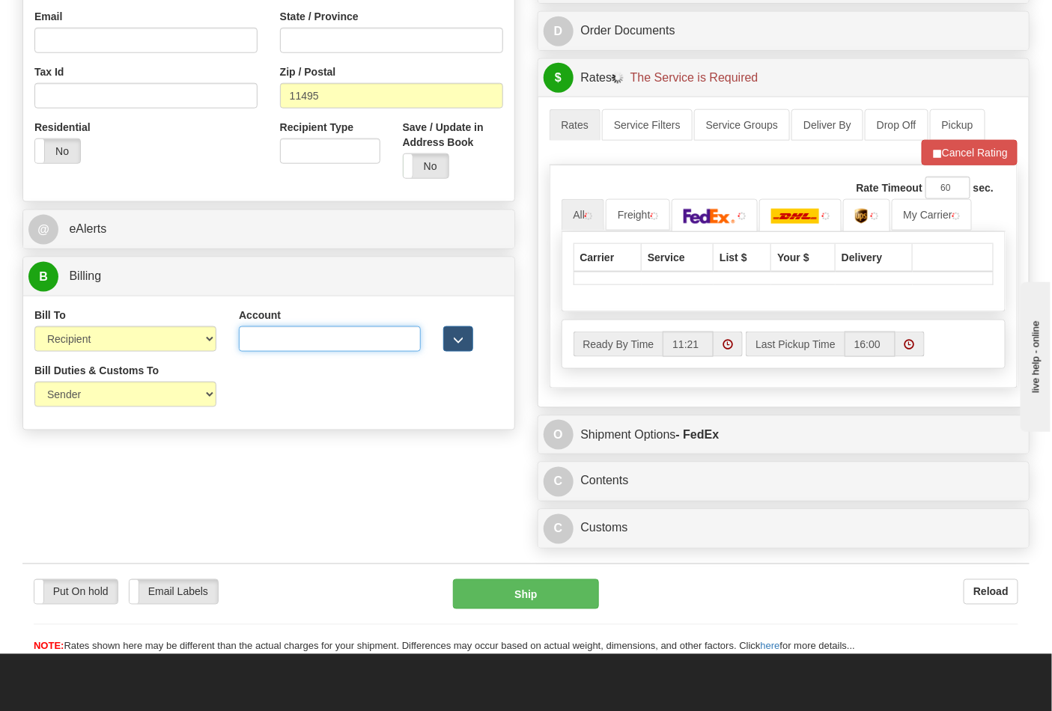
click at [282, 349] on input "Account" at bounding box center [330, 338] width 182 height 25
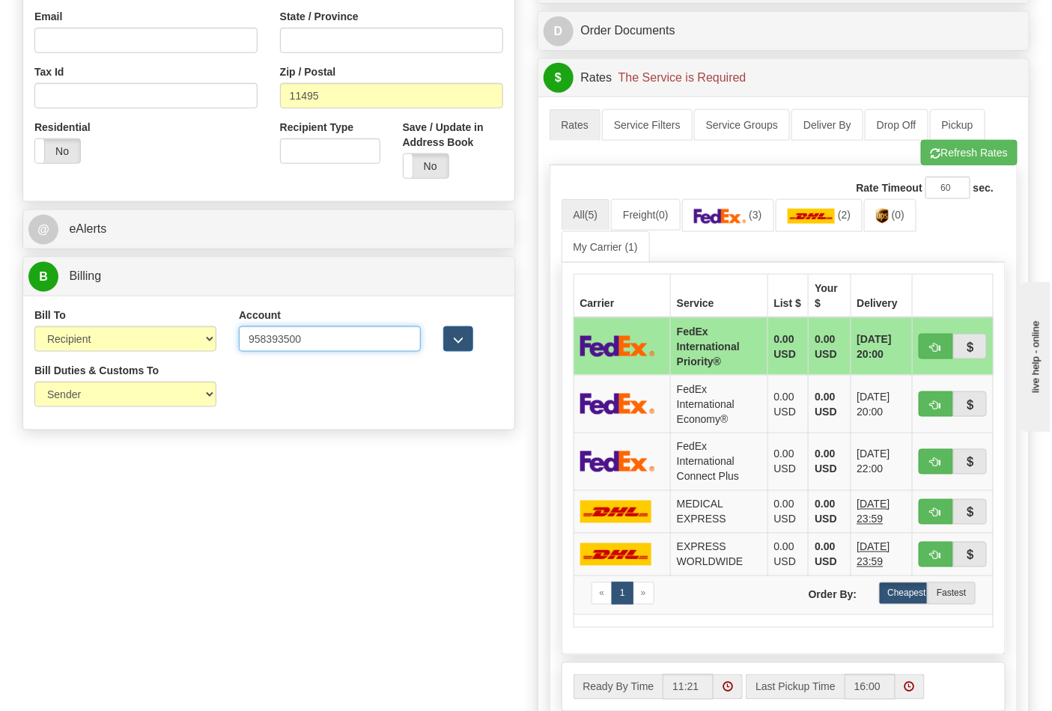
type input "958393500"
click button "Delete" at bounding box center [0, 0] width 0 height 0
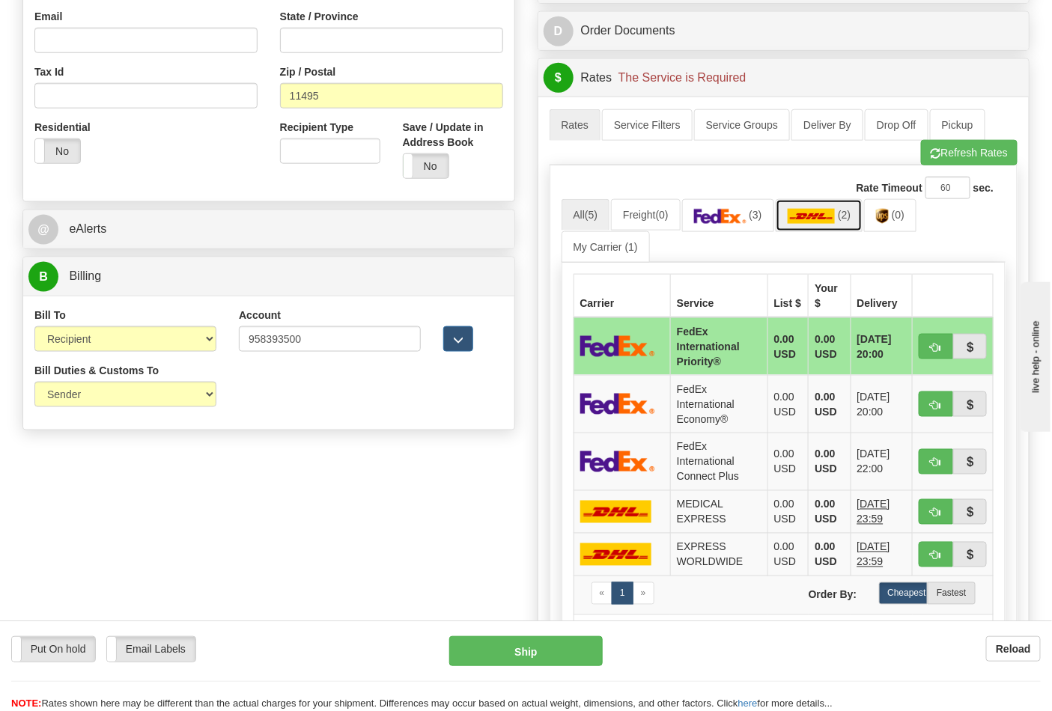
click at [851, 210] on link "(2)" at bounding box center [820, 215] width 88 height 32
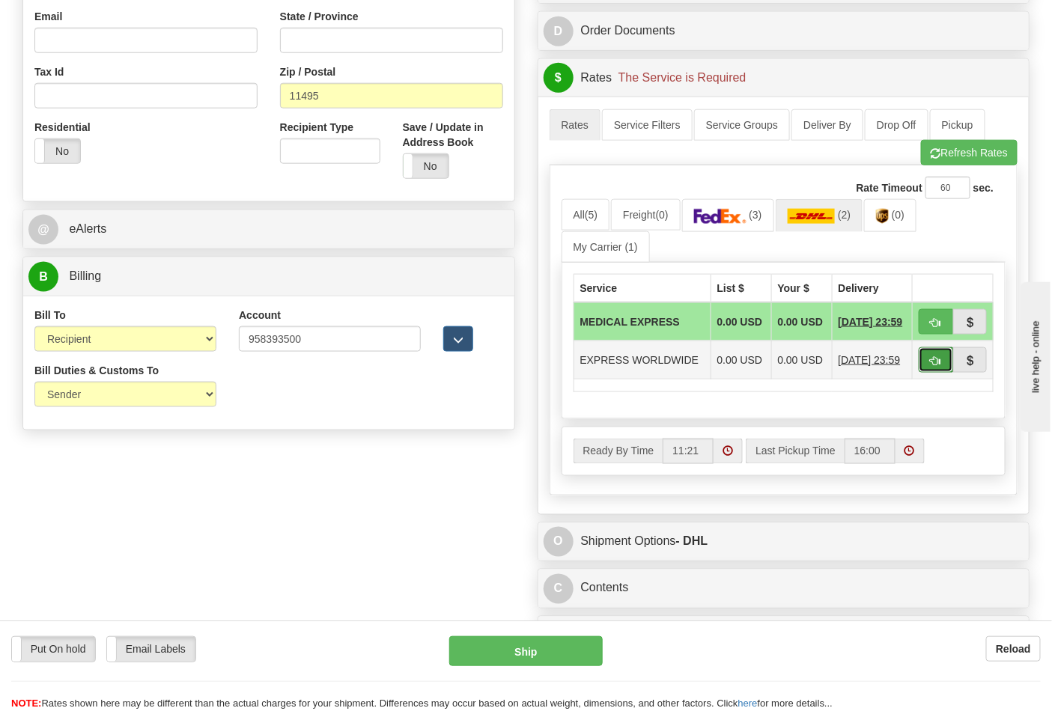
click at [937, 365] on span "button" at bounding box center [936, 361] width 10 height 10
type input "P"
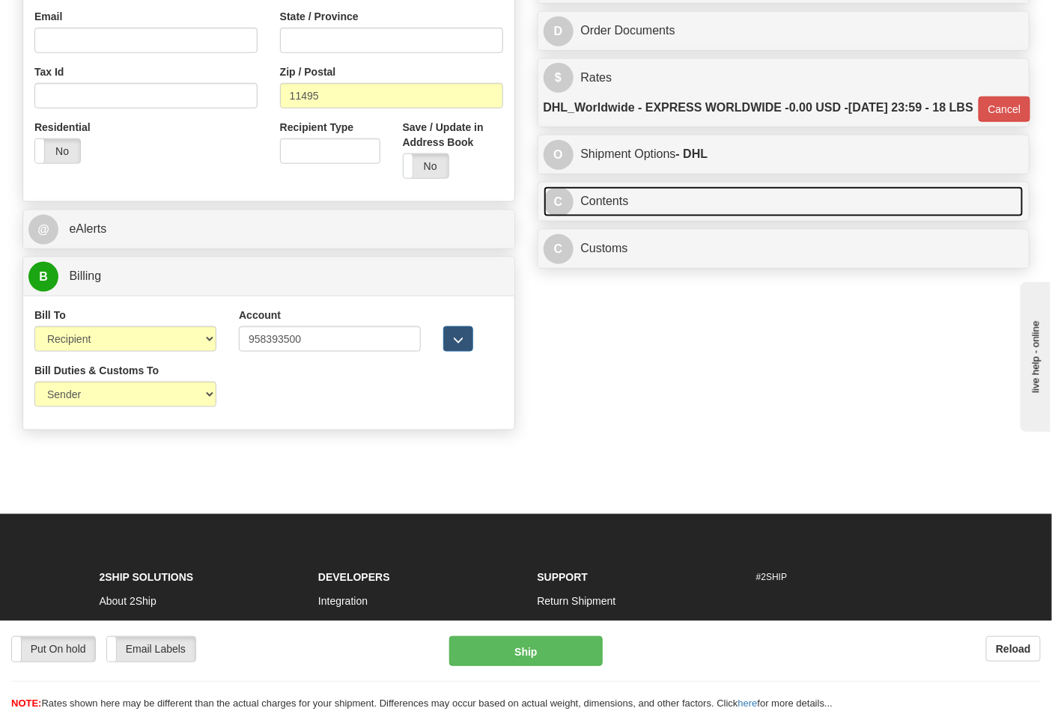
drag, startPoint x: 607, startPoint y: 244, endPoint x: 707, endPoint y: 240, distance: 99.7
click at [608, 217] on link "C Contents" at bounding box center [784, 201] width 481 height 31
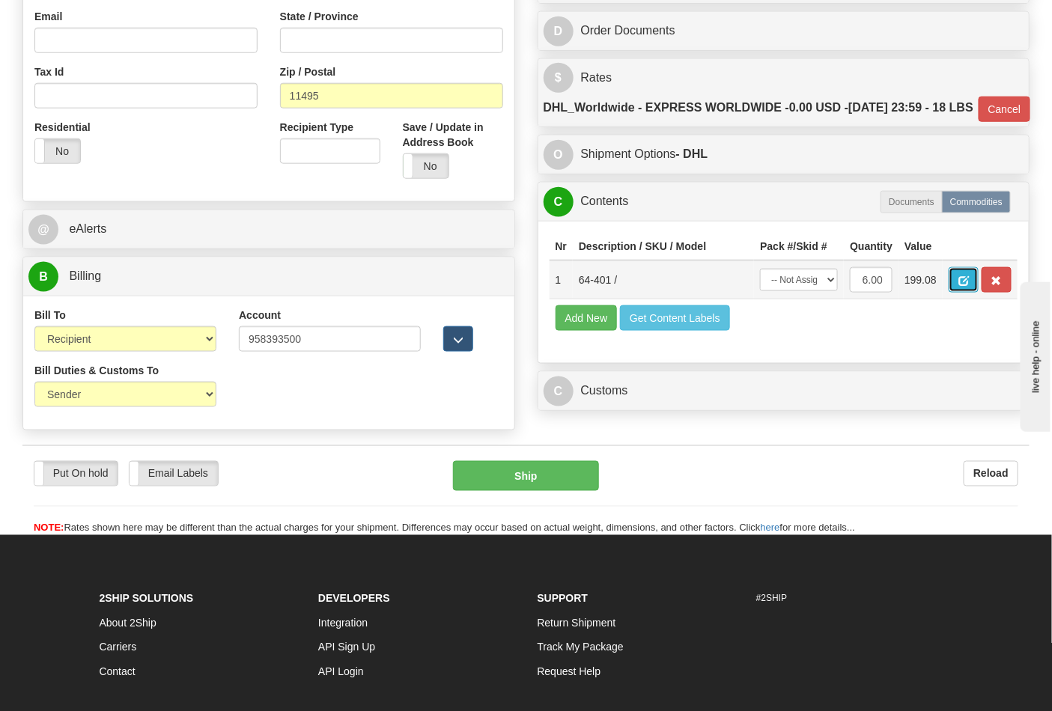
click at [969, 286] on span "button" at bounding box center [963, 281] width 10 height 10
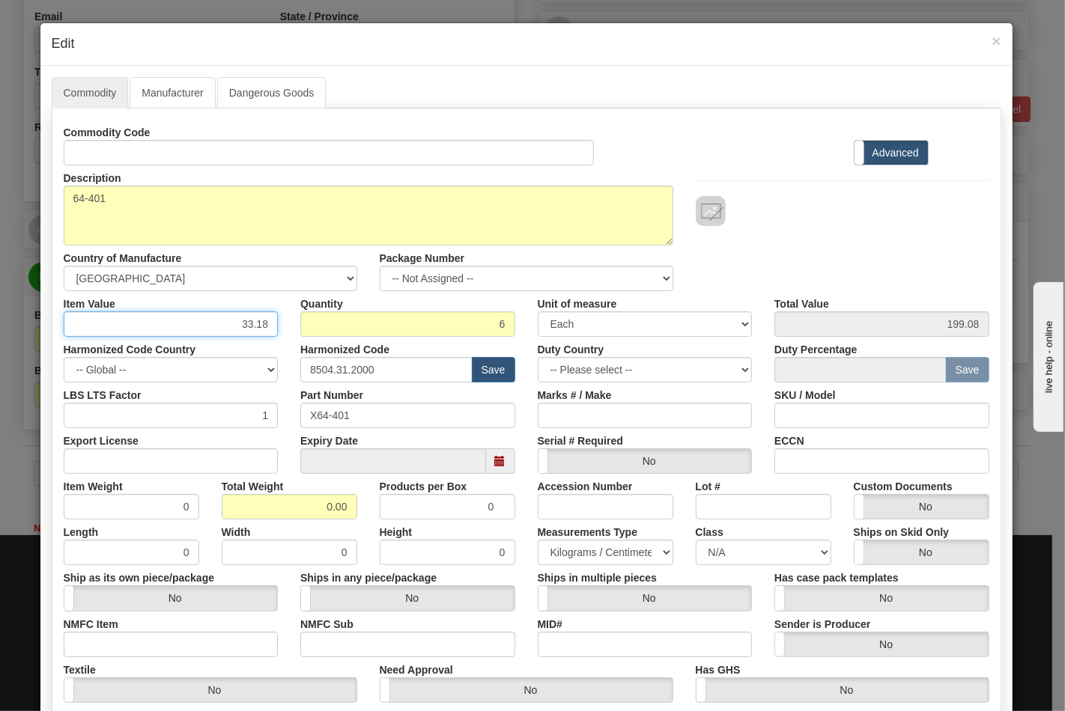
drag, startPoint x: 215, startPoint y: 320, endPoint x: 324, endPoint y: 324, distance: 109.4
click at [324, 324] on div "Item Value 33.18 Quantity 6 Unit of measure 3 Thousand Square Inches Adjustment…" at bounding box center [526, 314] width 948 height 46
type input "41.47"
type input "248.82"
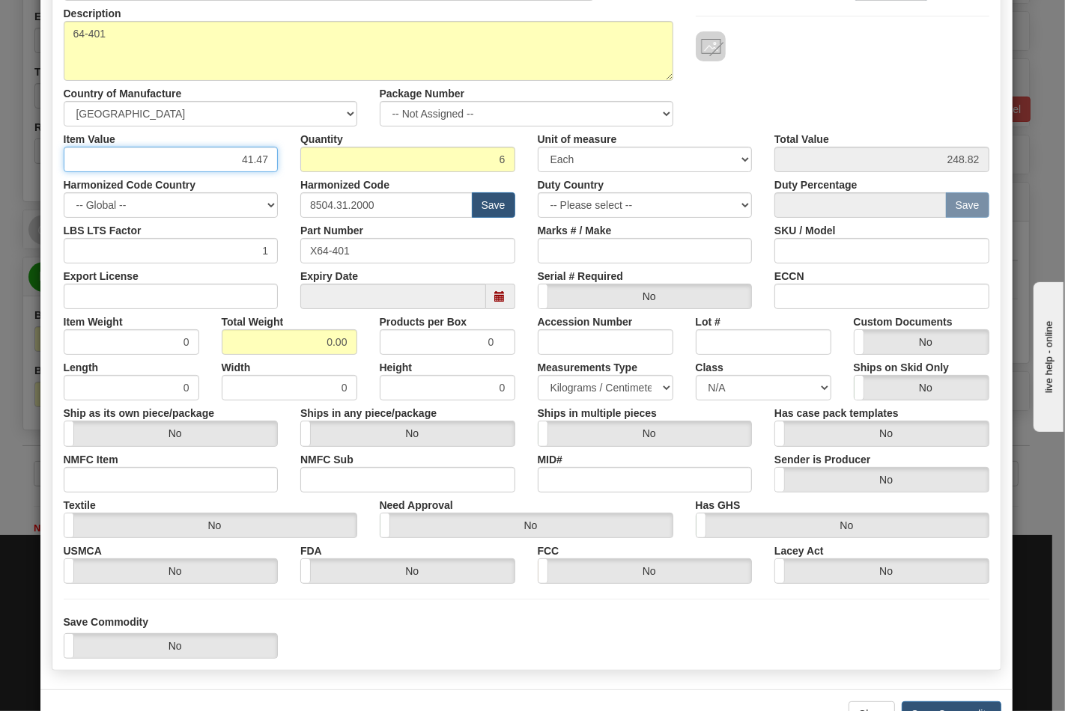
scroll to position [166, 0]
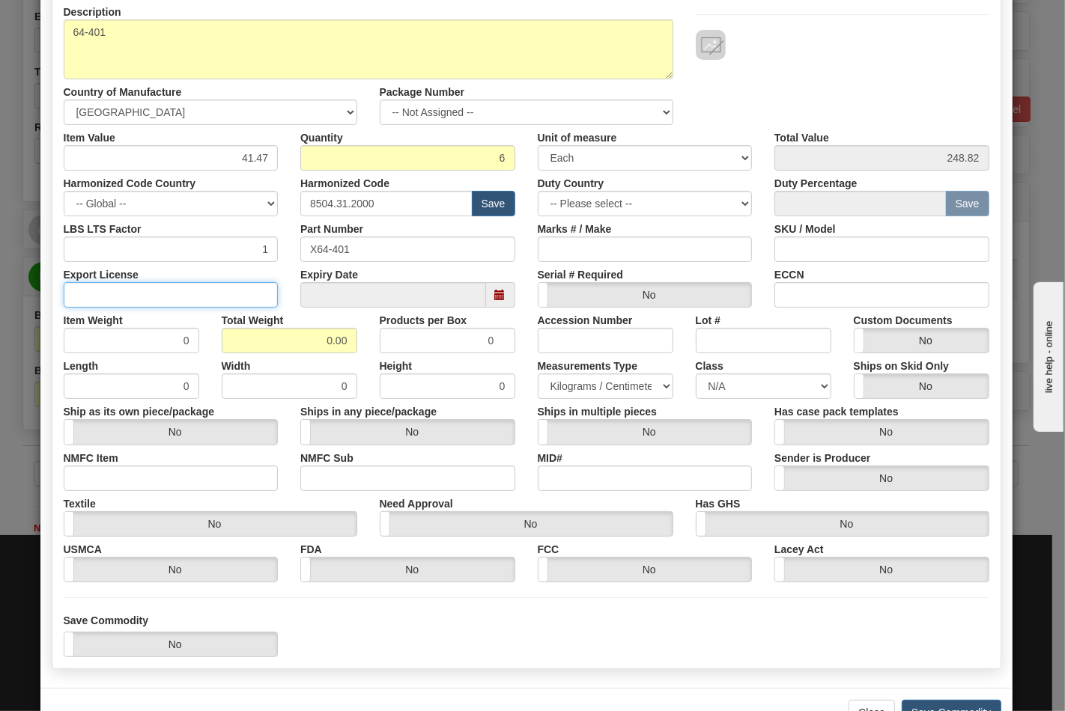
click at [225, 288] on input "Export License" at bounding box center [171, 294] width 215 height 25
type input "N/A"
drag, startPoint x: 264, startPoint y: 343, endPoint x: 364, endPoint y: 348, distance: 100.5
click at [364, 348] on div "Item Weight 0 Total Weight 0.00 Products per Box 0 Accession Number Lot # Custo…" at bounding box center [526, 331] width 948 height 46
type input "18"
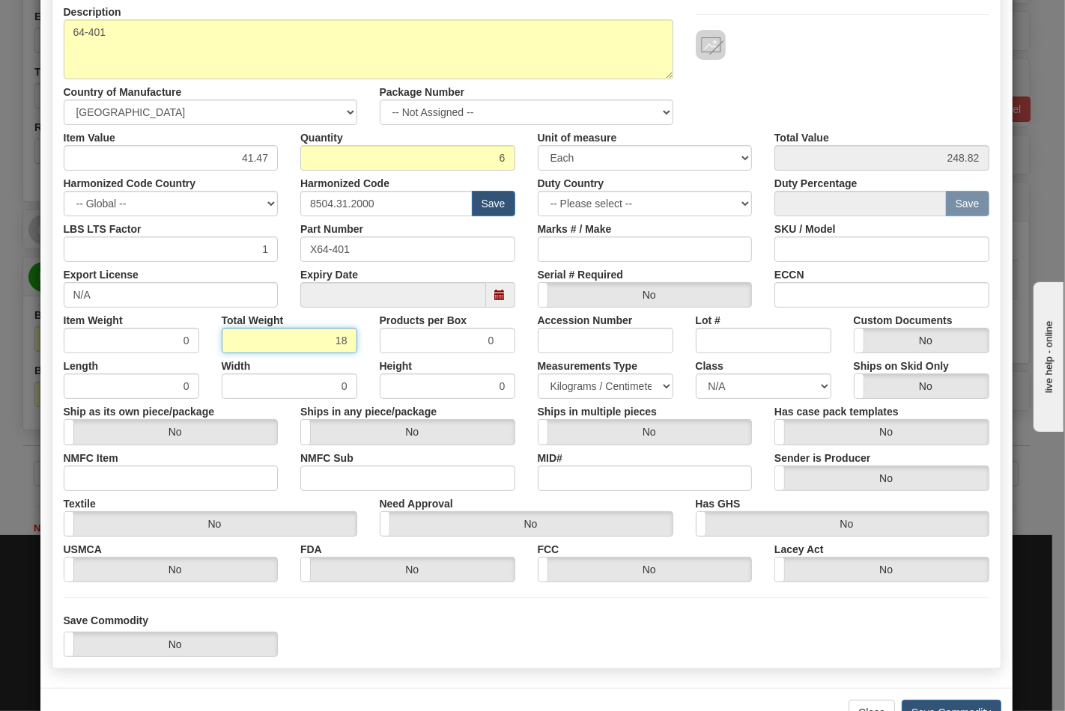
type input "3.0000"
click at [92, 489] on input "NMFC Item" at bounding box center [171, 478] width 215 height 25
type input "63170"
drag, startPoint x: 317, startPoint y: 475, endPoint x: 359, endPoint y: 473, distance: 42.0
click at [317, 475] on input "NMFC Sub" at bounding box center [407, 478] width 215 height 25
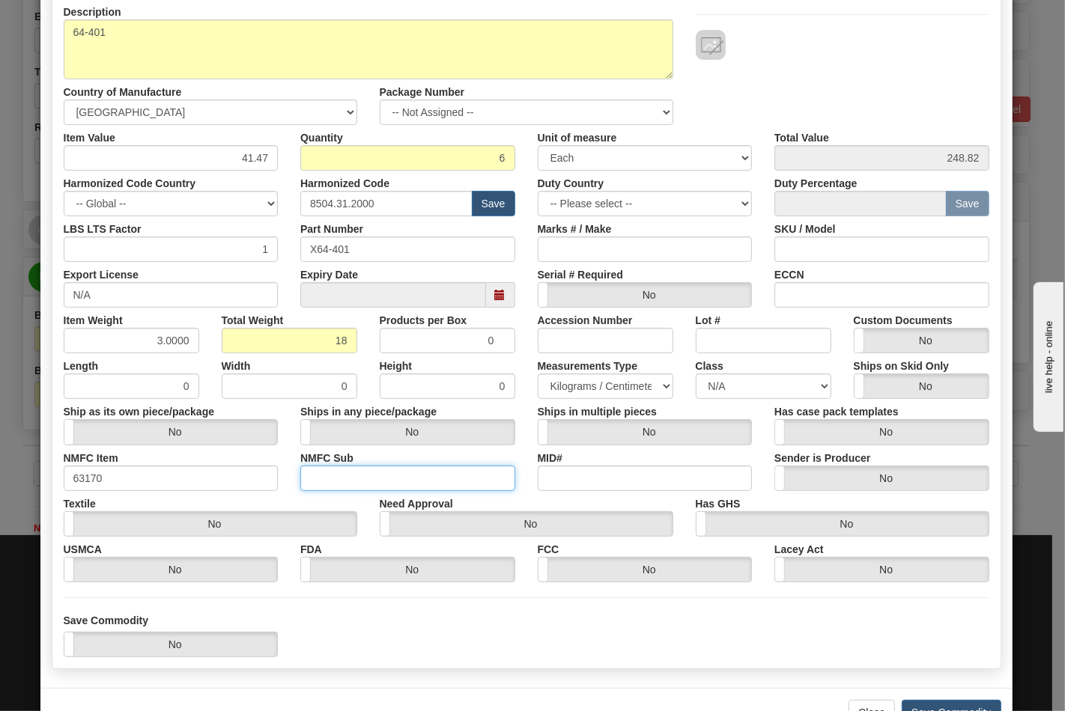
type input "4"
click at [705, 390] on select "N/A 50.0 55.0 60.0 65.0 70.0 85.0 92.5 100.0 125.0 175.0 250.0 300.0 400.0" at bounding box center [764, 386] width 136 height 25
select select "70.0"
click at [696, 374] on select "N/A 50.0 55.0 60.0 65.0 70.0 85.0 92.5 100.0 125.0 175.0 250.0 300.0 400.0" at bounding box center [764, 386] width 136 height 25
click at [786, 305] on input "ECCN" at bounding box center [881, 294] width 215 height 25
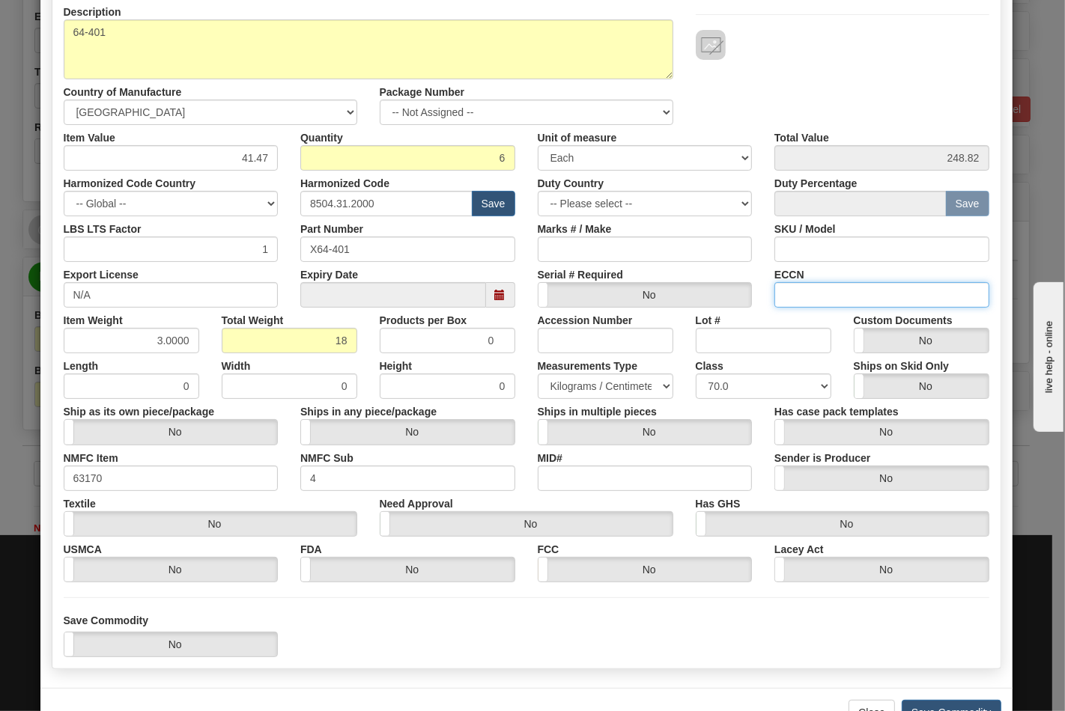
type input "EAR99"
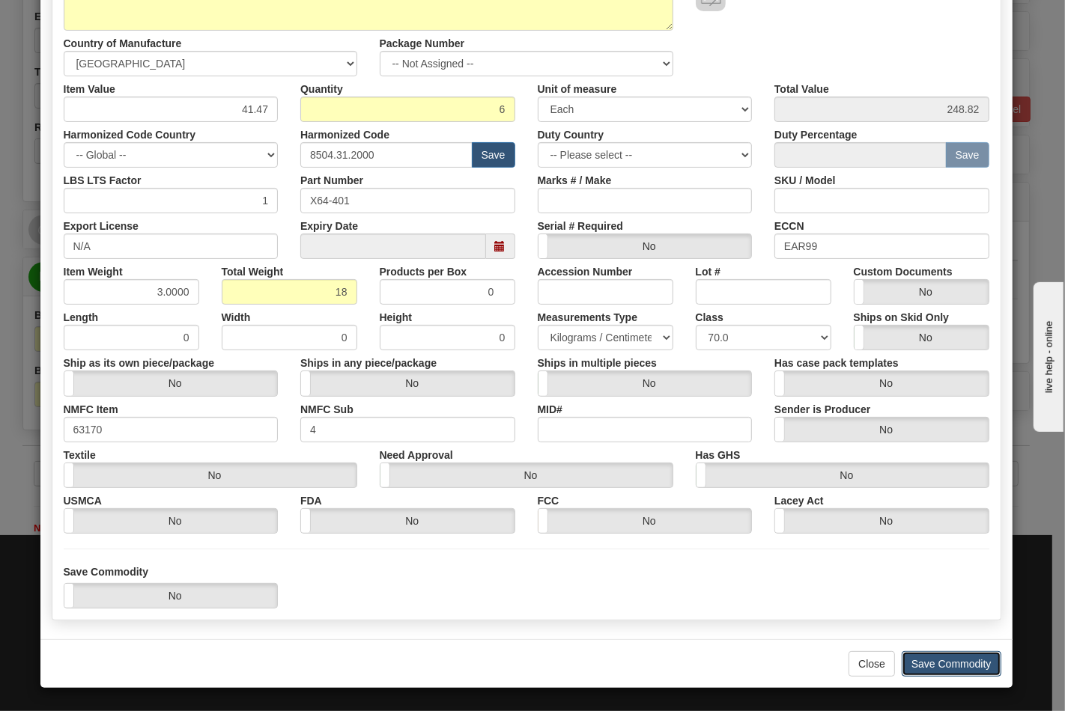
click at [957, 661] on button "Save Commodity" at bounding box center [951, 663] width 100 height 25
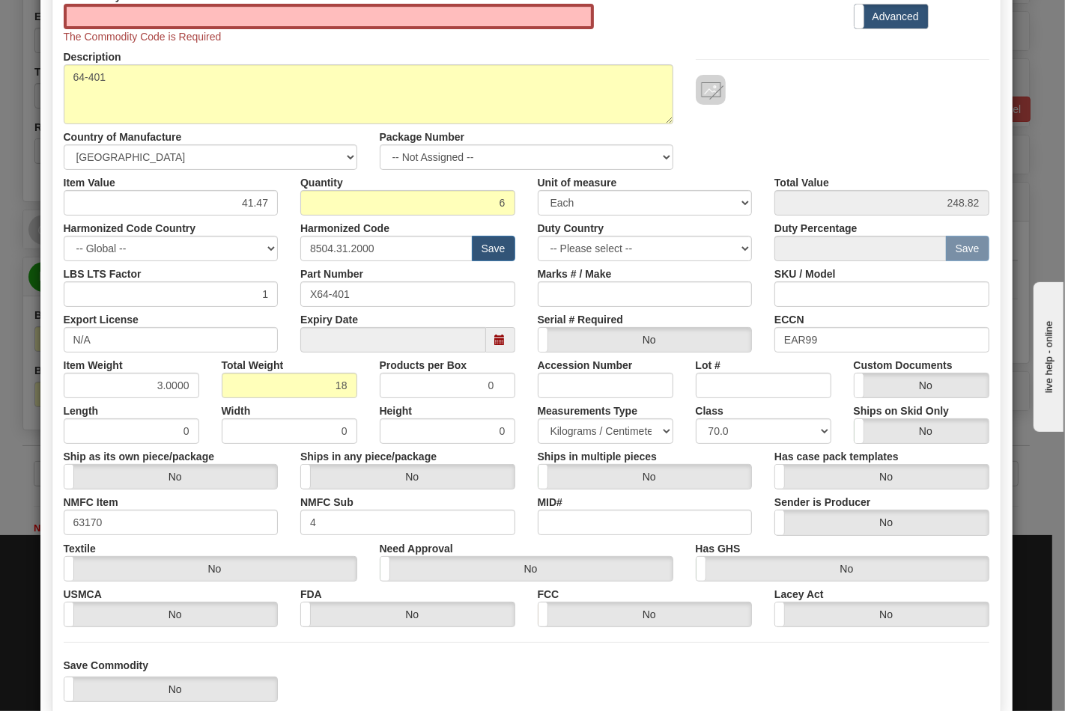
scroll to position [0, 0]
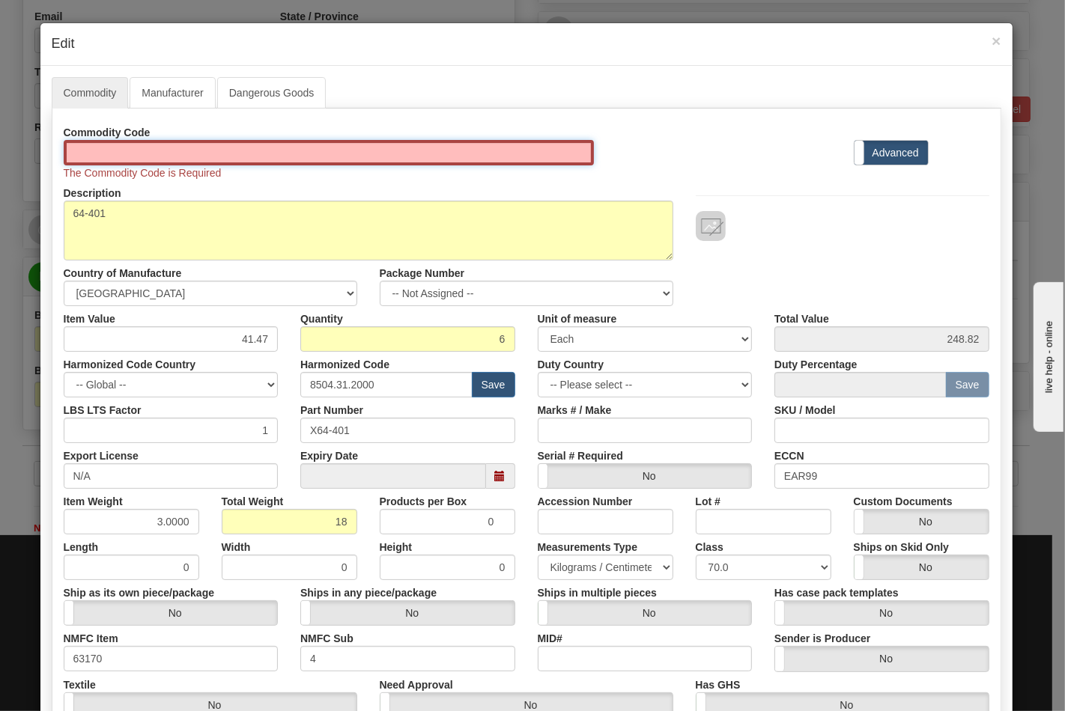
click at [153, 159] on input "Id" at bounding box center [329, 152] width 531 height 25
type input "TRANSFORMERS"
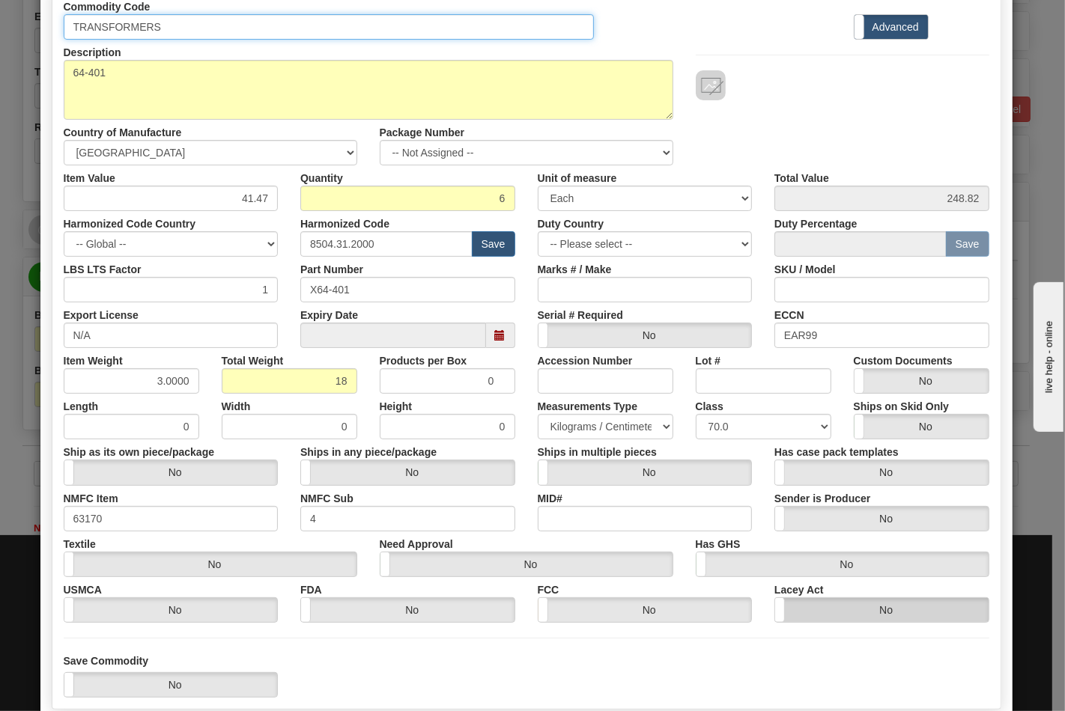
scroll to position [215, 0]
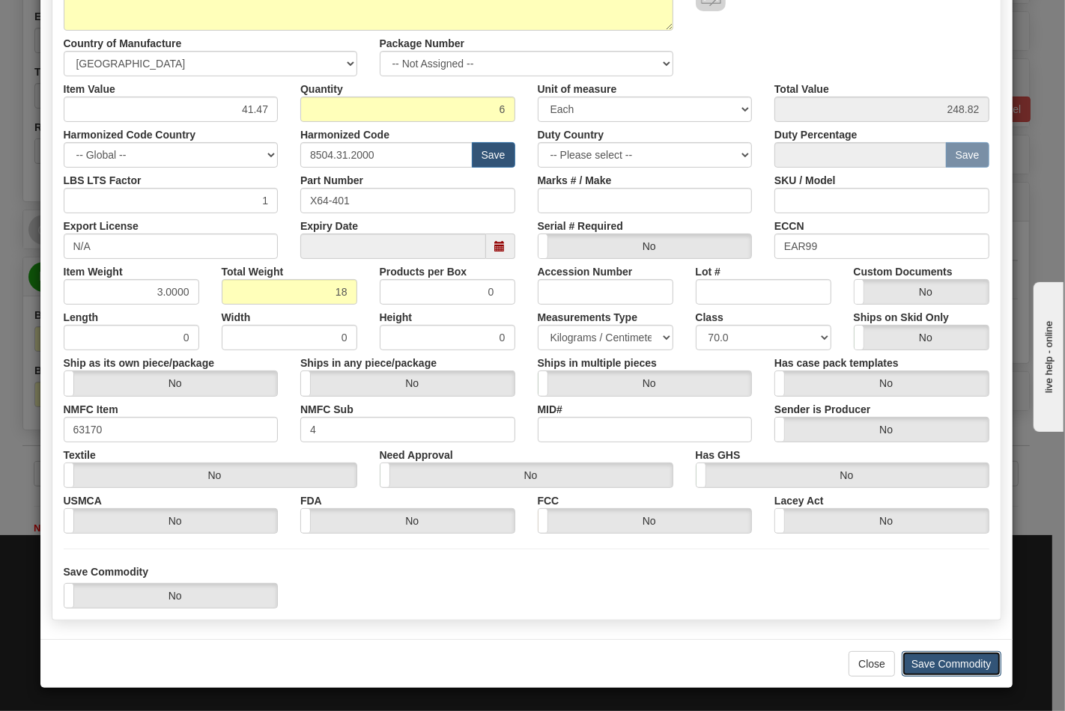
click at [947, 660] on button "Save Commodity" at bounding box center [951, 663] width 100 height 25
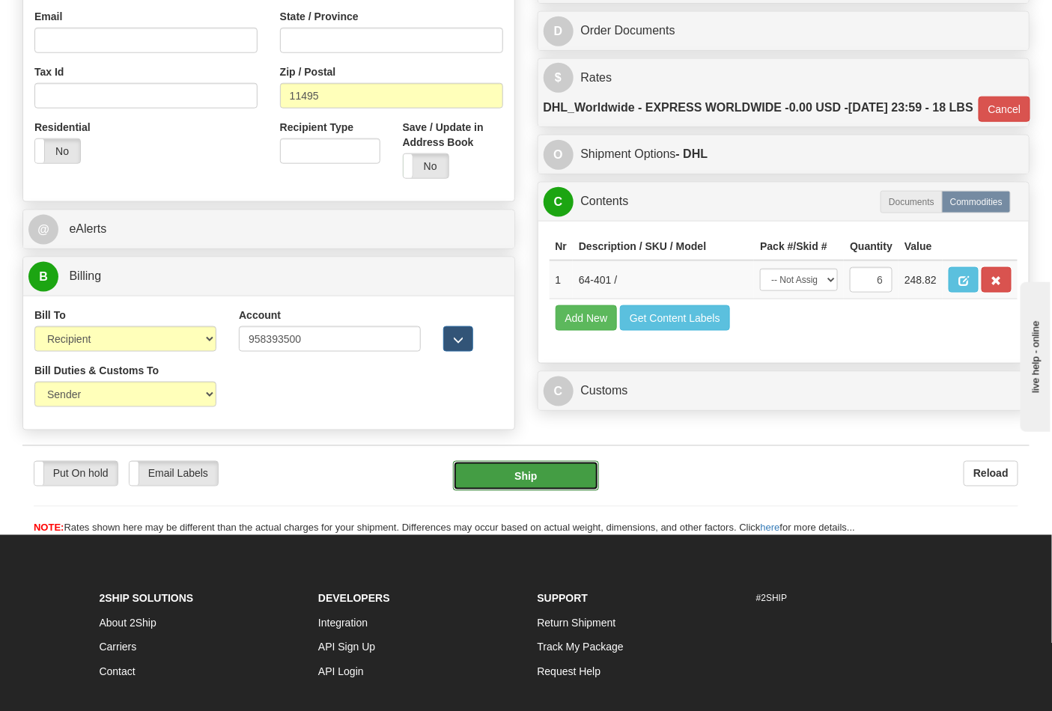
click at [525, 491] on button "Ship" at bounding box center [525, 476] width 145 height 30
